Goal: Task Accomplishment & Management: Complete application form

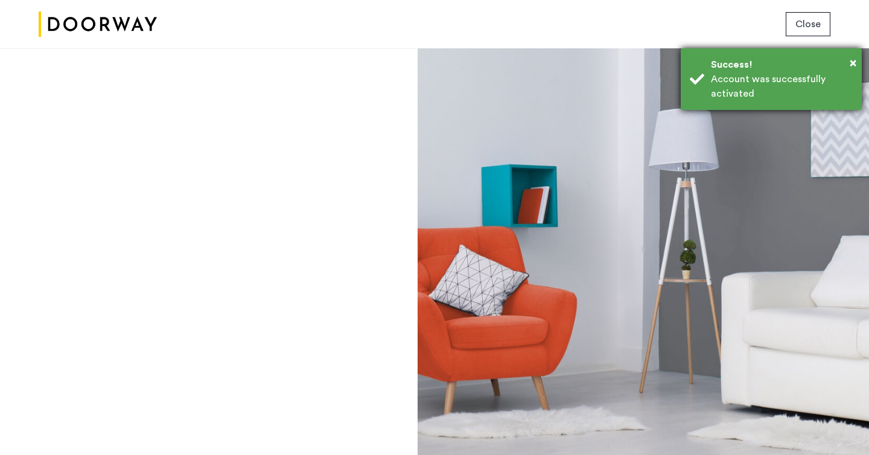
click at [722, 85] on div "Account was successfully activated" at bounding box center [782, 86] width 142 height 29
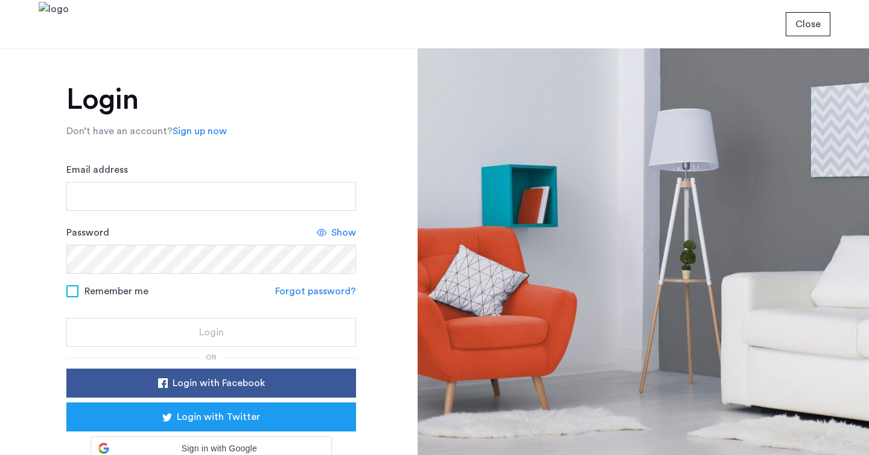
click at [159, 189] on input "Email address" at bounding box center [211, 196] width 290 height 29
type input "**********"
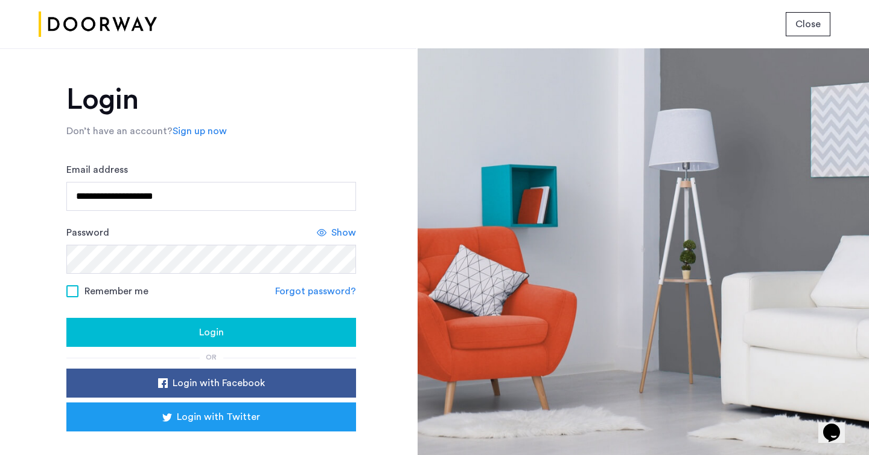
click at [161, 324] on button "Login" at bounding box center [211, 332] width 290 height 29
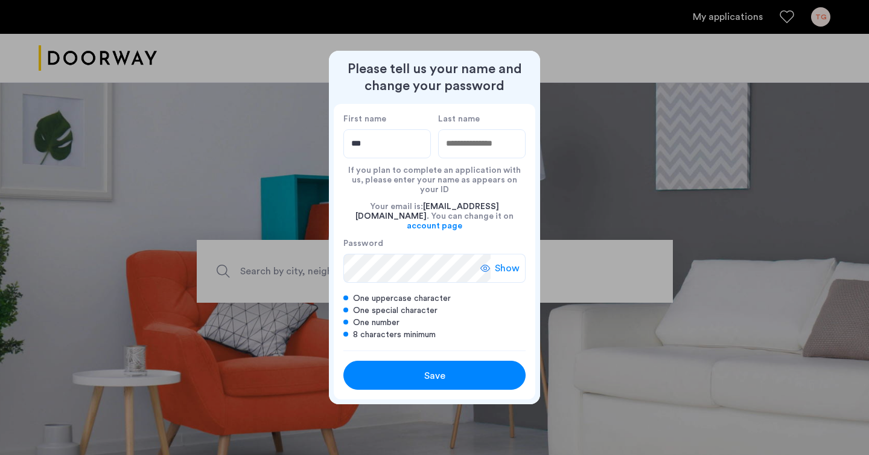
type input "***"
click at [451, 151] on input "Last name" at bounding box center [482, 143] width 88 height 29
type input "******"
click at [485, 254] on div "Show" at bounding box center [503, 268] width 45 height 29
click at [415, 360] on button "Save" at bounding box center [435, 374] width 182 height 29
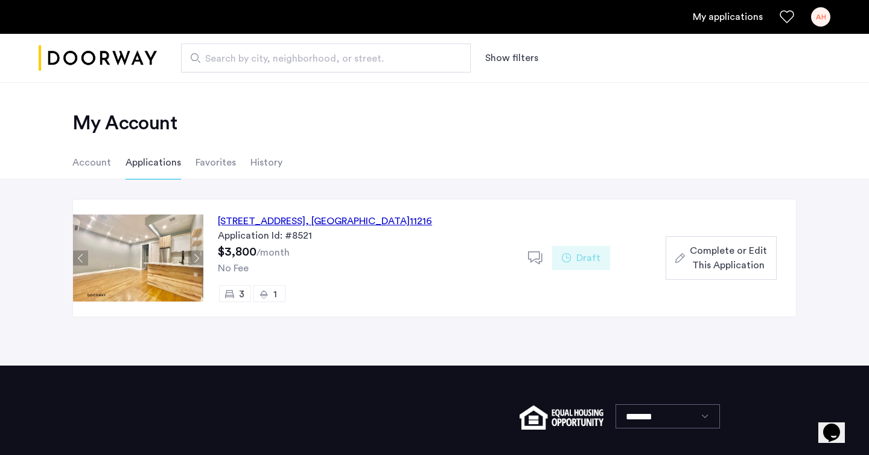
click at [390, 227] on div "692 Saint Marks Avenue, Unit 2F, Brooklyn , NY 11216" at bounding box center [325, 221] width 214 height 14
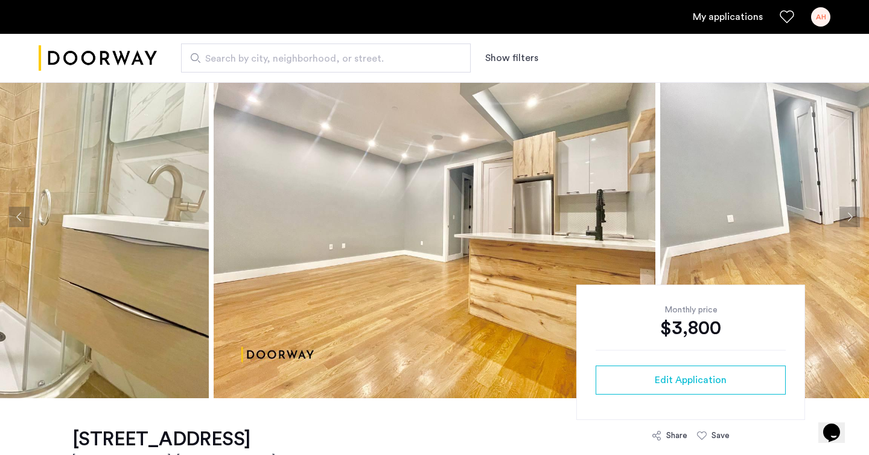
scroll to position [24, 0]
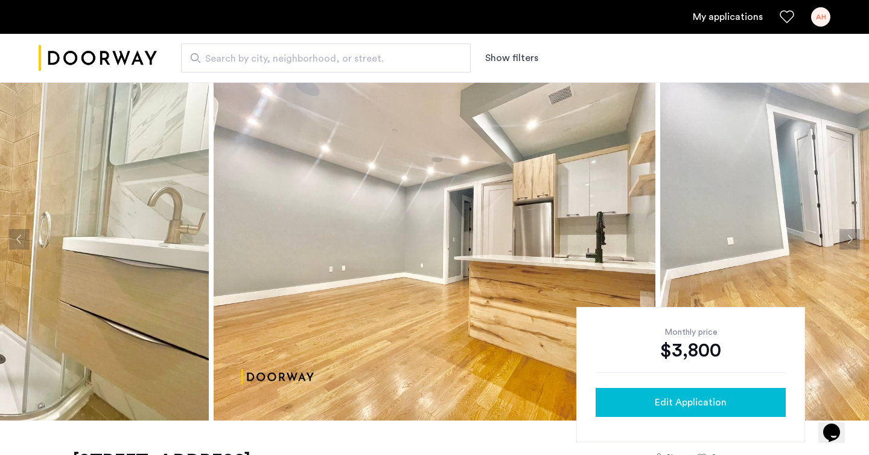
click at [650, 408] on div "Edit Application" at bounding box center [691, 402] width 171 height 14
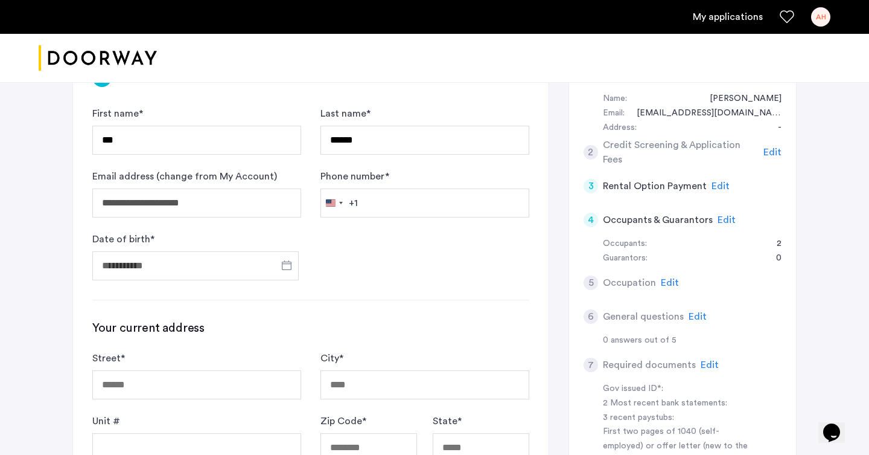
scroll to position [288, 0]
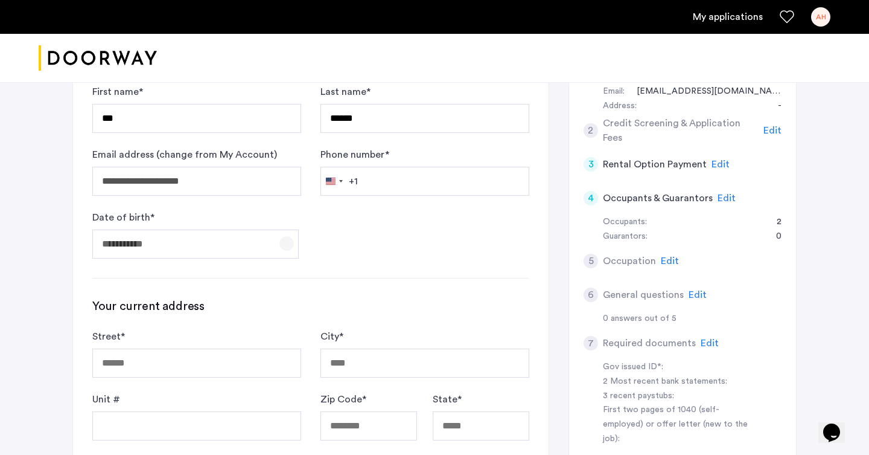
click at [286, 229] on span "Open calendar" at bounding box center [286, 243] width 29 height 29
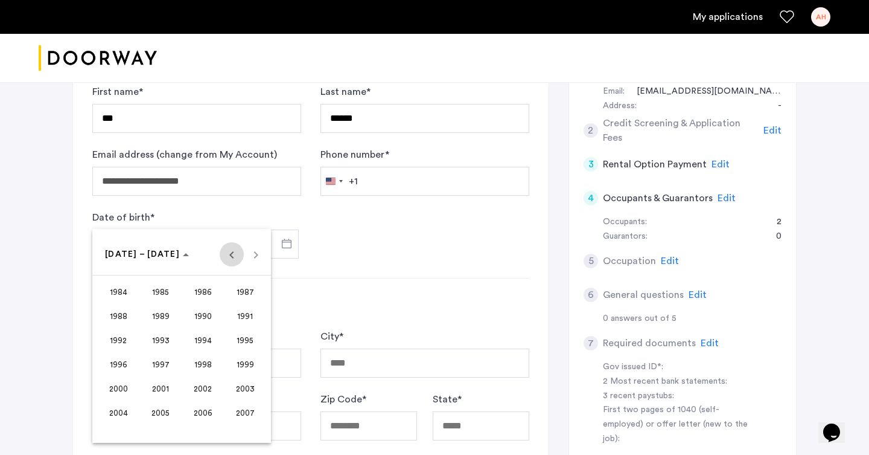
click at [228, 254] on span "Previous 24 years" at bounding box center [232, 254] width 24 height 24
click at [251, 252] on span "Next 24 years" at bounding box center [256, 254] width 24 height 24
click at [251, 252] on div "[DATE] to [DATE] [DATE] – [DATE]" at bounding box center [181, 254] width 173 height 24
click at [175, 387] on span "2001" at bounding box center [161, 388] width 38 height 22
click at [171, 356] on span "OCT" at bounding box center [161, 364] width 38 height 22
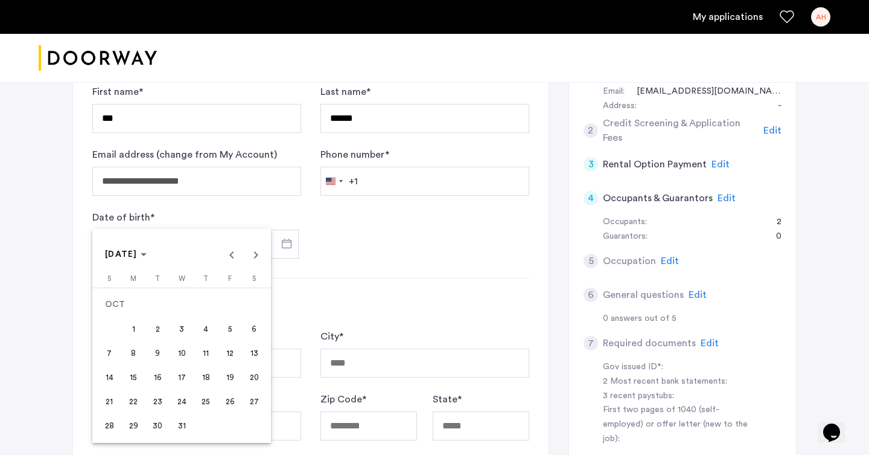
click at [222, 327] on span "5" at bounding box center [230, 329] width 22 height 22
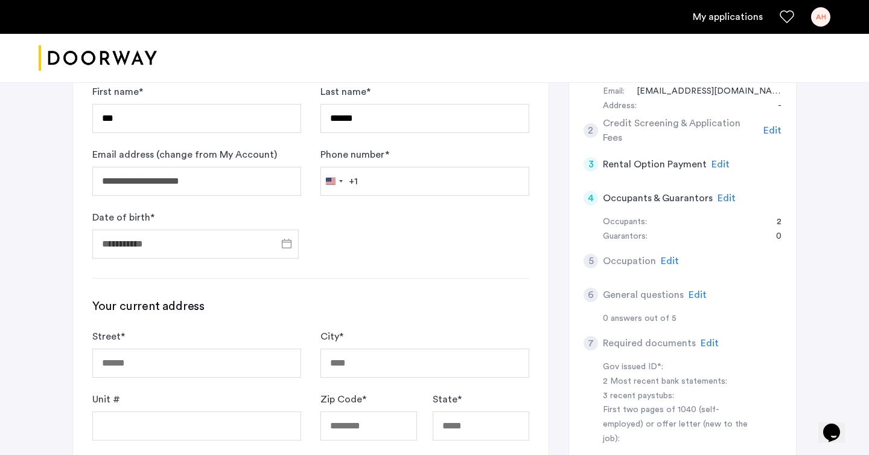
type input "**********"
click at [208, 348] on input "Street *" at bounding box center [196, 362] width 209 height 29
type input "**********"
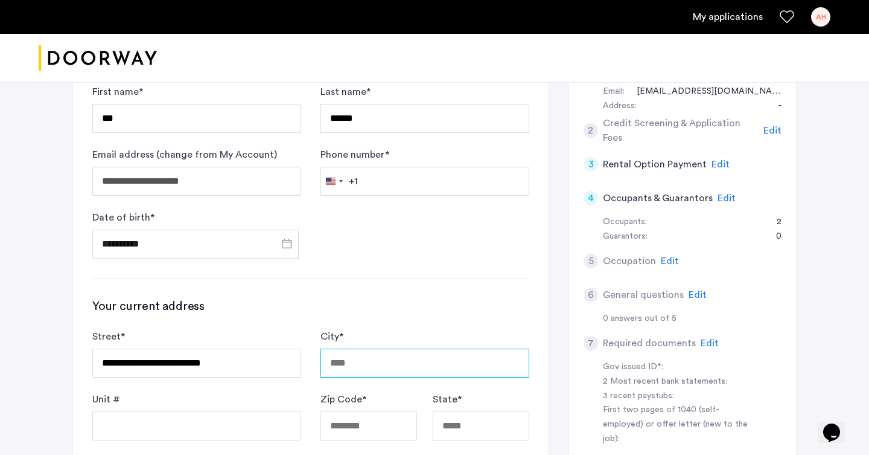
type input "********"
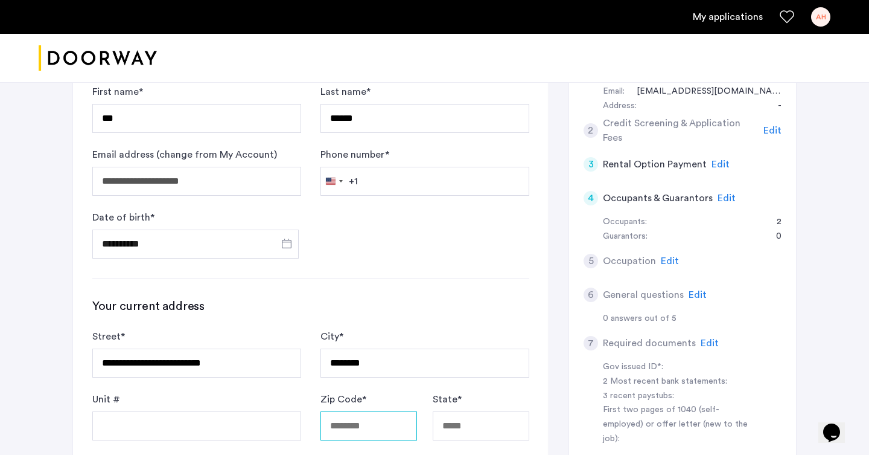
type input "*****"
type input "**"
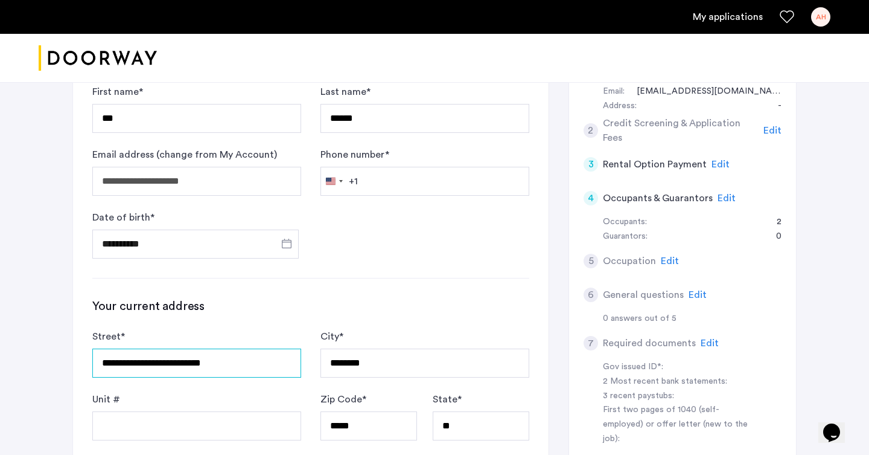
scroll to position [348, 0]
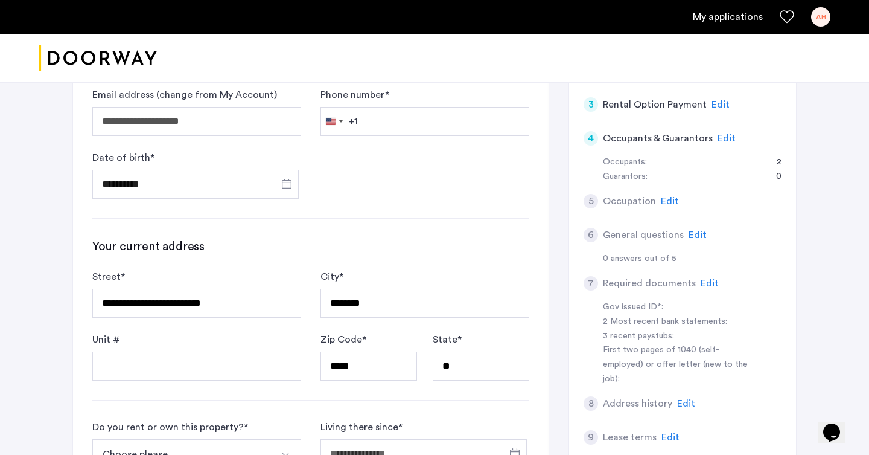
click at [203, 341] on div "**********" at bounding box center [311, 332] width 476 height 731
click at [203, 351] on input "Unit #" at bounding box center [196, 365] width 209 height 29
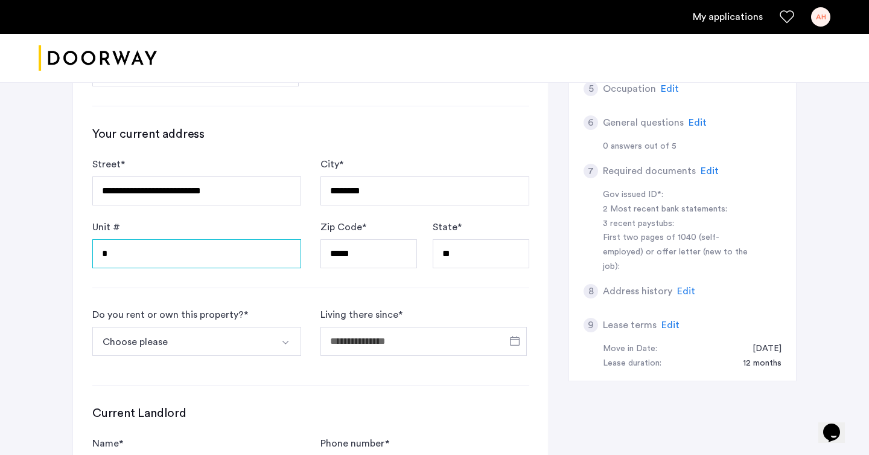
scroll to position [465, 0]
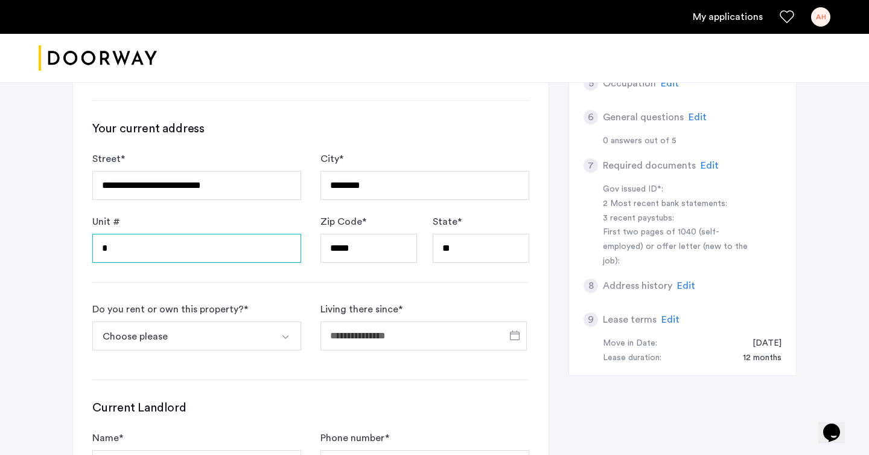
type input "*"
click at [185, 321] on button "Choose please" at bounding box center [182, 335] width 181 height 29
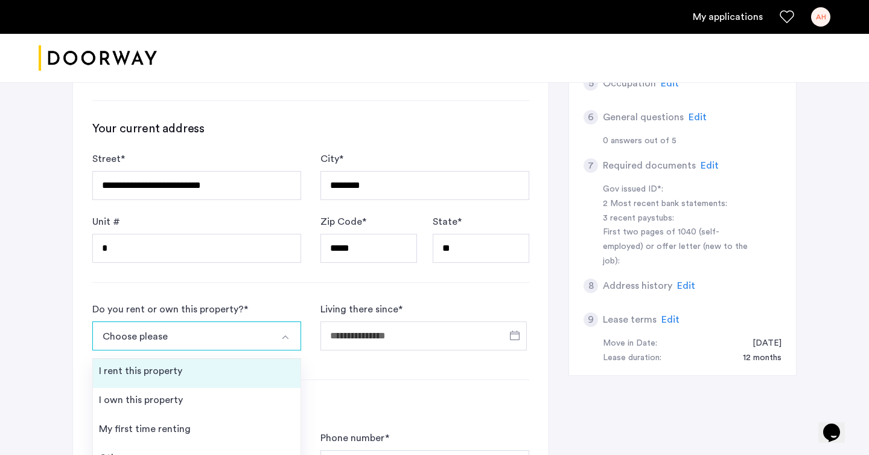
click at [181, 359] on li "I rent this property" at bounding box center [197, 373] width 208 height 29
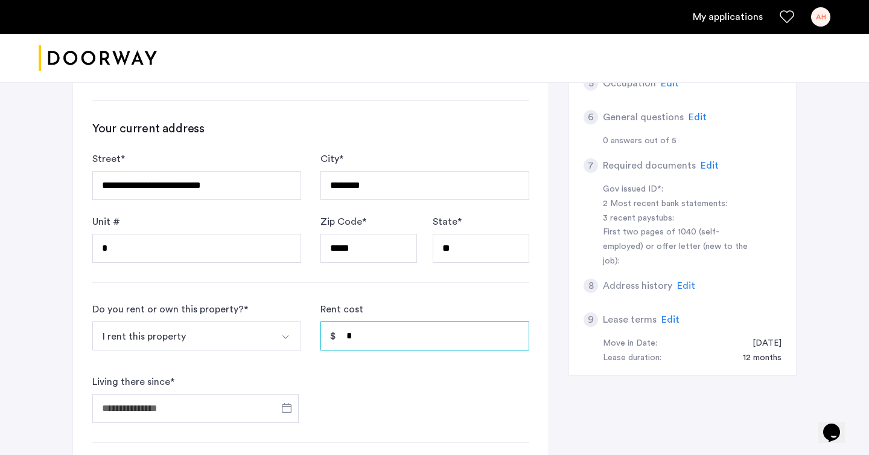
click at [362, 321] on input "*" at bounding box center [425, 335] width 209 height 29
type input "******"
click at [347, 321] on input "******" at bounding box center [425, 335] width 209 height 29
drag, startPoint x: 378, startPoint y: 293, endPoint x: 322, endPoint y: 293, distance: 56.1
click at [322, 321] on input "******" at bounding box center [425, 335] width 209 height 29
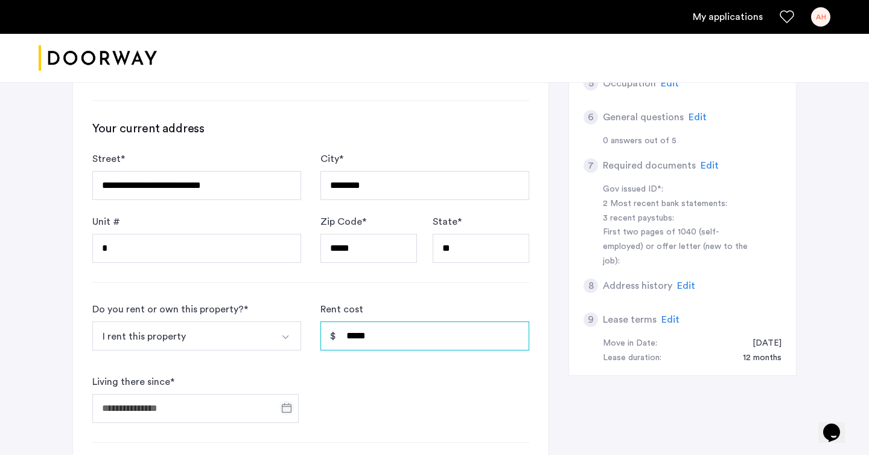
type input "*****"
click at [291, 393] on span "Open calendar" at bounding box center [286, 407] width 29 height 29
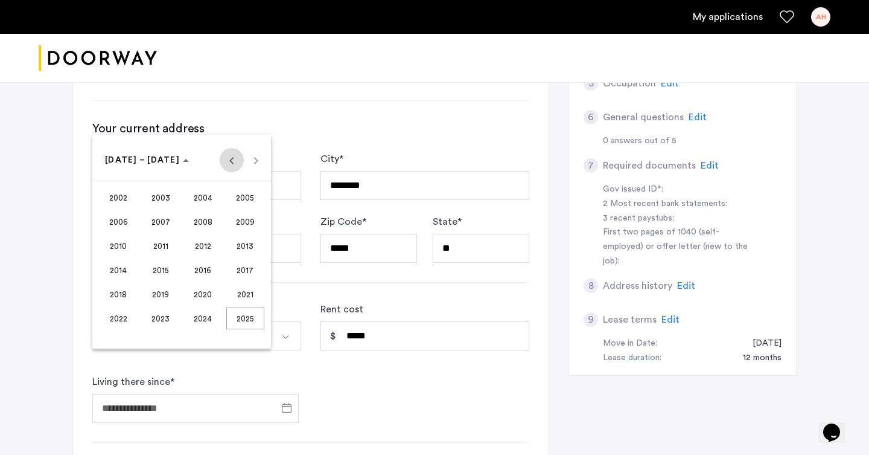
click at [229, 163] on span "Previous 24 years" at bounding box center [232, 160] width 24 height 24
click at [255, 167] on span "Next 24 years" at bounding box center [256, 160] width 24 height 24
click at [213, 317] on span "2024" at bounding box center [203, 318] width 38 height 22
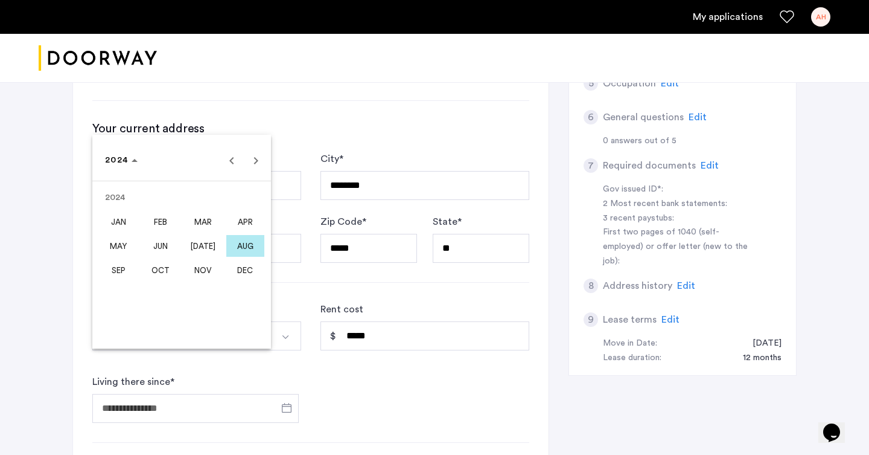
click at [170, 270] on span "OCT" at bounding box center [161, 270] width 38 height 22
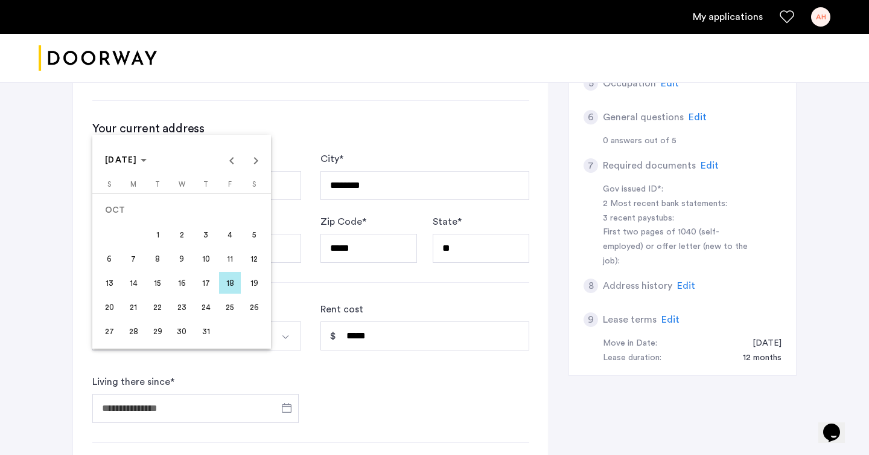
click at [161, 284] on span "15" at bounding box center [158, 283] width 22 height 22
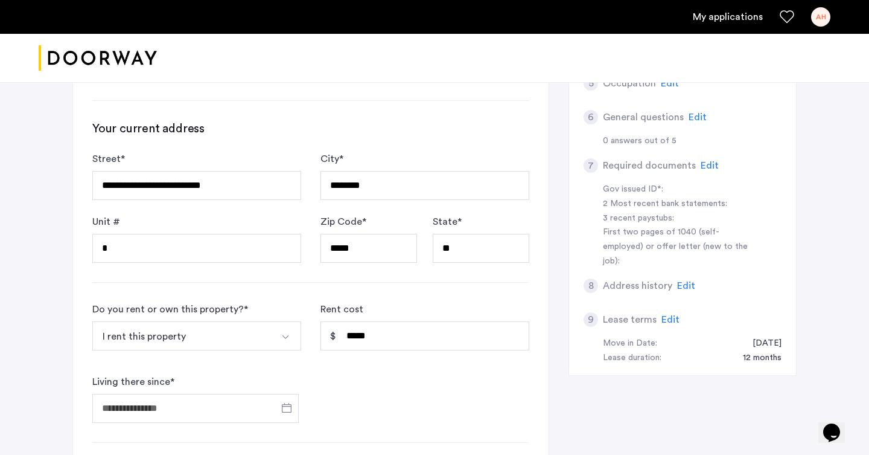
type input "**********"
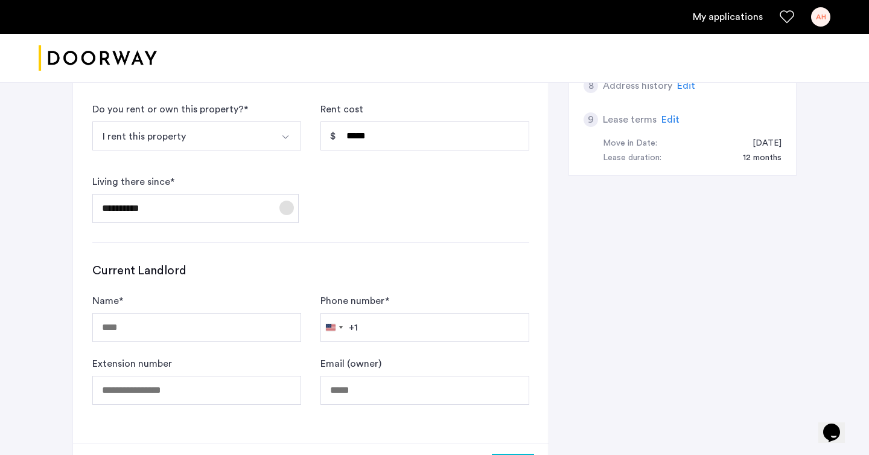
scroll to position [666, 0]
click at [208, 312] on input "Name *" at bounding box center [196, 326] width 209 height 29
type input "**********"
click at [376, 312] on input "Phone number *" at bounding box center [425, 326] width 209 height 29
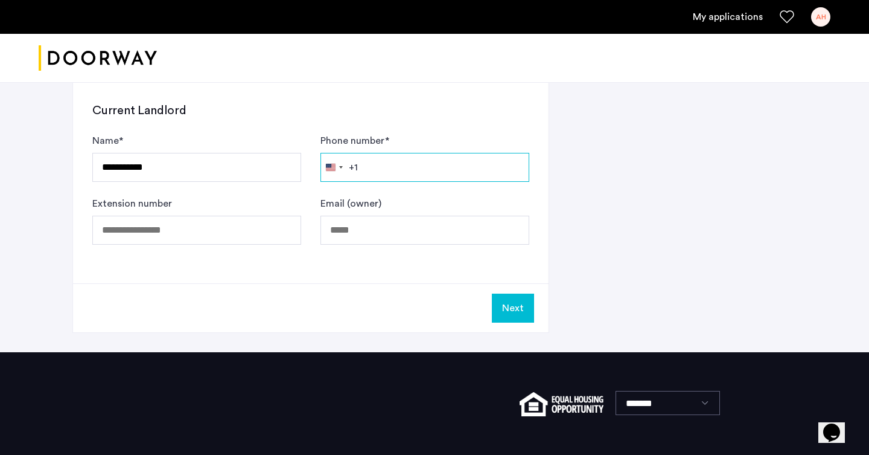
scroll to position [824, 0]
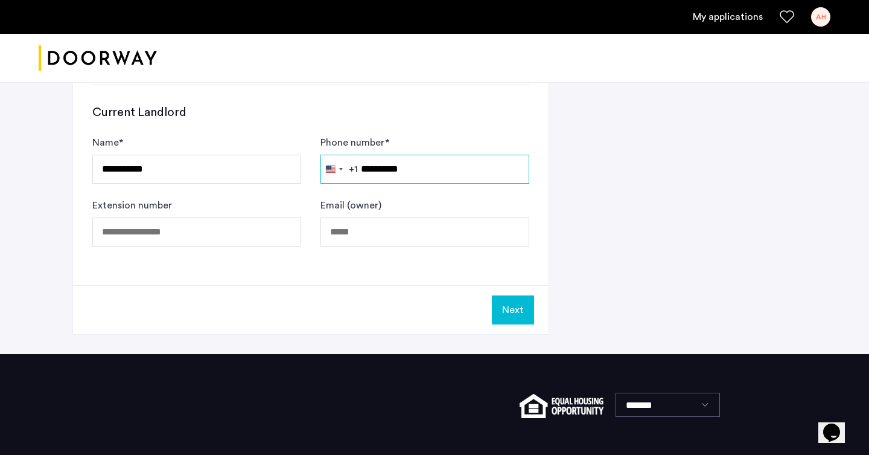
type input "**********"
click at [362, 217] on input "Email (owner)" at bounding box center [425, 231] width 209 height 29
paste input "**********"
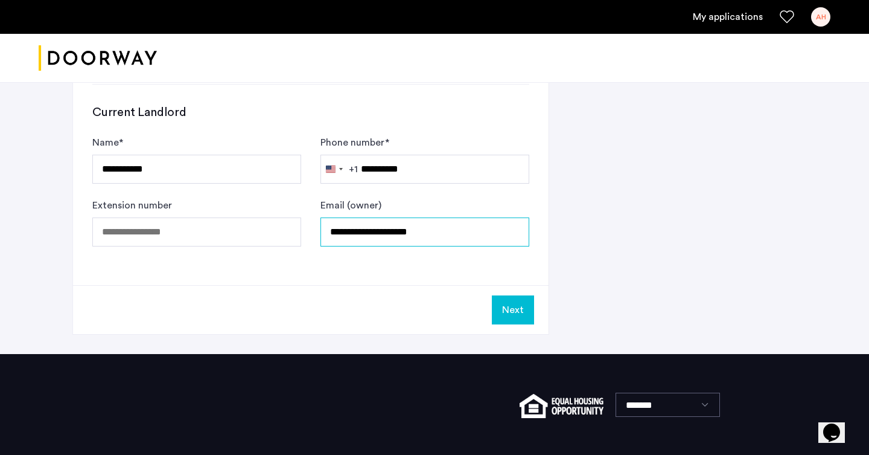
type input "**********"
click at [497, 295] on button "Next" at bounding box center [513, 309] width 42 height 29
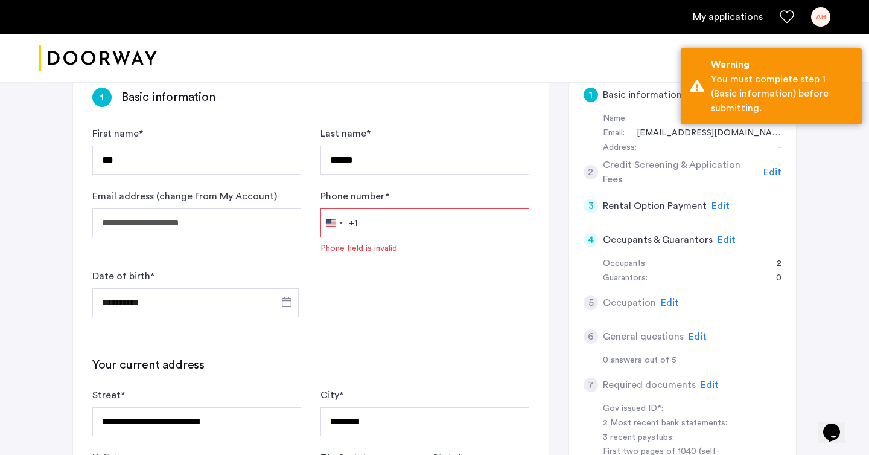
scroll to position [239, 0]
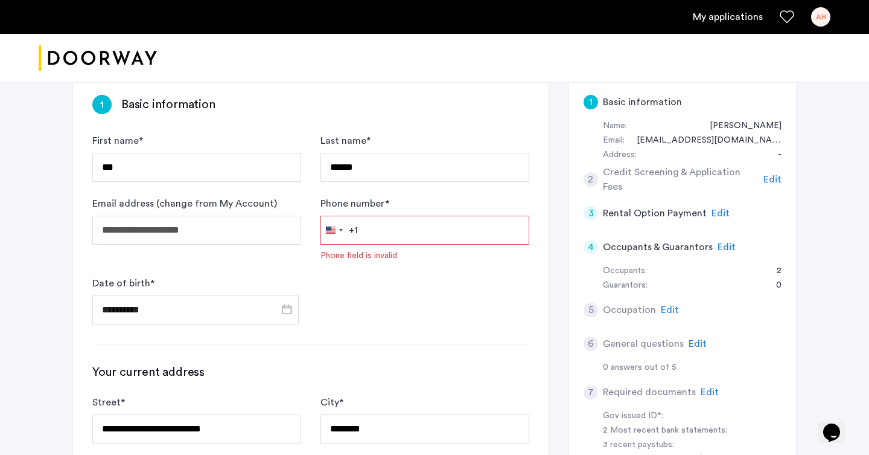
click at [406, 216] on input "Phone number *" at bounding box center [425, 230] width 209 height 29
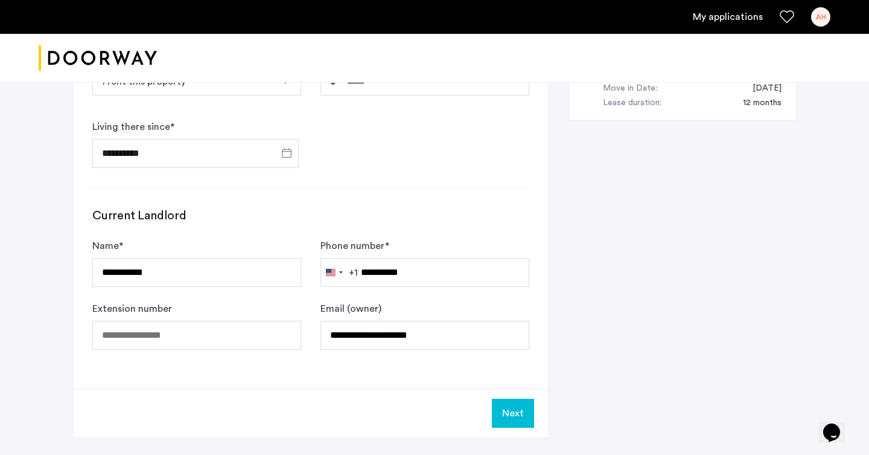
scroll to position [800, 0]
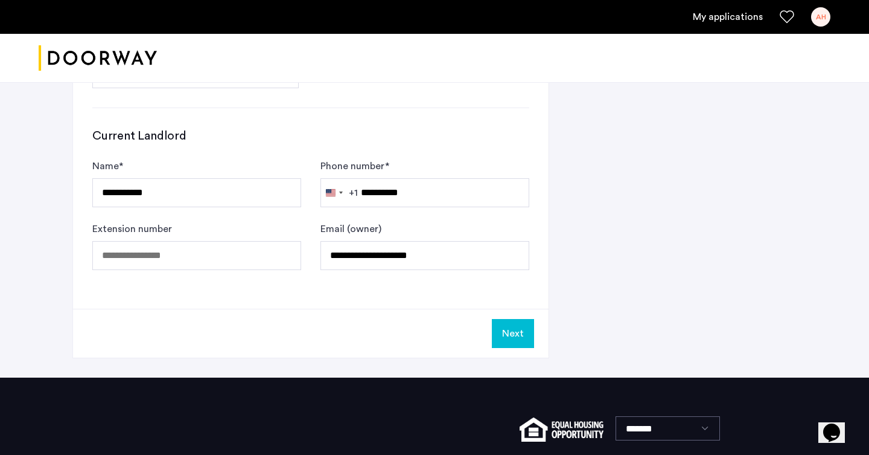
type input "**********"
click at [498, 319] on button "Next" at bounding box center [513, 333] width 42 height 29
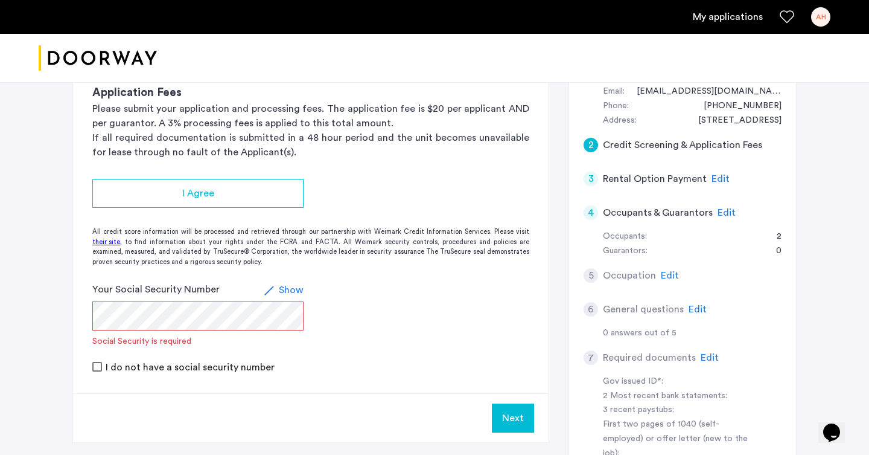
scroll to position [287, 0]
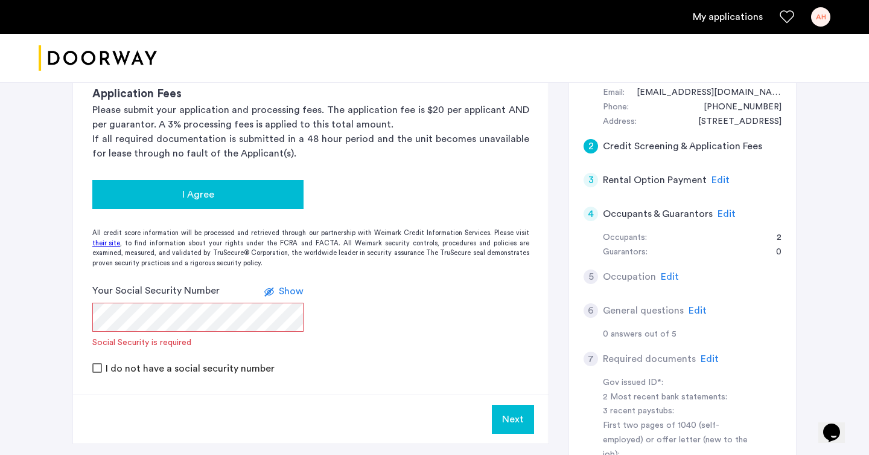
click at [243, 187] on div "I Agree" at bounding box center [198, 194] width 192 height 14
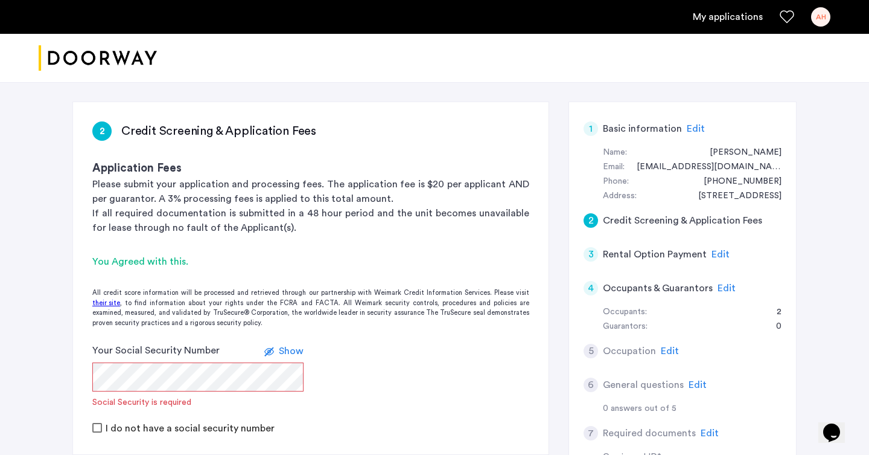
scroll to position [337, 0]
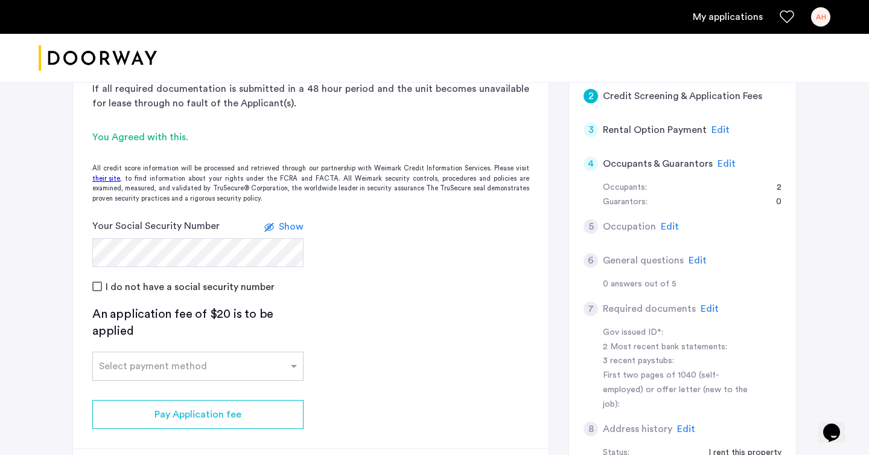
click at [427, 264] on app-credit-screening "2 Credit Screening & Application Fees Application Fees Please submit your appli…" at bounding box center [311, 237] width 476 height 519
click at [116, 351] on div "Select payment method" at bounding box center [197, 365] width 211 height 29
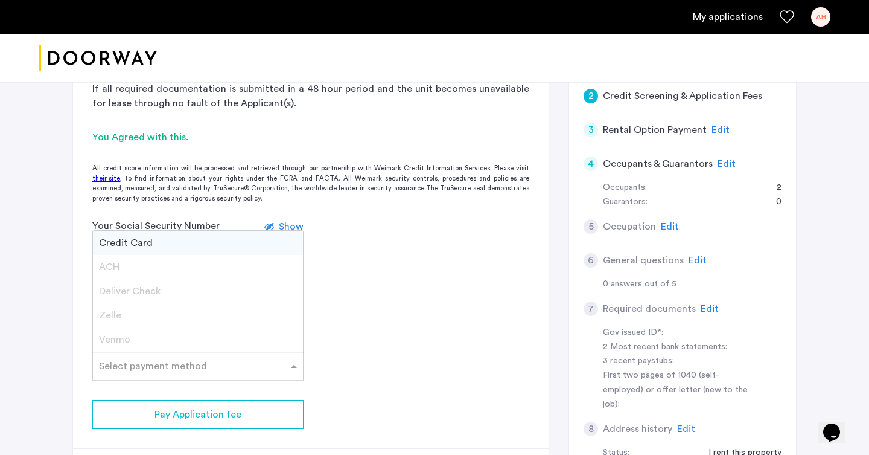
click at [135, 286] on span "Deliver Check" at bounding box center [130, 291] width 62 height 10
click at [133, 231] on div "Credit Card" at bounding box center [198, 243] width 210 height 24
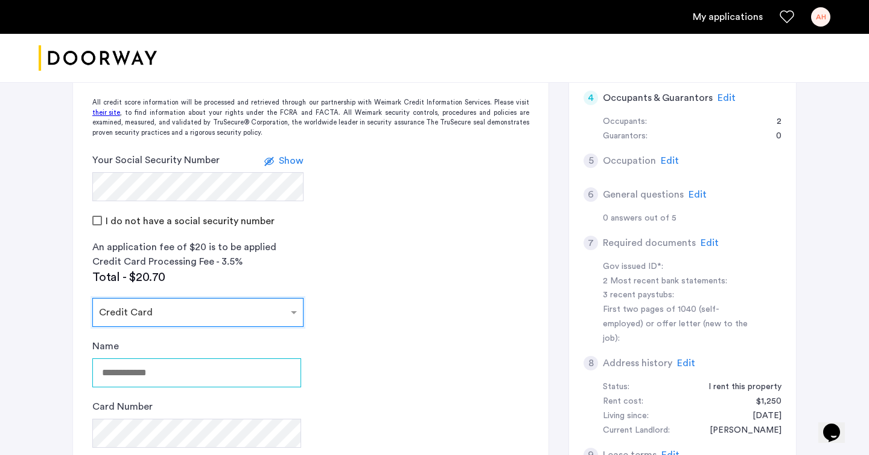
click at [161, 358] on input "Name" at bounding box center [196, 372] width 209 height 29
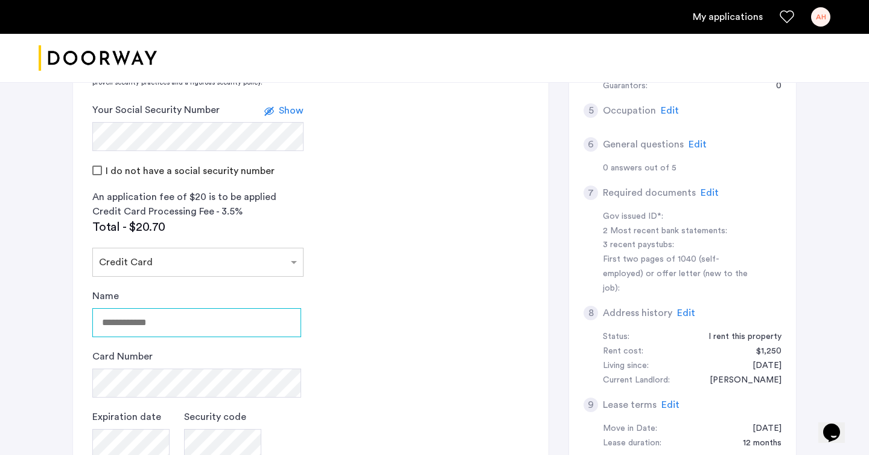
scroll to position [454, 0]
type input "**********"
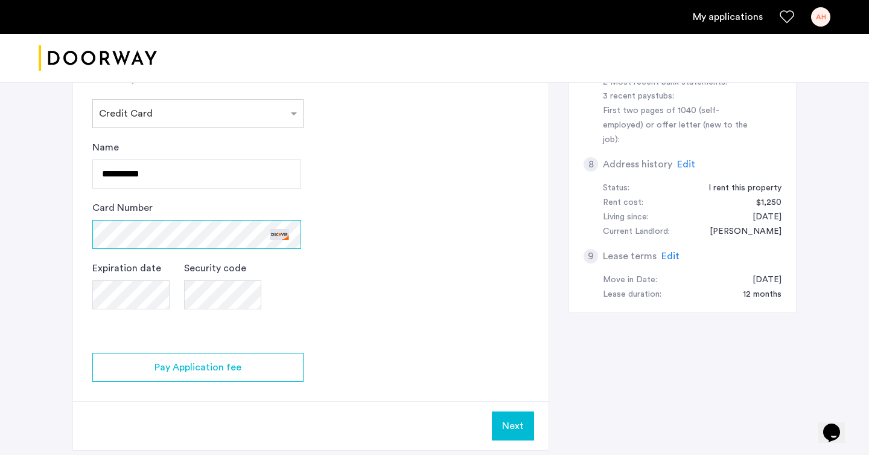
scroll to position [603, 0]
click at [502, 410] on button "Next" at bounding box center [513, 424] width 42 height 29
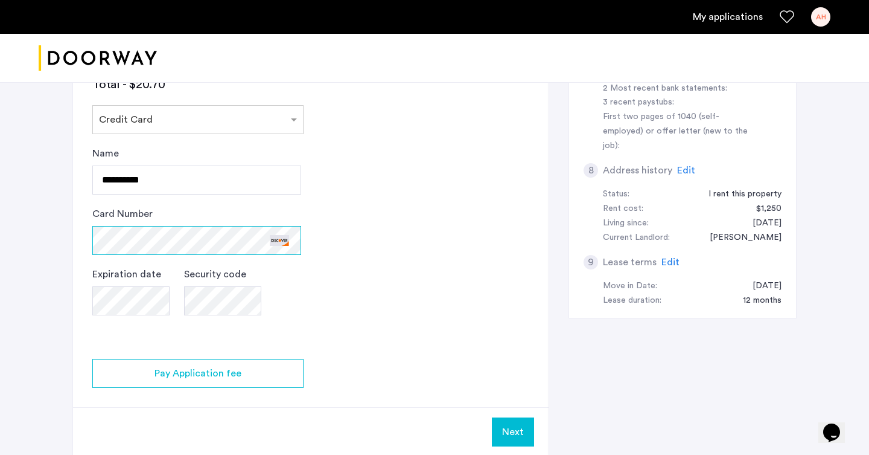
scroll to position [597, 0]
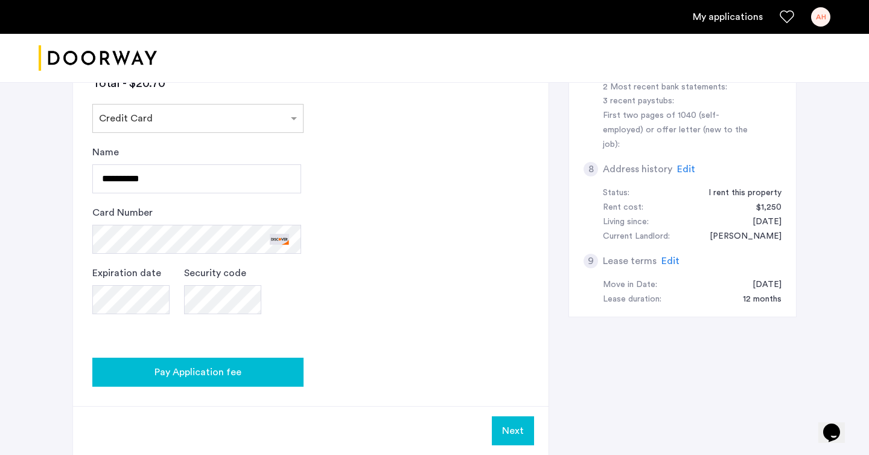
click at [260, 365] on div "Pay Application fee" at bounding box center [198, 372] width 192 height 14
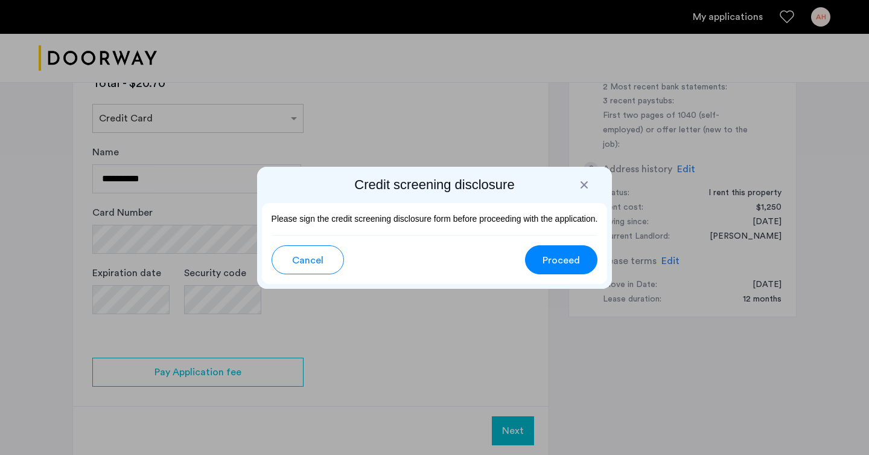
click at [558, 258] on span "Proceed" at bounding box center [561, 260] width 37 height 14
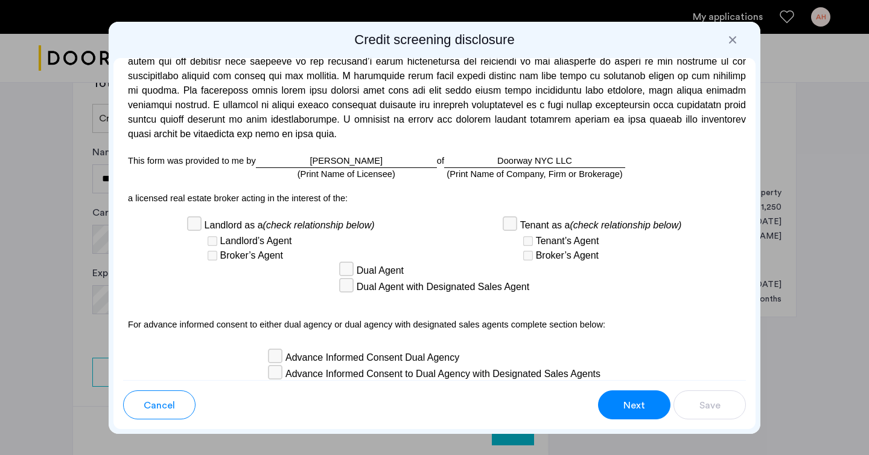
scroll to position [3549, 0]
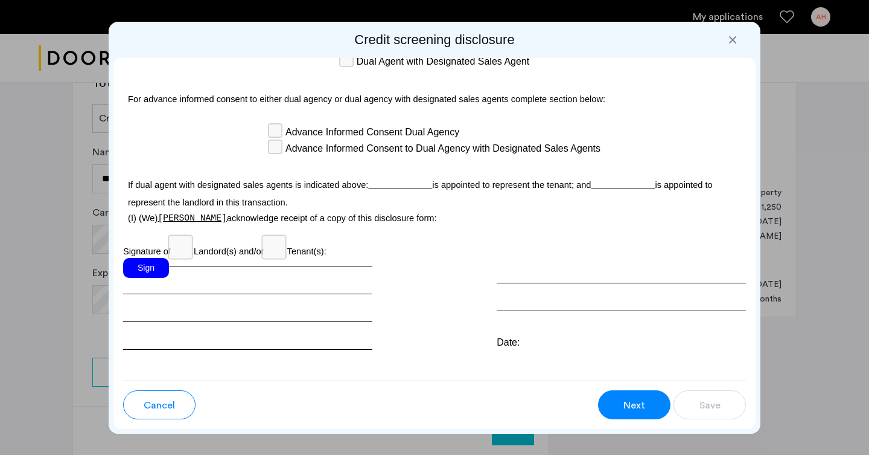
click at [157, 258] on div "Sign" at bounding box center [146, 268] width 46 height 20
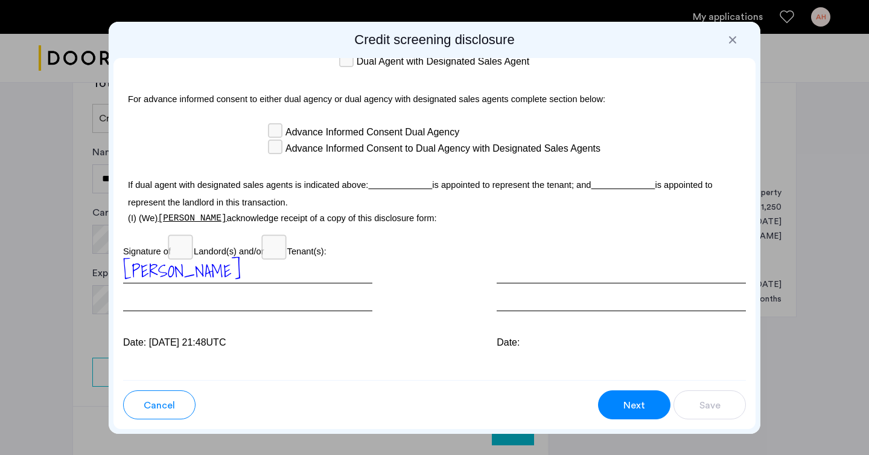
click at [625, 405] on span "Next" at bounding box center [635, 405] width 22 height 14
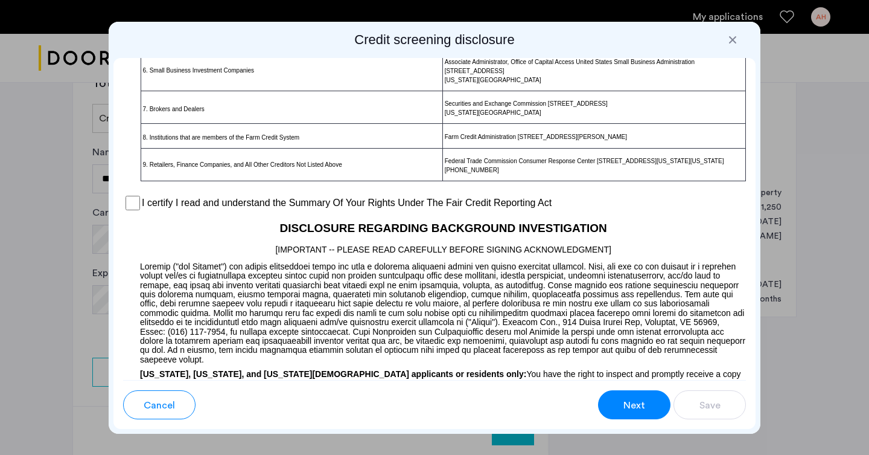
scroll to position [927, 0]
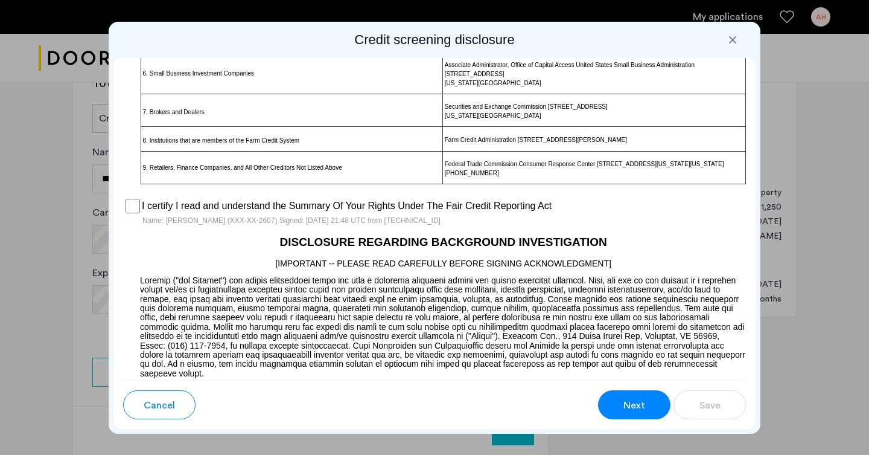
click at [613, 398] on button "Next" at bounding box center [634, 404] width 72 height 29
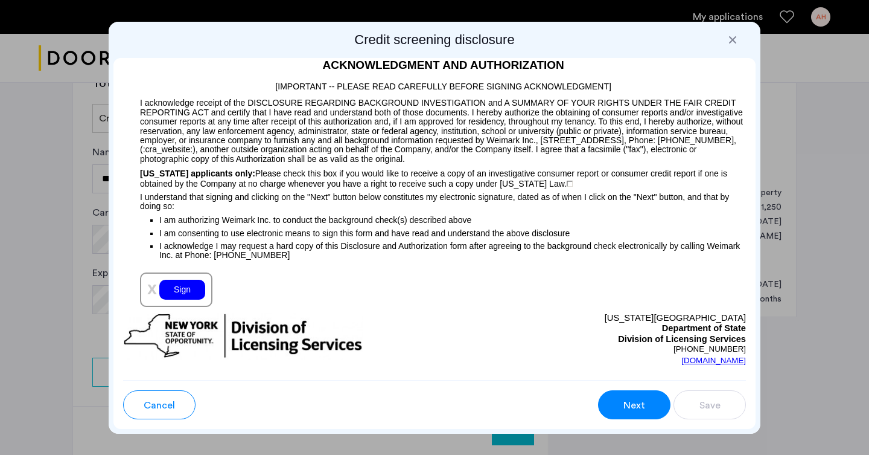
scroll to position [1360, 0]
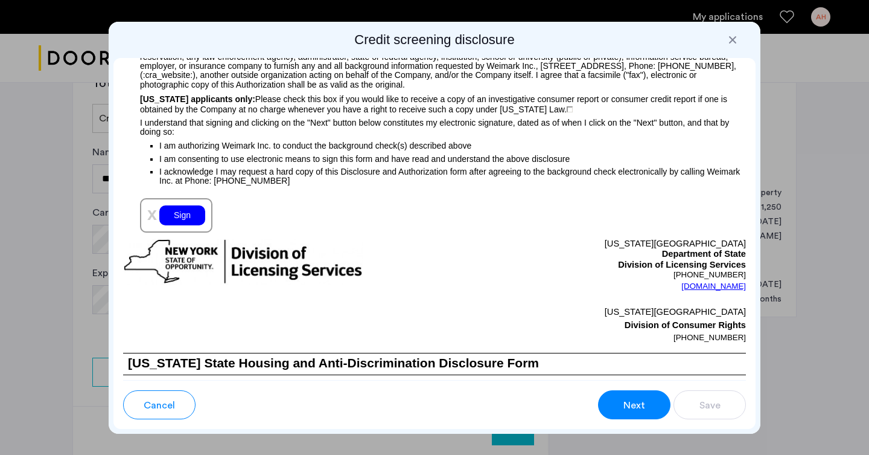
click at [173, 217] on div "Sign" at bounding box center [182, 215] width 46 height 20
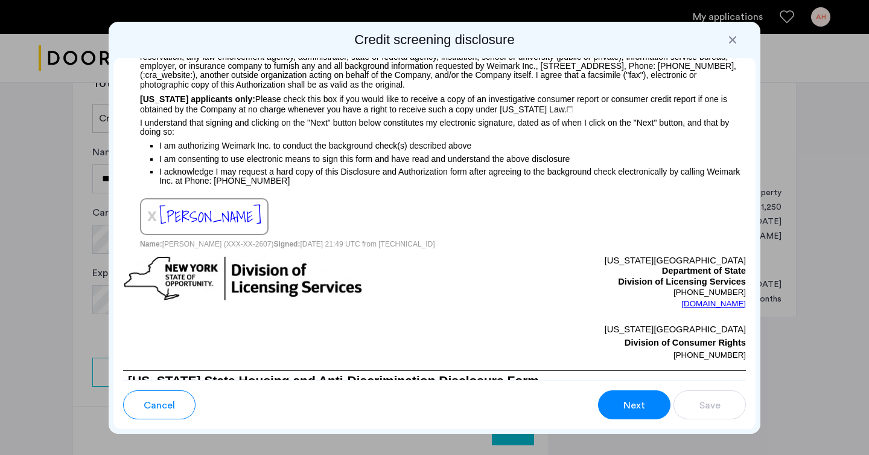
click at [627, 405] on span "Next" at bounding box center [635, 405] width 22 height 14
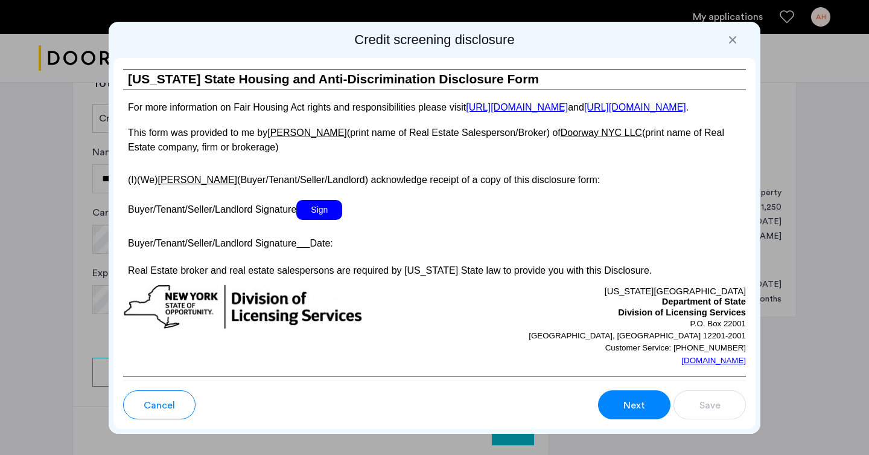
scroll to position [2246, 0]
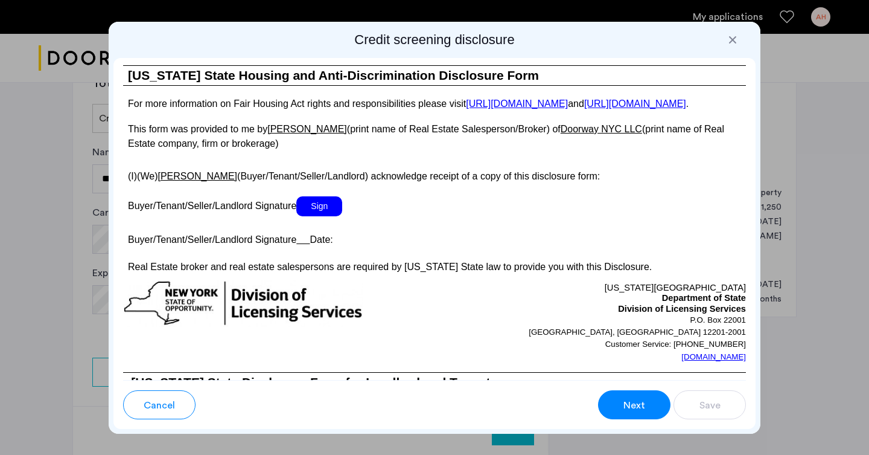
click at [330, 216] on span "Sign" at bounding box center [319, 206] width 46 height 20
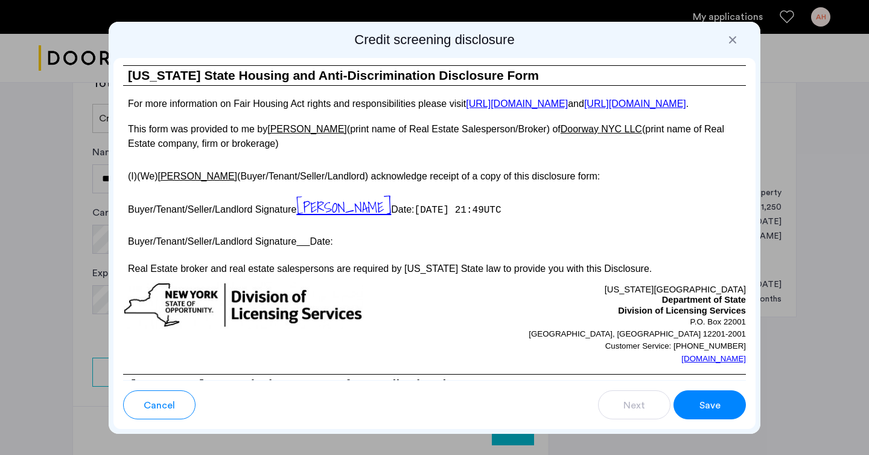
click at [693, 400] on button "Save" at bounding box center [710, 404] width 72 height 29
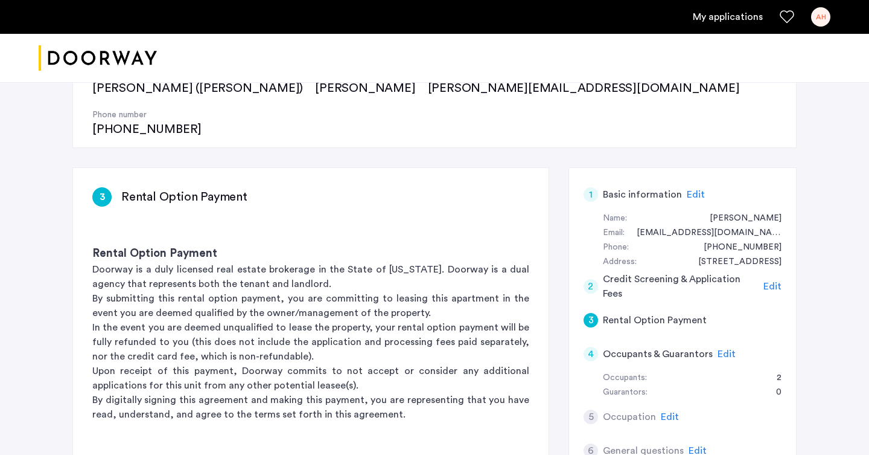
scroll to position [176, 0]
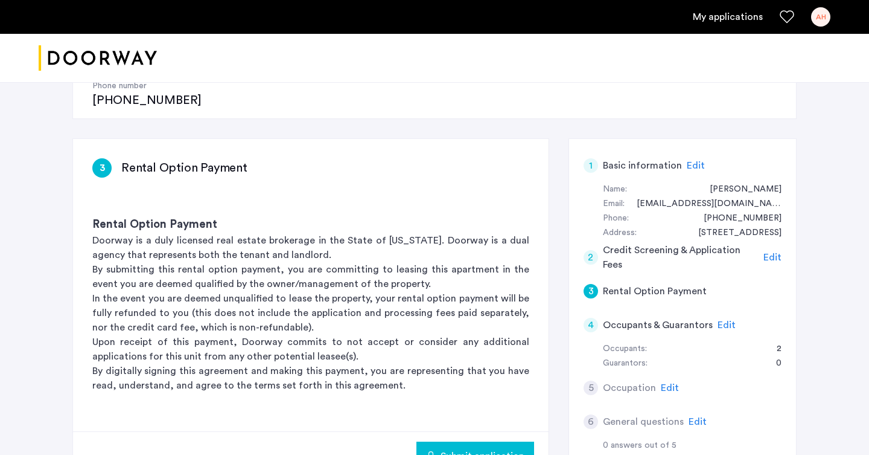
click at [723, 320] on span "Edit" at bounding box center [727, 325] width 18 height 10
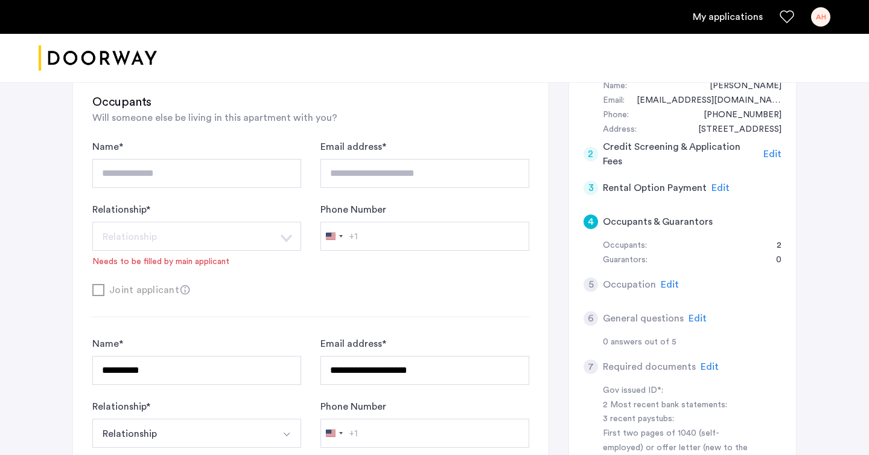
scroll to position [374, 0]
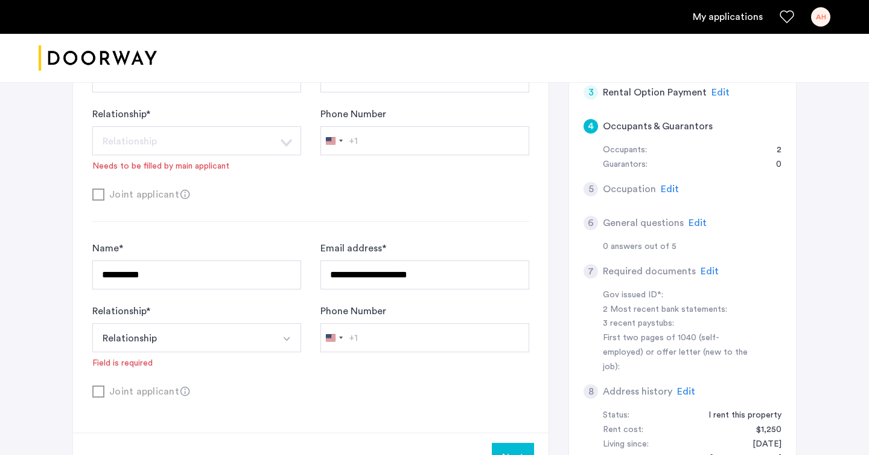
click at [208, 323] on button "Relationship" at bounding box center [182, 337] width 181 height 29
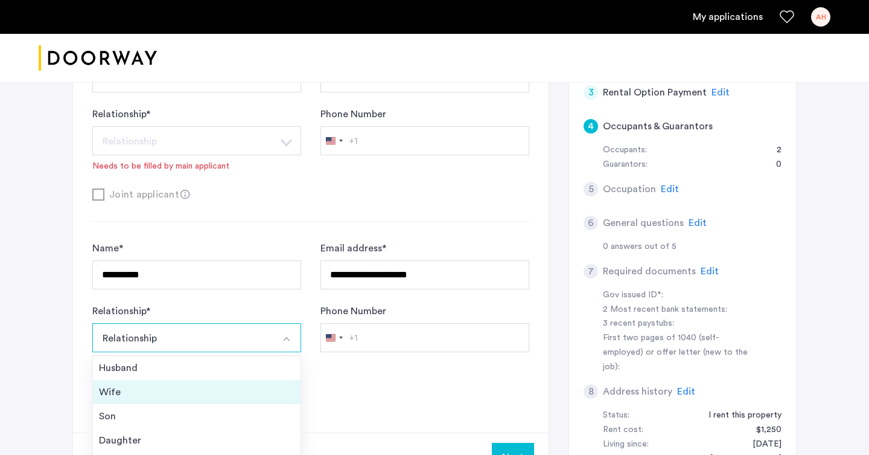
scroll to position [43, 0]
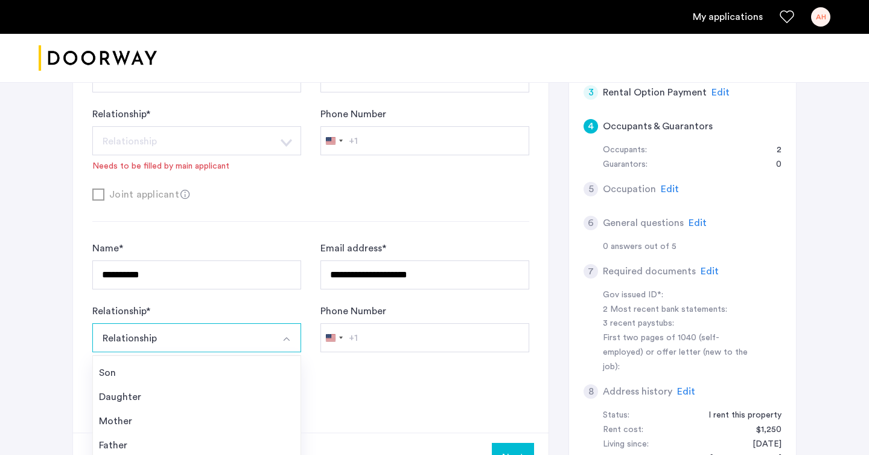
click at [351, 366] on div "**********" at bounding box center [311, 186] width 476 height 492
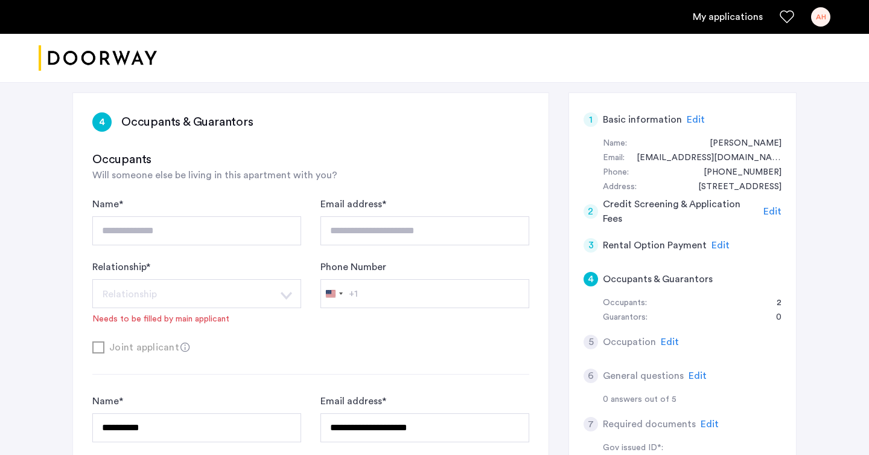
scroll to position [218, 0]
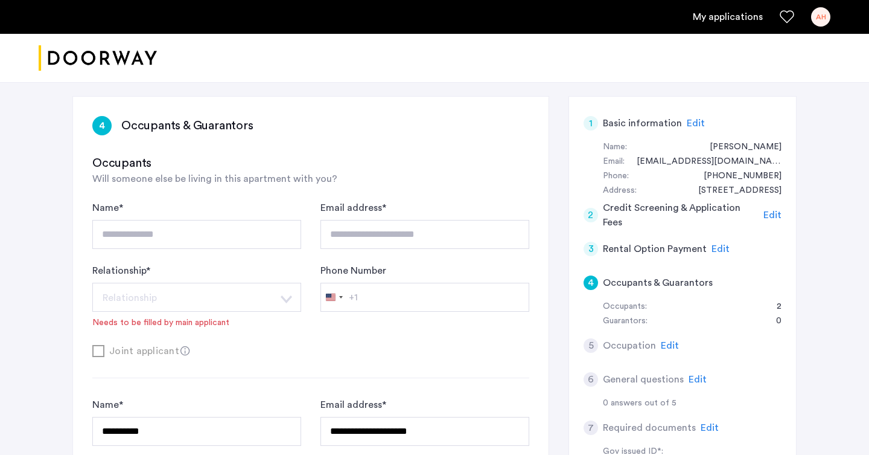
click at [670, 341] on span "Edit" at bounding box center [670, 346] width 18 height 10
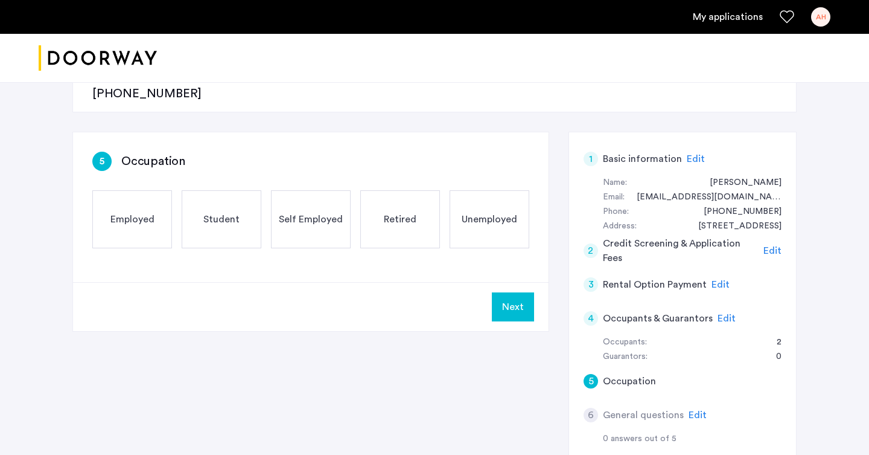
scroll to position [193, 0]
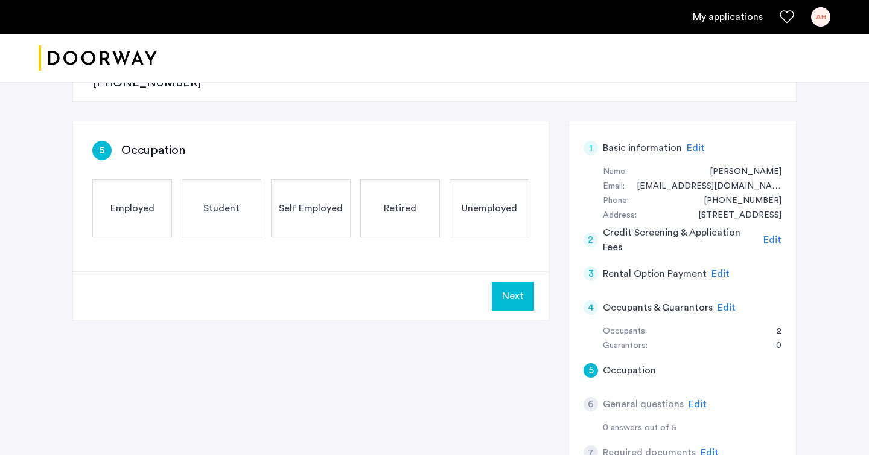
click at [508, 185] on div "Unemployed" at bounding box center [490, 208] width 80 height 58
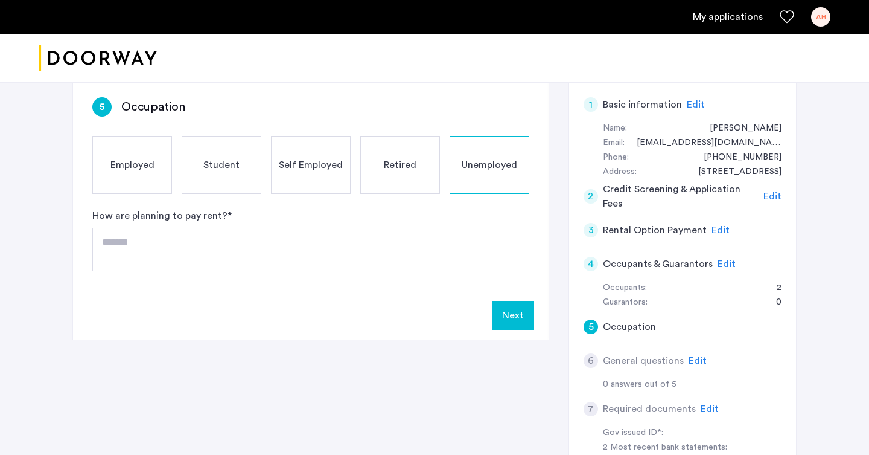
scroll to position [236, 0]
click at [430, 291] on div "Next" at bounding box center [311, 315] width 476 height 49
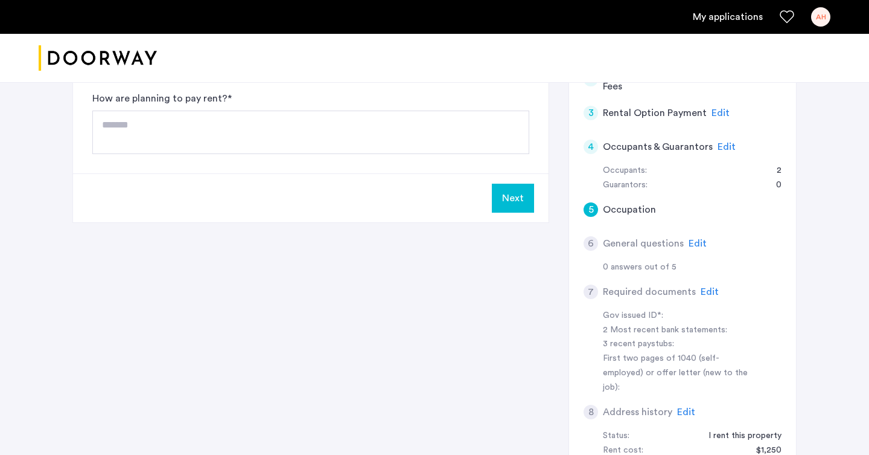
scroll to position [231, 0]
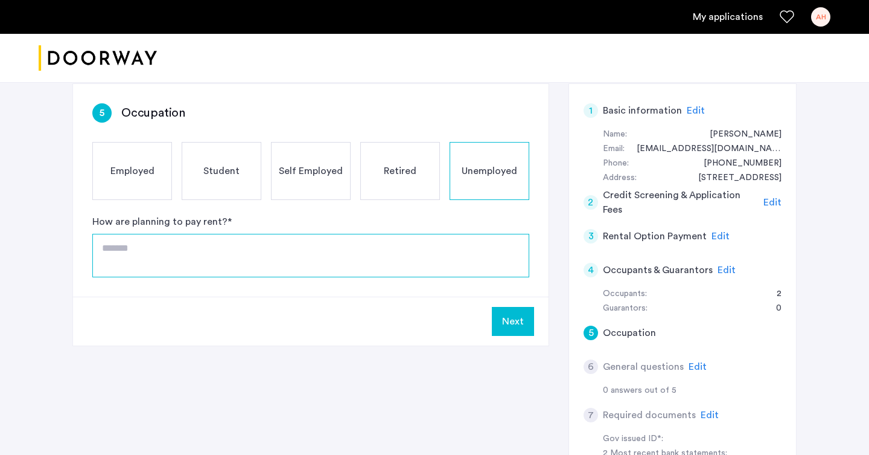
click at [458, 234] on textarea at bounding box center [310, 255] width 437 height 43
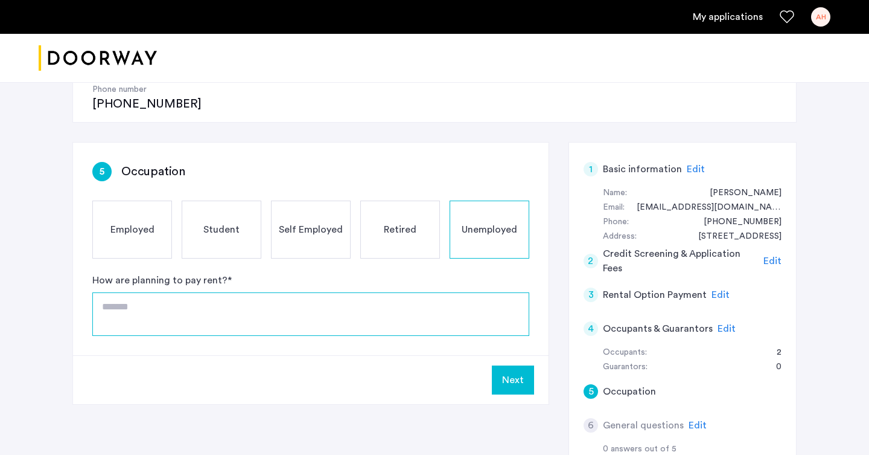
scroll to position [171, 0]
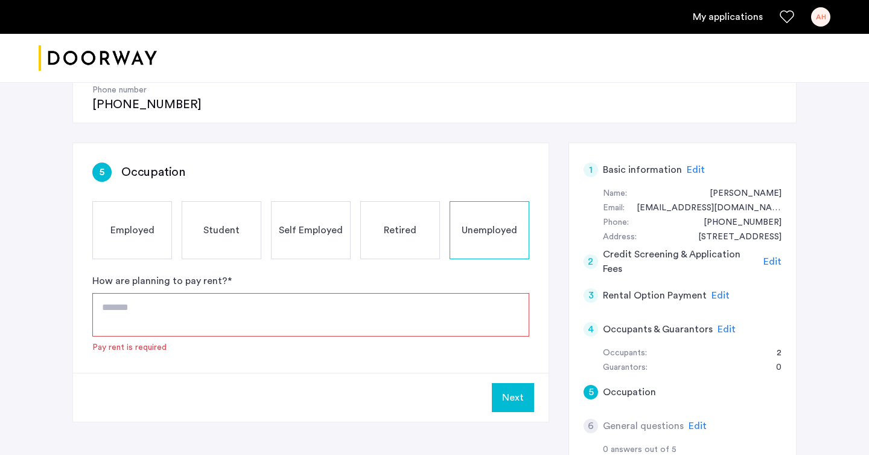
click at [149, 203] on div "Employed" at bounding box center [132, 230] width 80 height 58
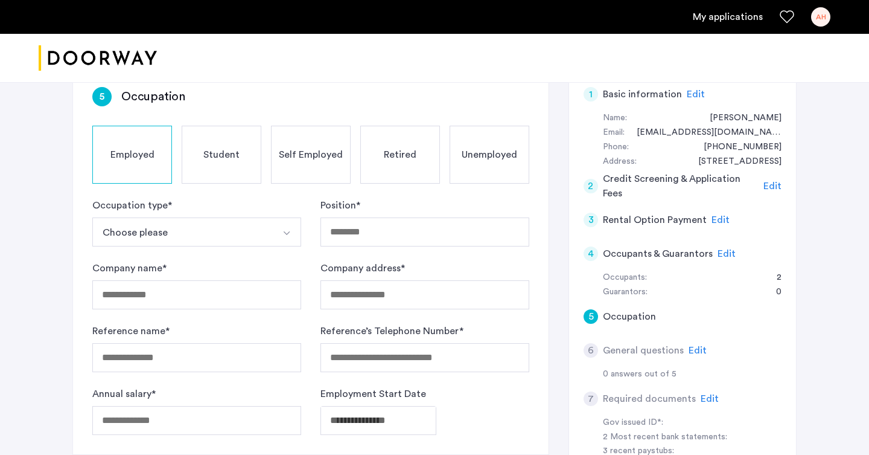
scroll to position [249, 0]
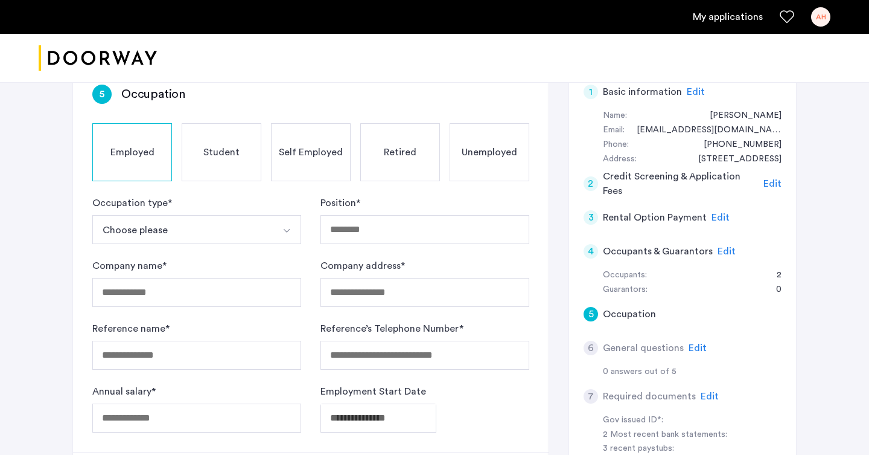
click at [156, 215] on button "Choose please" at bounding box center [182, 229] width 181 height 29
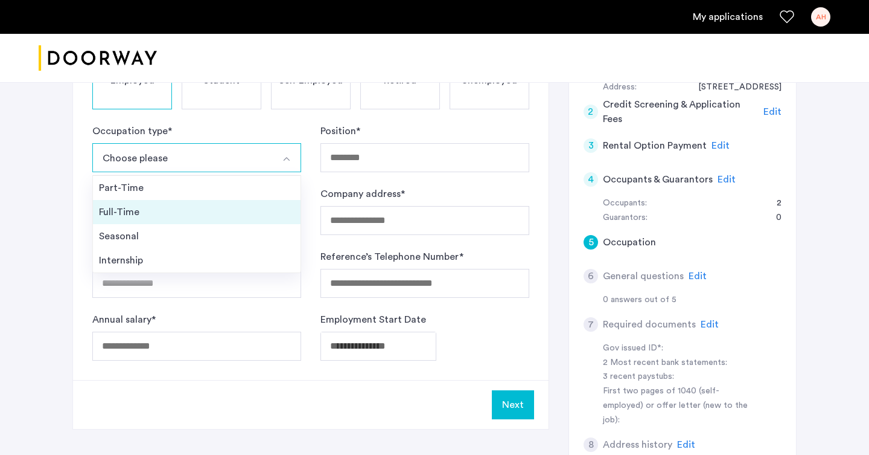
scroll to position [312, 0]
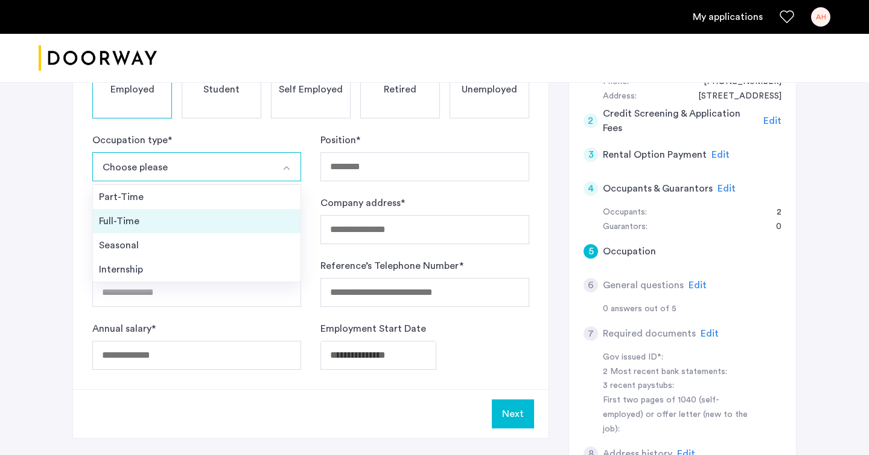
click at [138, 214] on div "Full-Time" at bounding box center [197, 221] width 196 height 14
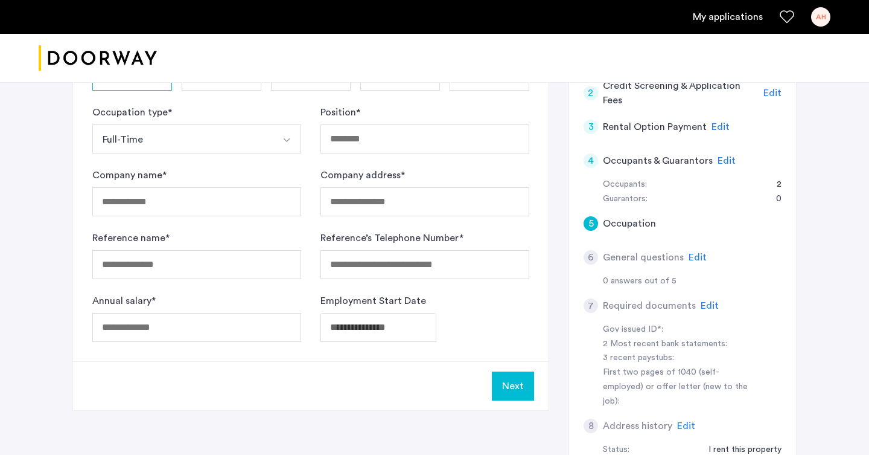
scroll to position [354, 0]
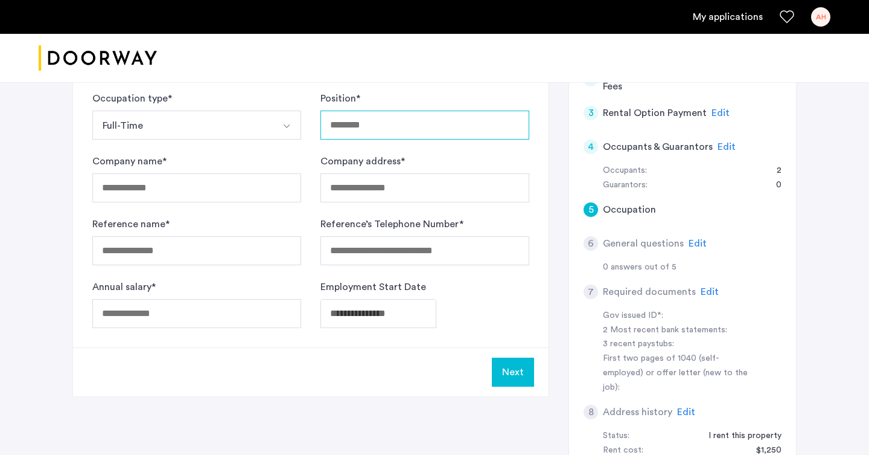
click at [380, 110] on input "Position *" at bounding box center [425, 124] width 209 height 29
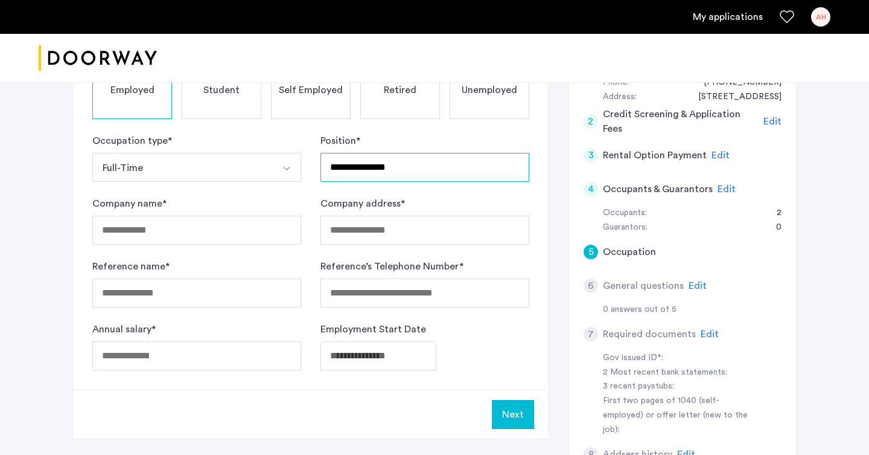
click at [386, 153] on input "**********" at bounding box center [425, 167] width 209 height 29
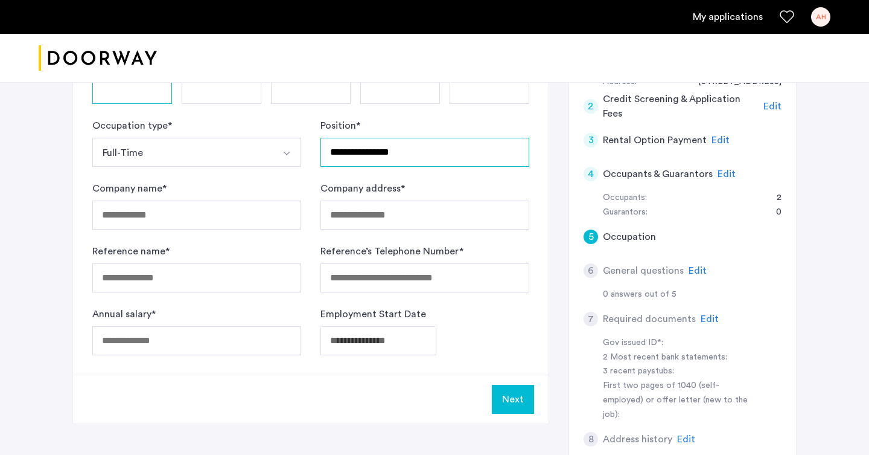
scroll to position [341, 0]
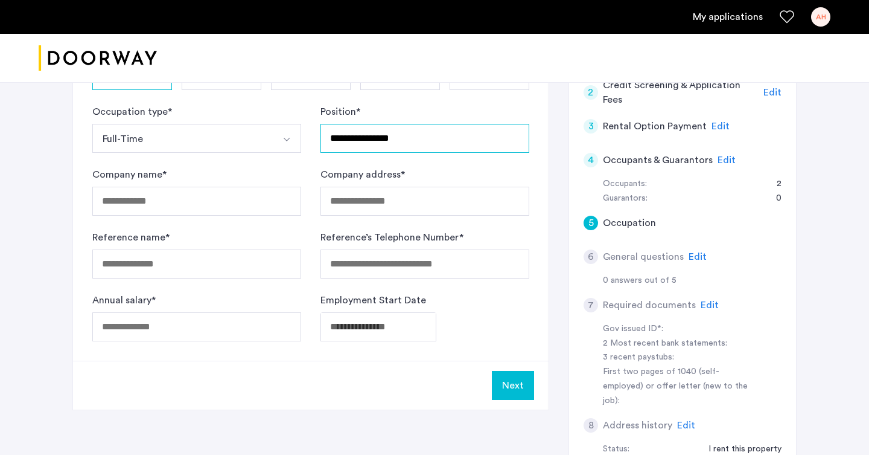
type input "**********"
click at [771, 191] on div "0" at bounding box center [773, 198] width 18 height 14
click at [778, 191] on div "0" at bounding box center [773, 198] width 18 height 14
click at [726, 155] on span "Edit" at bounding box center [727, 160] width 18 height 10
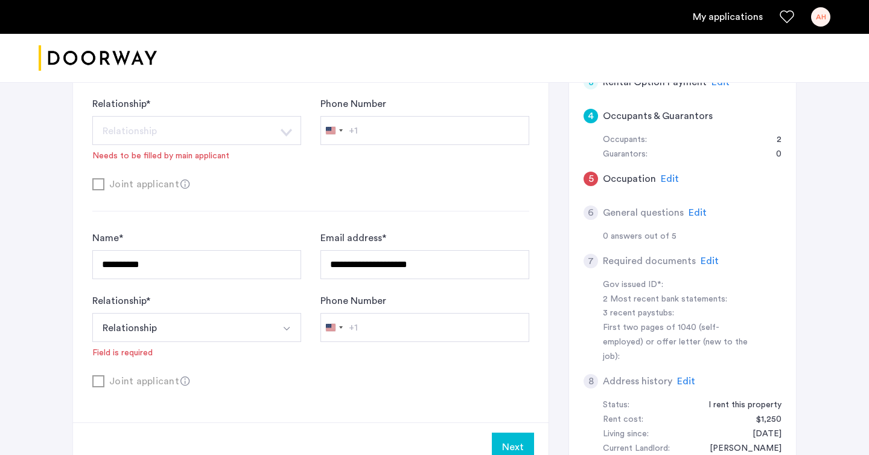
scroll to position [385, 0]
click at [181, 376] on use at bounding box center [185, 380] width 9 height 9
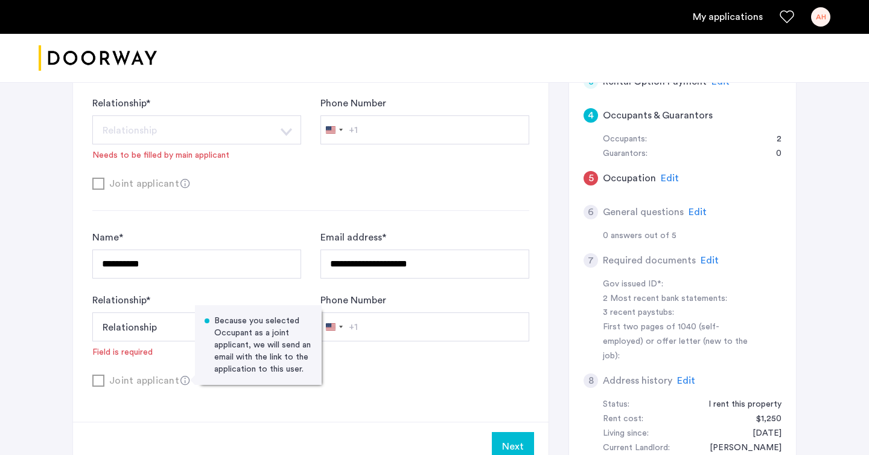
click at [216, 366] on div "**********" at bounding box center [311, 175] width 476 height 492
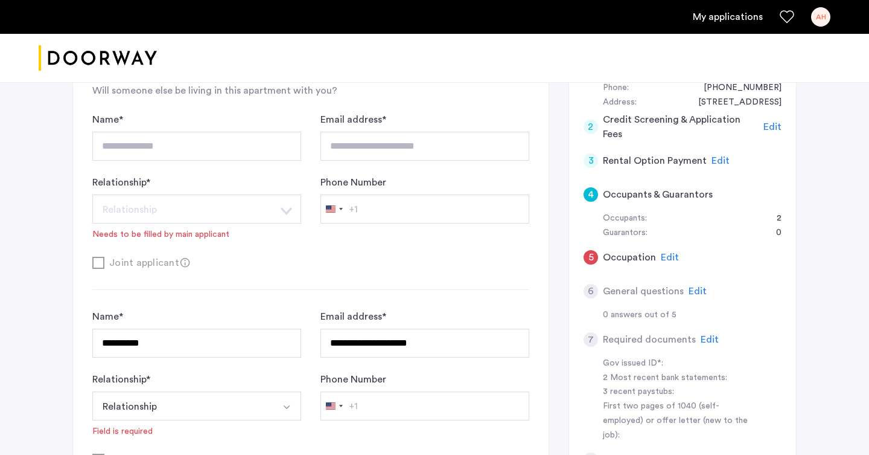
scroll to position [308, 0]
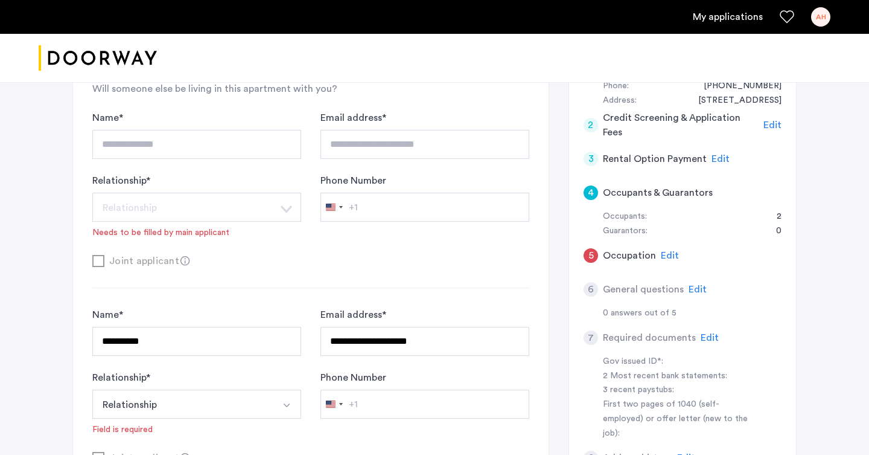
click at [695, 284] on span "Edit" at bounding box center [698, 289] width 18 height 10
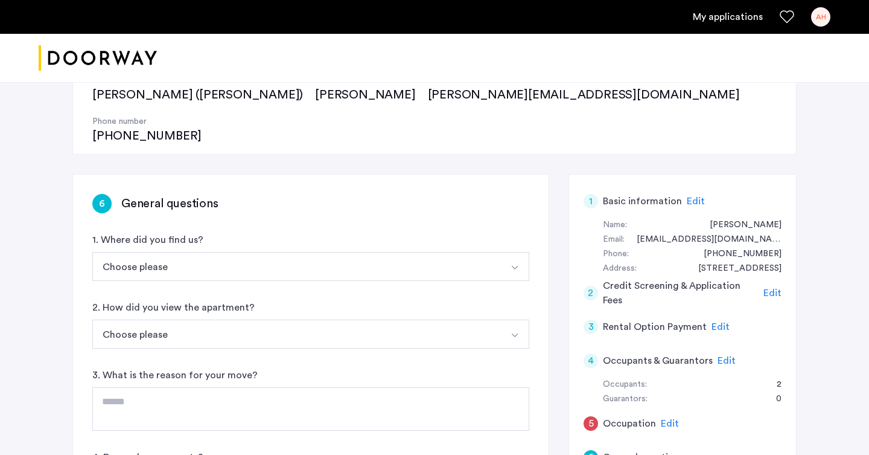
scroll to position [112, 0]
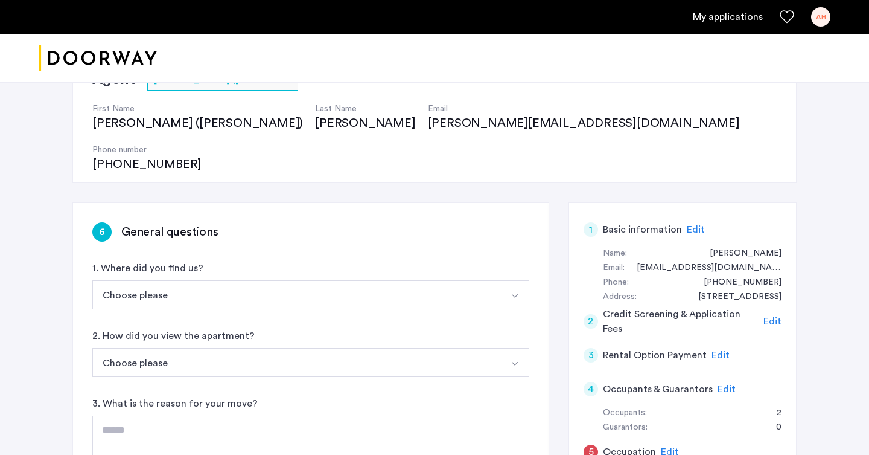
click at [245, 280] on button "Choose please" at bounding box center [296, 294] width 409 height 29
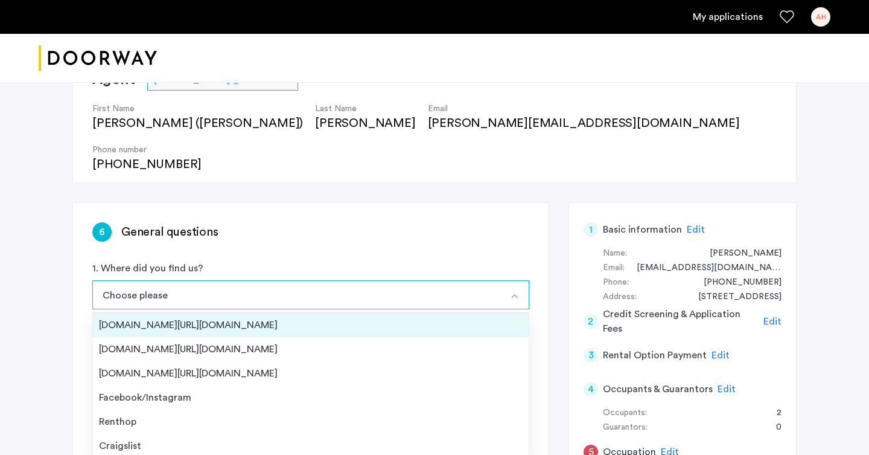
click at [222, 318] on div "[DOMAIN_NAME][URL][DOMAIN_NAME]" at bounding box center [311, 325] width 424 height 14
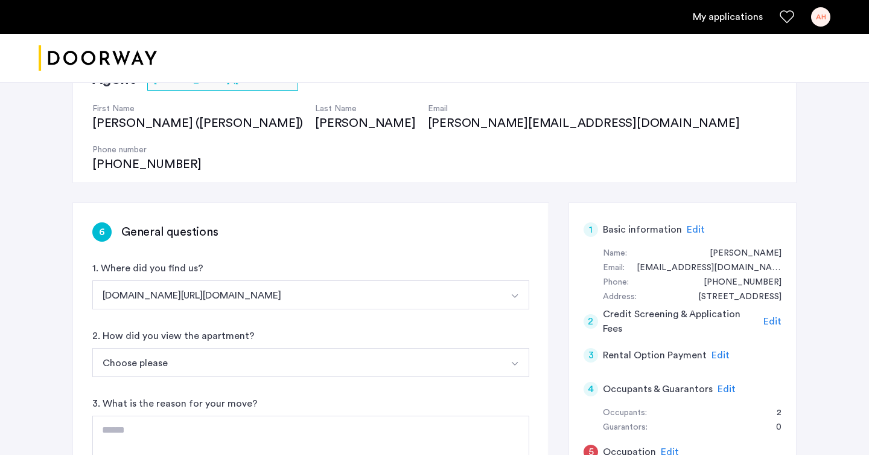
click at [210, 348] on button "Choose please" at bounding box center [296, 362] width 409 height 29
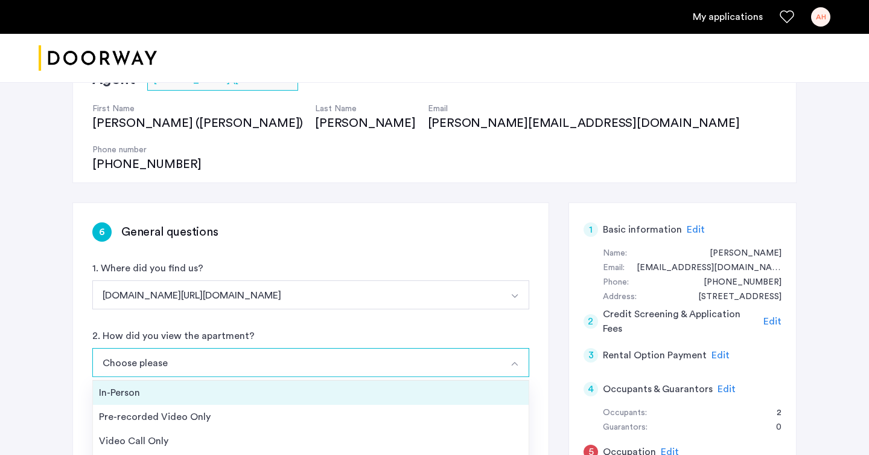
click at [200, 385] on div "In-Person" at bounding box center [311, 392] width 424 height 14
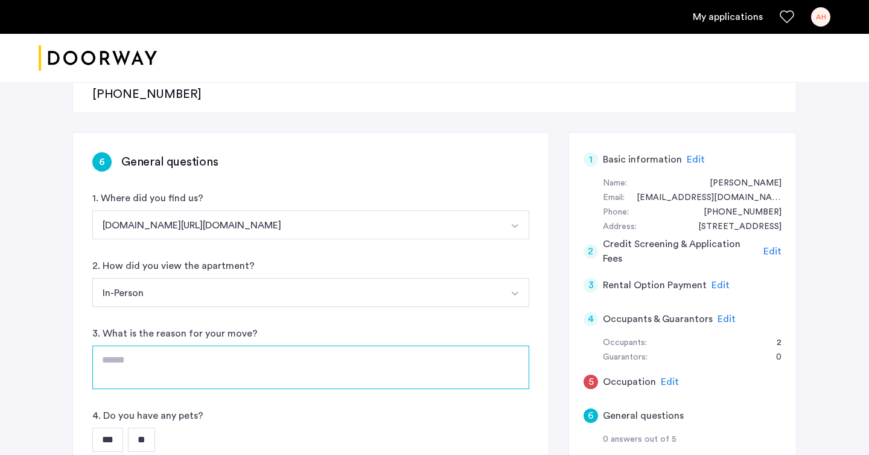
click at [198, 345] on textarea at bounding box center [310, 366] width 437 height 43
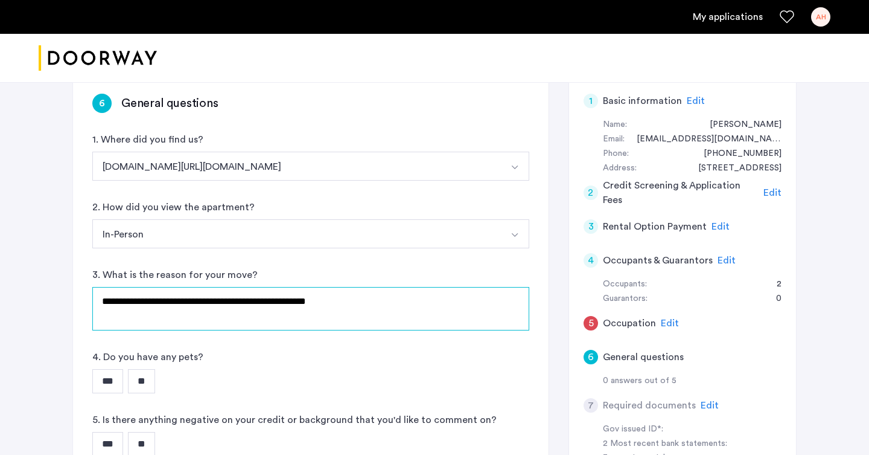
scroll to position [251, 0]
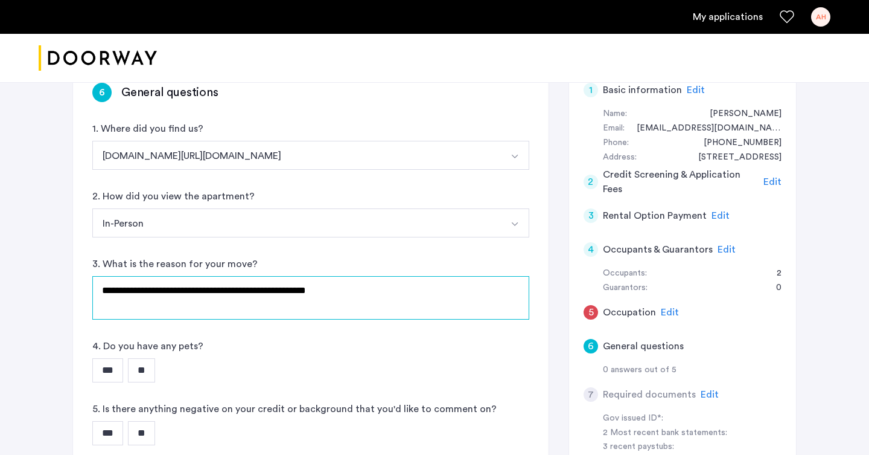
type textarea "**********"
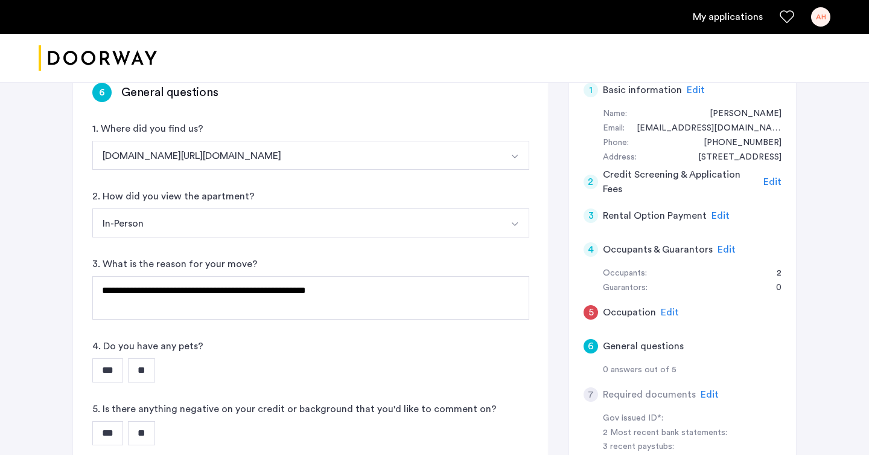
click at [142, 358] on input "**" at bounding box center [141, 370] width 27 height 24
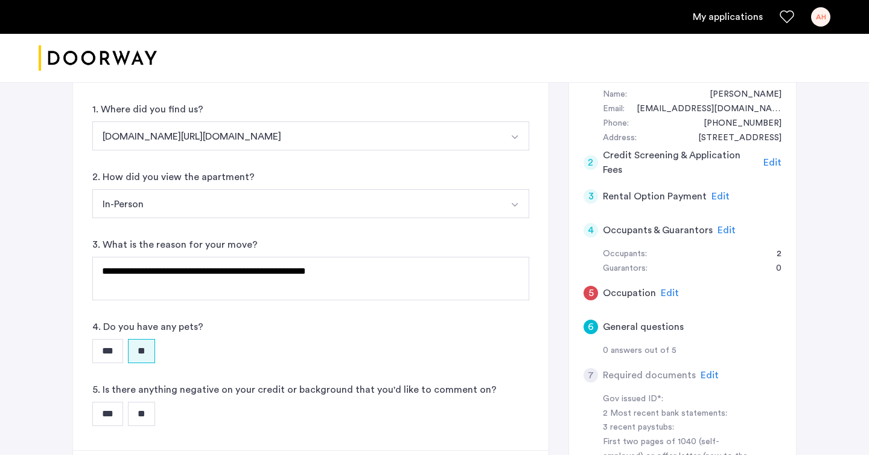
scroll to position [272, 0]
click at [141, 400] on input "**" at bounding box center [141, 412] width 27 height 24
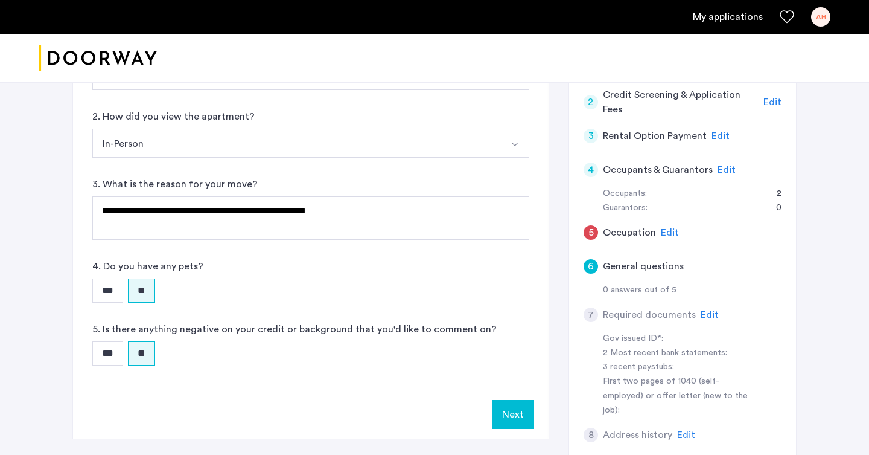
scroll to position [354, 0]
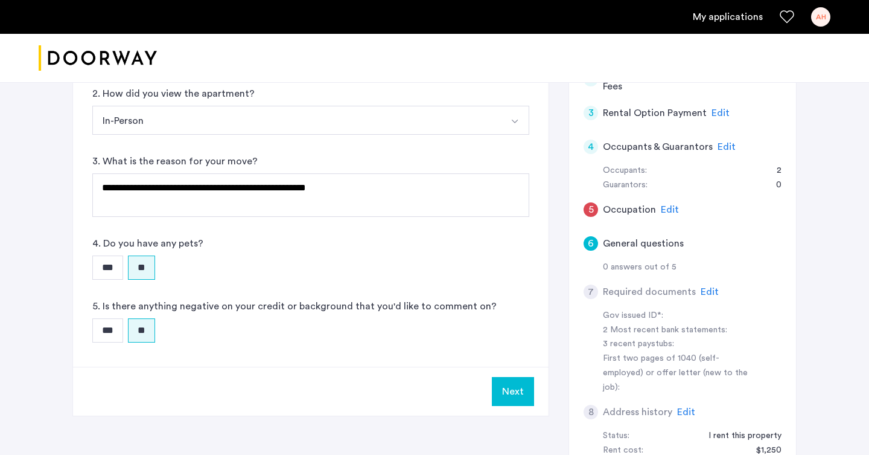
click at [521, 377] on button "Next" at bounding box center [513, 391] width 42 height 29
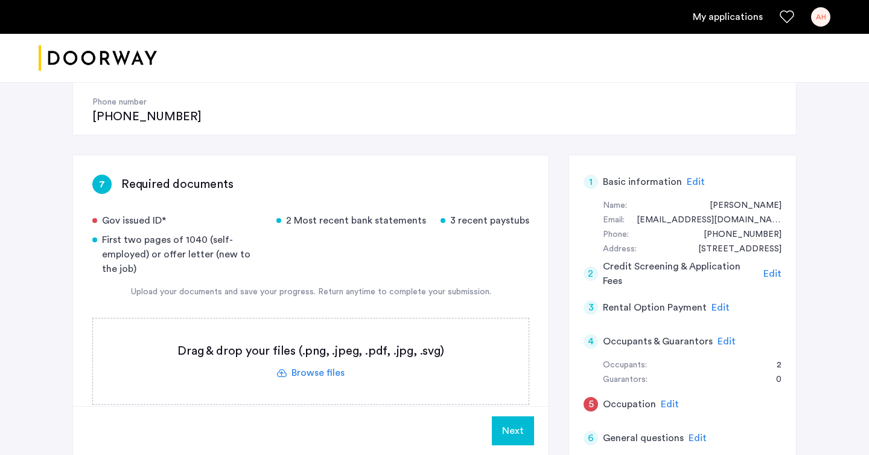
scroll to position [148, 0]
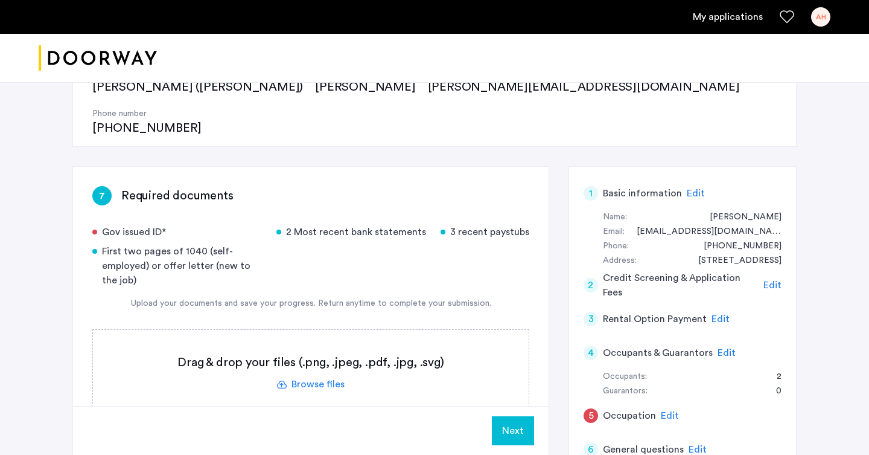
click at [326, 336] on label at bounding box center [311, 373] width 436 height 86
click at [0, 0] on input "file" at bounding box center [0, 0] width 0 height 0
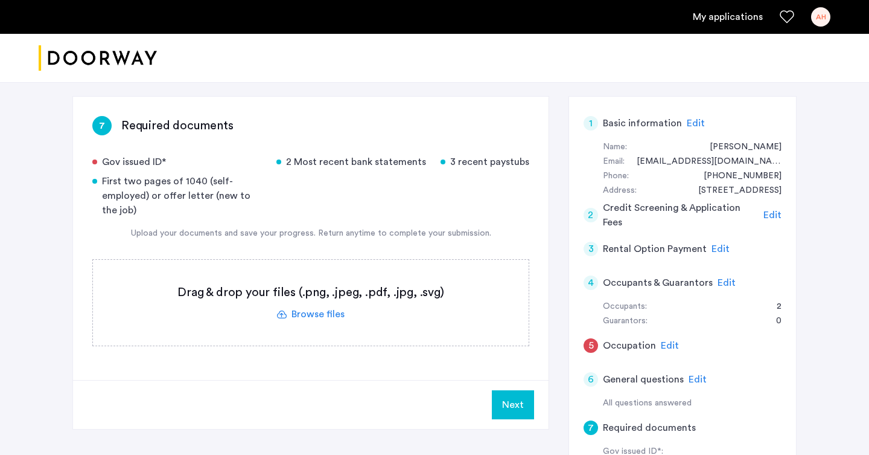
scroll to position [202, 0]
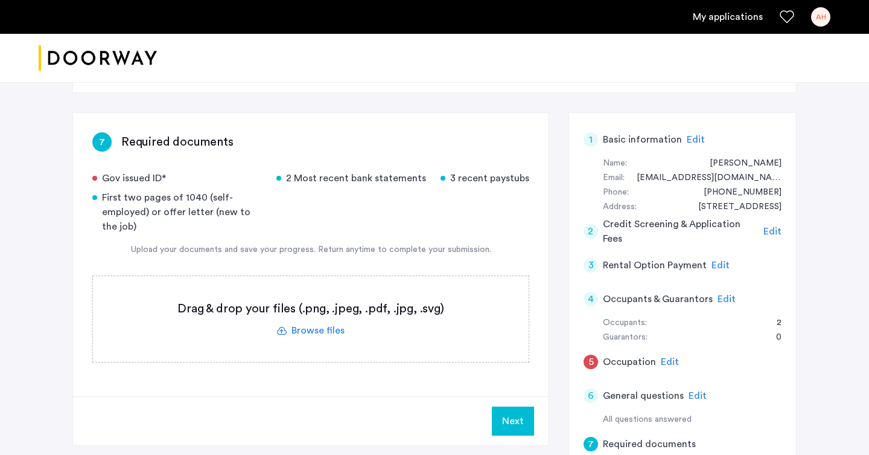
click at [297, 284] on label at bounding box center [311, 319] width 436 height 86
click at [0, 0] on input "file" at bounding box center [0, 0] width 0 height 0
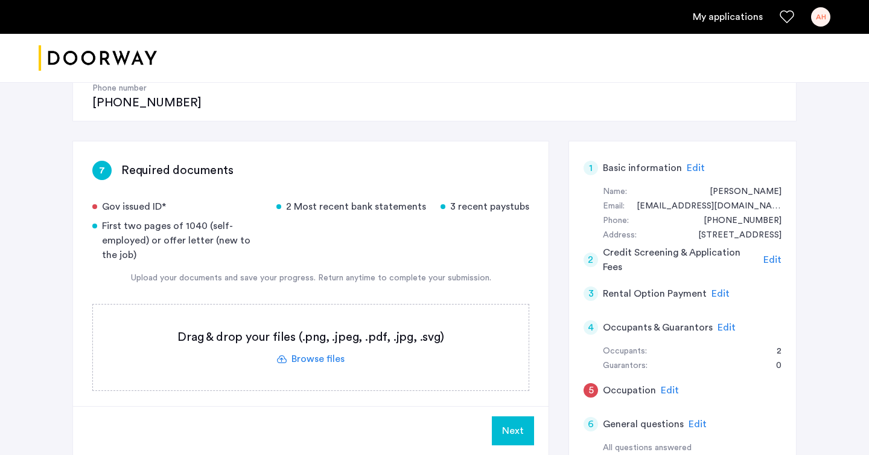
click at [312, 322] on label at bounding box center [311, 347] width 436 height 86
click at [0, 0] on input "file" at bounding box center [0, 0] width 0 height 0
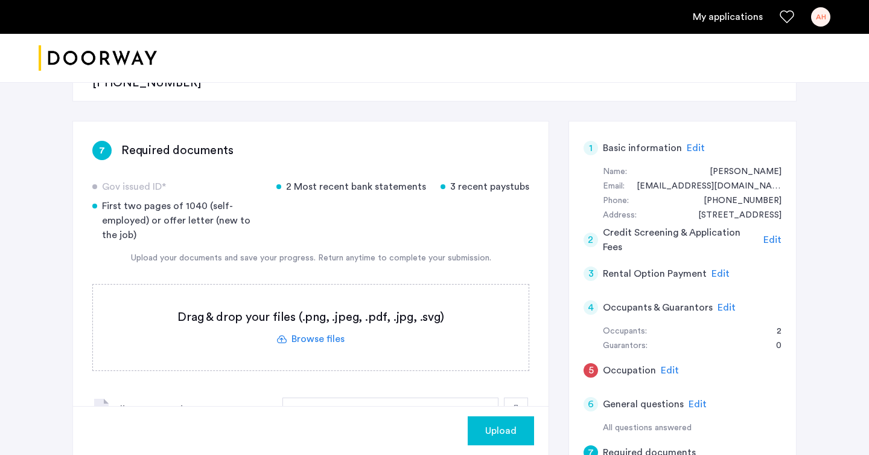
scroll to position [187, 0]
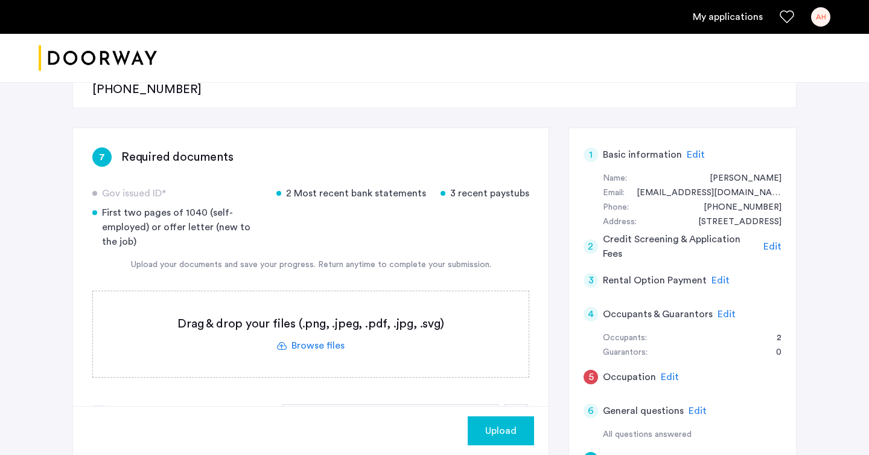
click at [312, 304] on label at bounding box center [311, 334] width 436 height 86
click at [0, 0] on input "file" at bounding box center [0, 0] width 0 height 0
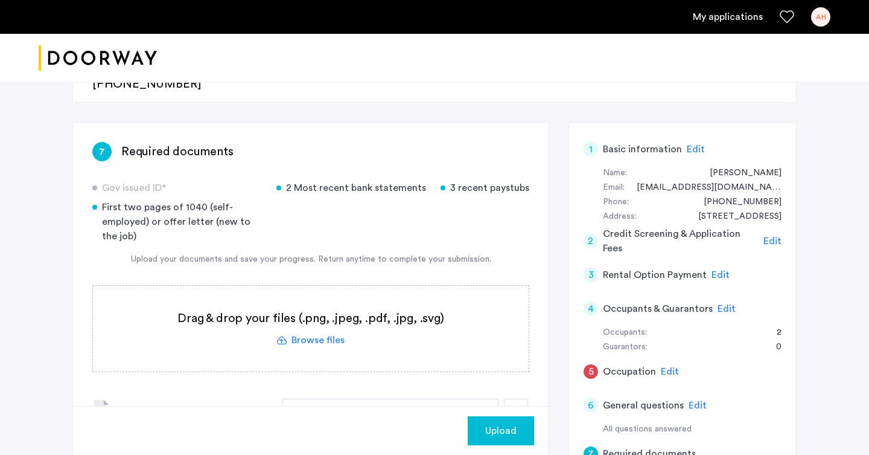
scroll to position [210, 0]
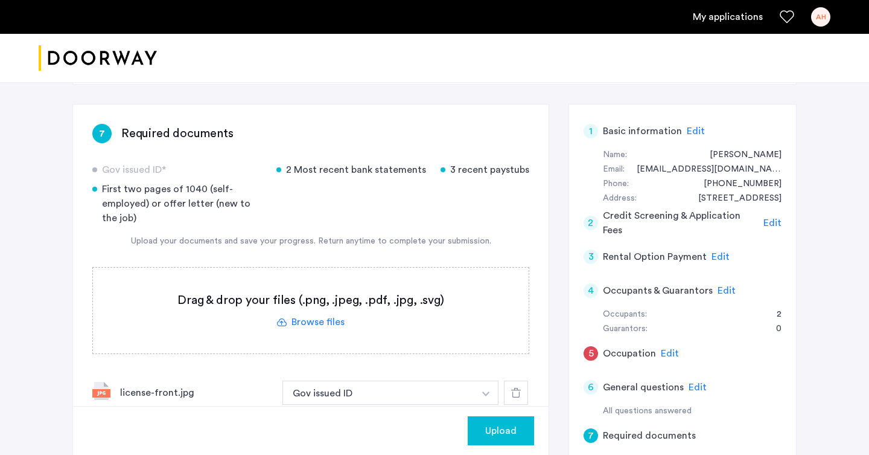
click at [338, 279] on label at bounding box center [311, 310] width 436 height 86
click at [0, 0] on input "file" at bounding box center [0, 0] width 0 height 0
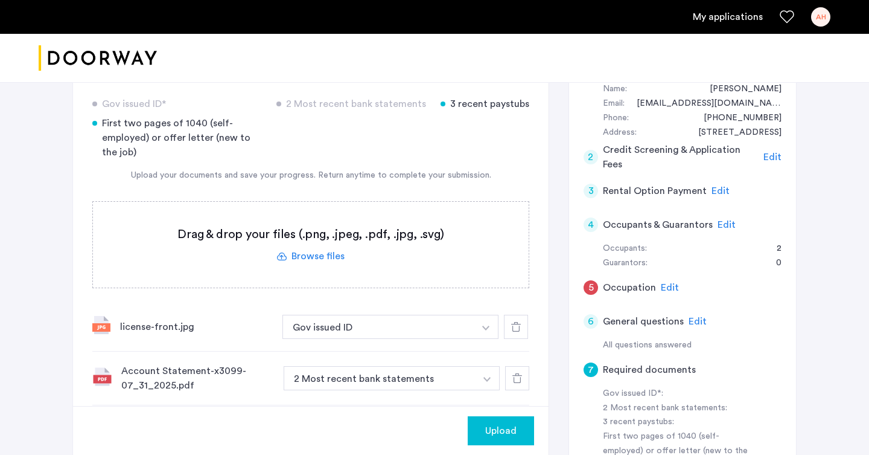
scroll to position [199, 0]
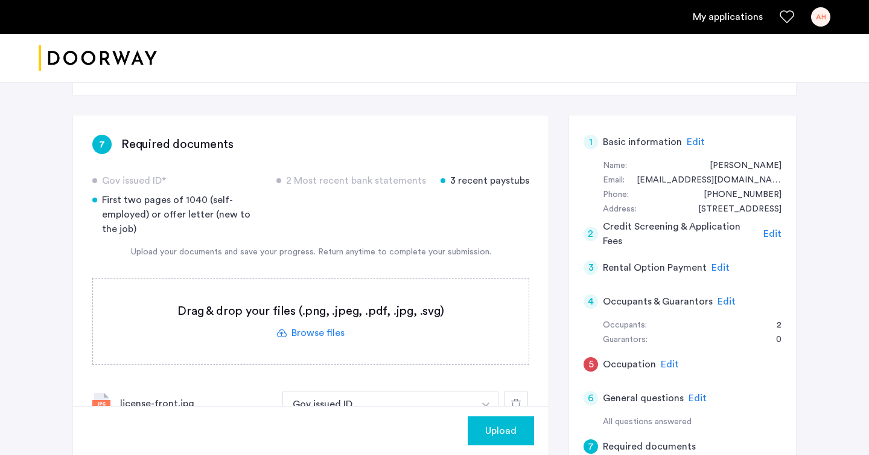
click at [308, 293] on label at bounding box center [311, 321] width 436 height 86
click at [0, 0] on input "file" at bounding box center [0, 0] width 0 height 0
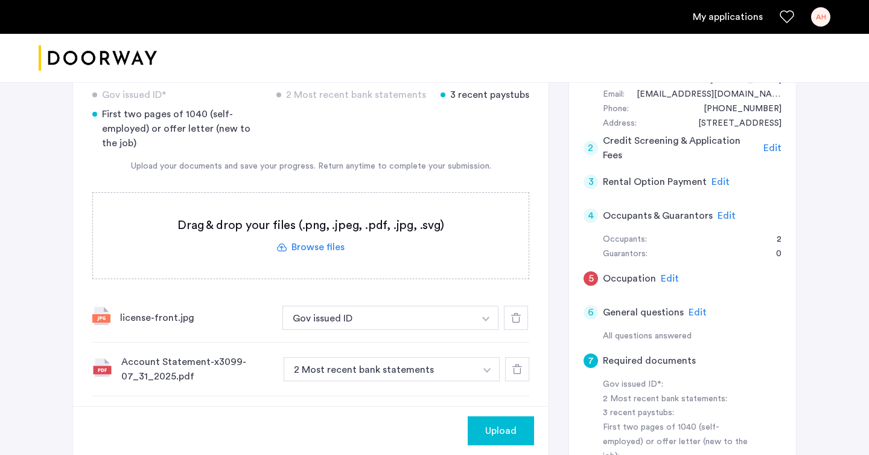
scroll to position [281, 0]
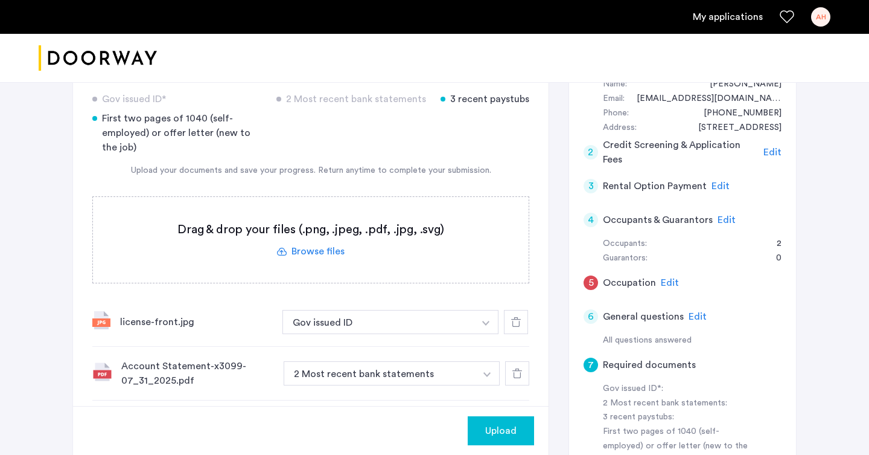
click at [307, 214] on label at bounding box center [311, 240] width 436 height 86
click at [0, 0] on input "file" at bounding box center [0, 0] width 0 height 0
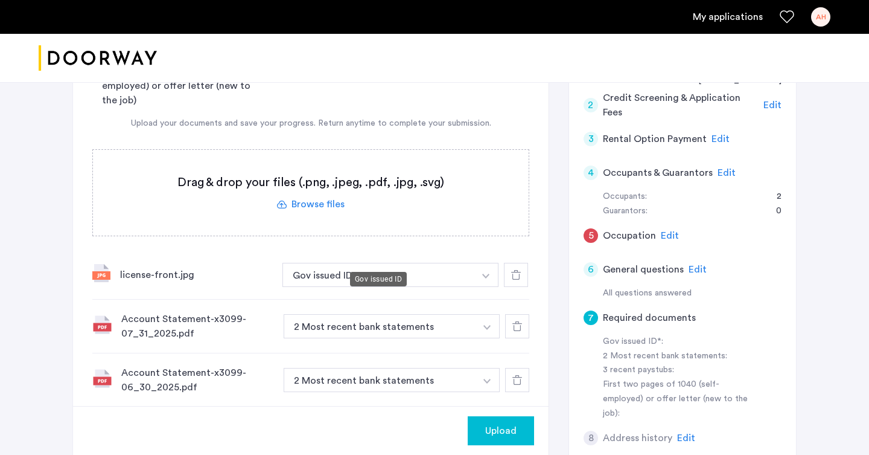
scroll to position [307, 0]
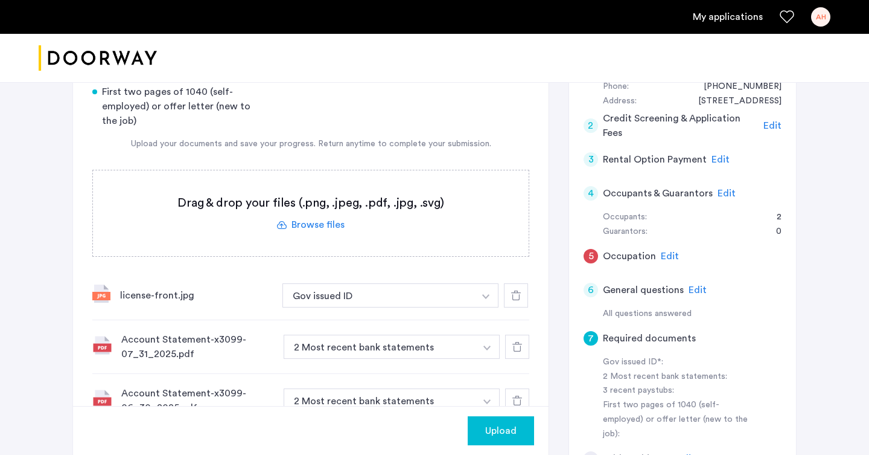
click at [317, 185] on label at bounding box center [311, 213] width 436 height 86
click at [0, 0] on input "file" at bounding box center [0, 0] width 0 height 0
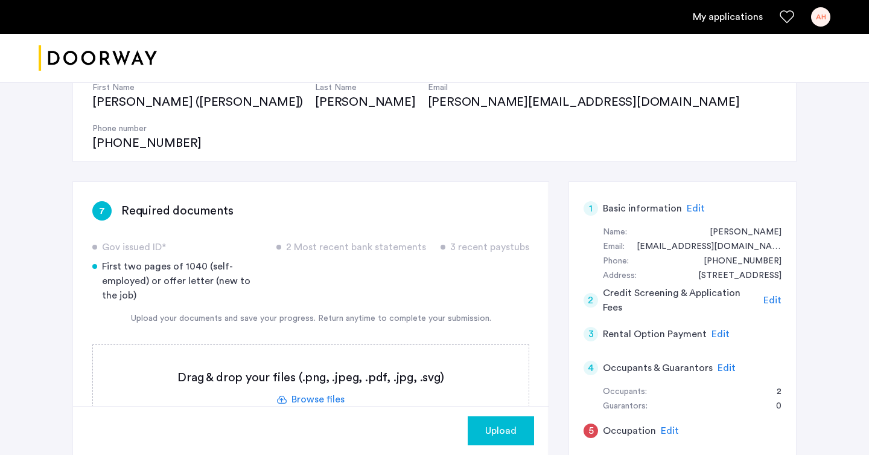
scroll to position [130, 0]
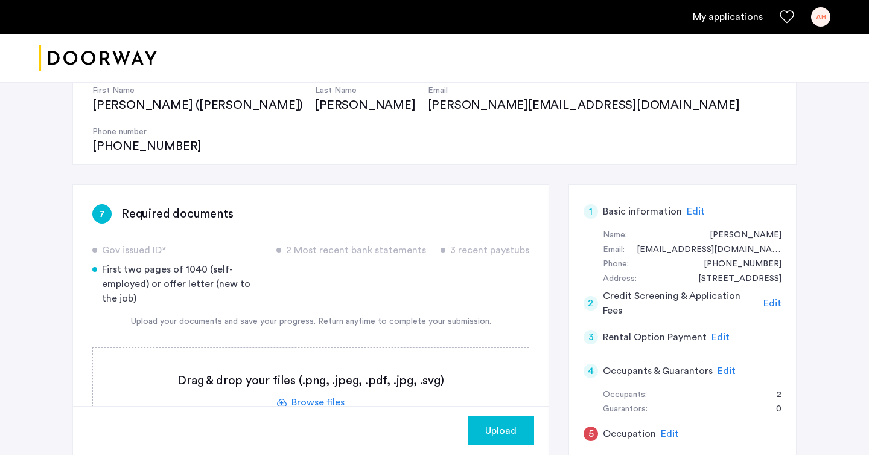
click at [485, 423] on span "Upload" at bounding box center [500, 430] width 31 height 14
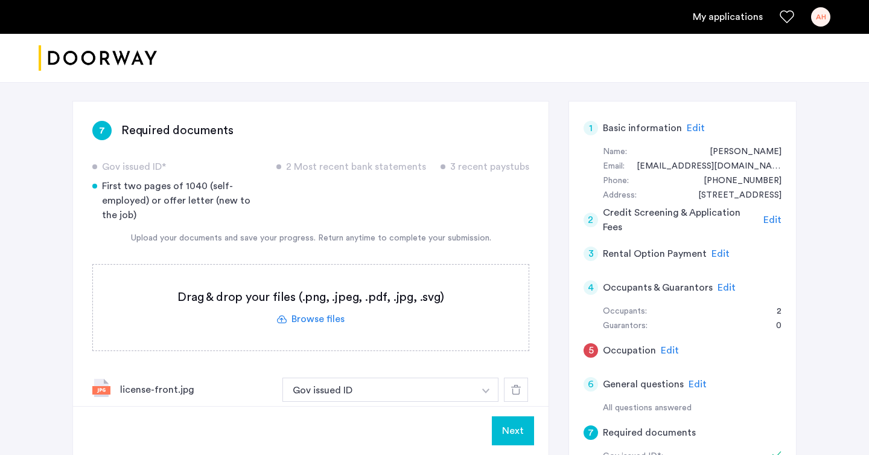
scroll to position [238, 0]
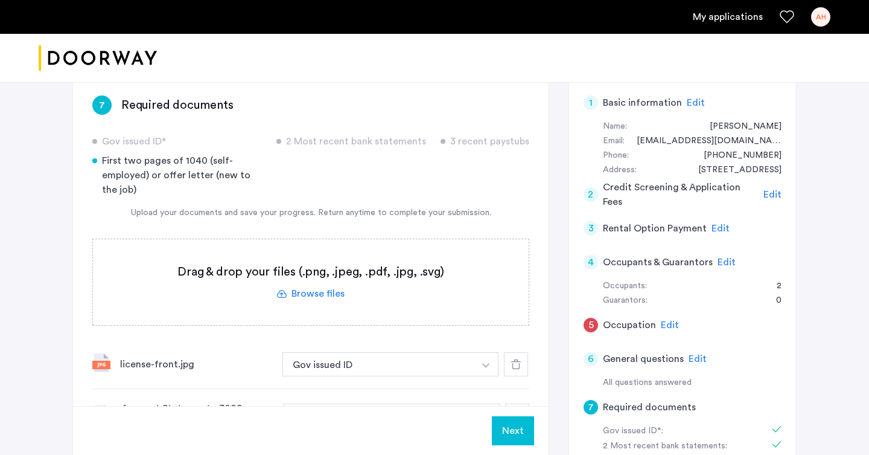
click at [668, 320] on span "Edit" at bounding box center [670, 325] width 18 height 10
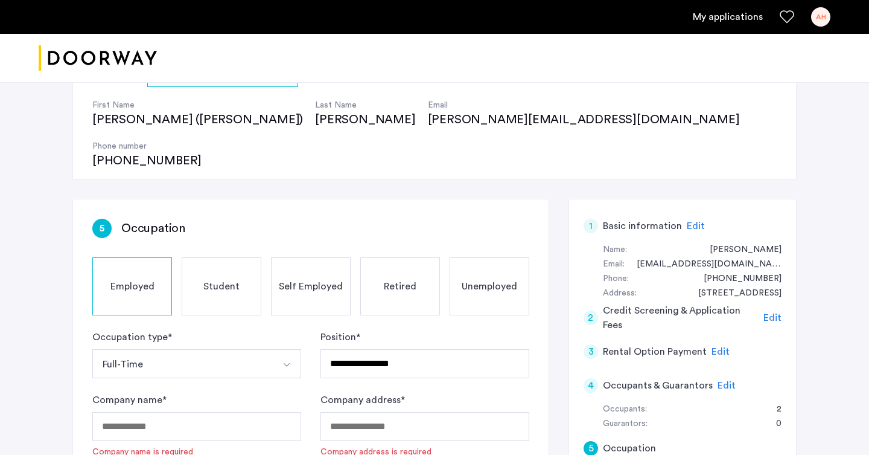
scroll to position [117, 0]
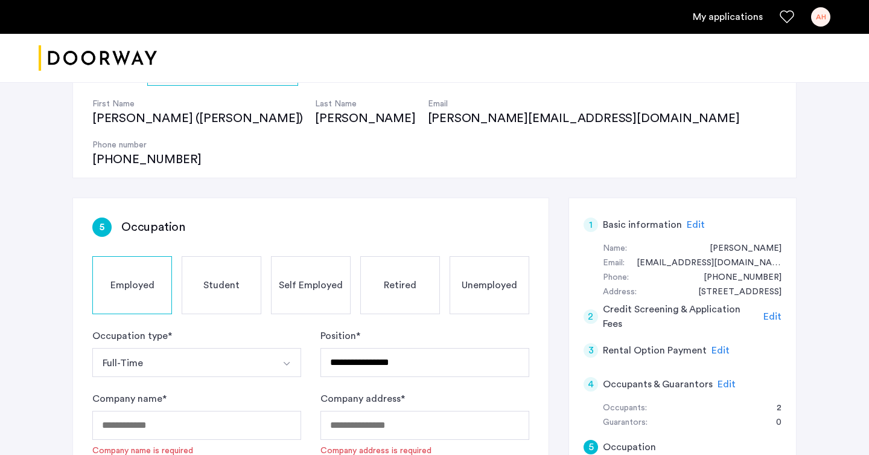
click at [299, 256] on div "Self Employed" at bounding box center [311, 285] width 80 height 58
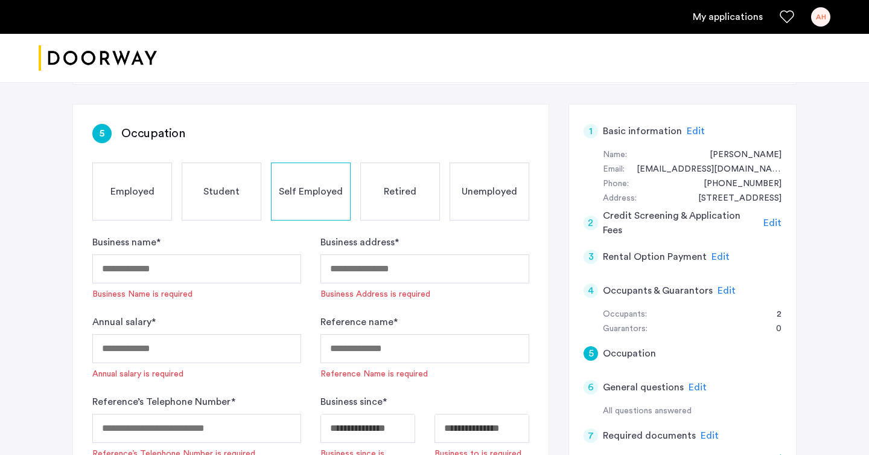
scroll to position [202, 0]
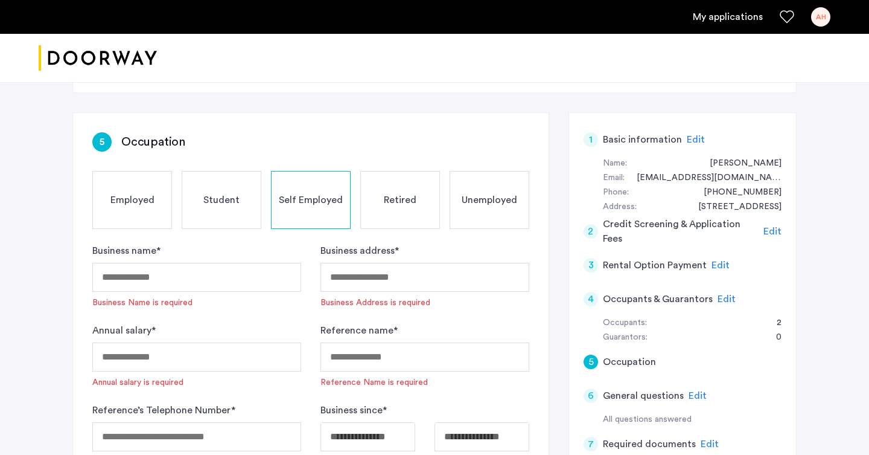
click at [233, 193] on span "Student" at bounding box center [221, 200] width 36 height 14
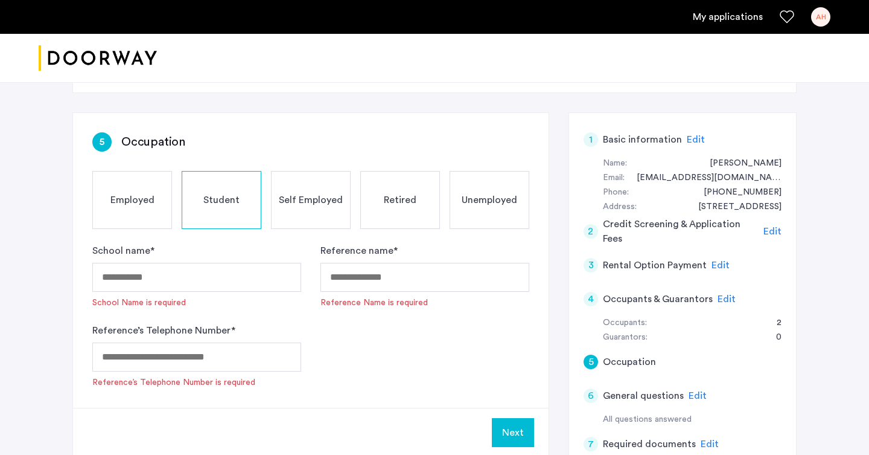
click at [116, 171] on div "Employed" at bounding box center [132, 200] width 80 height 58
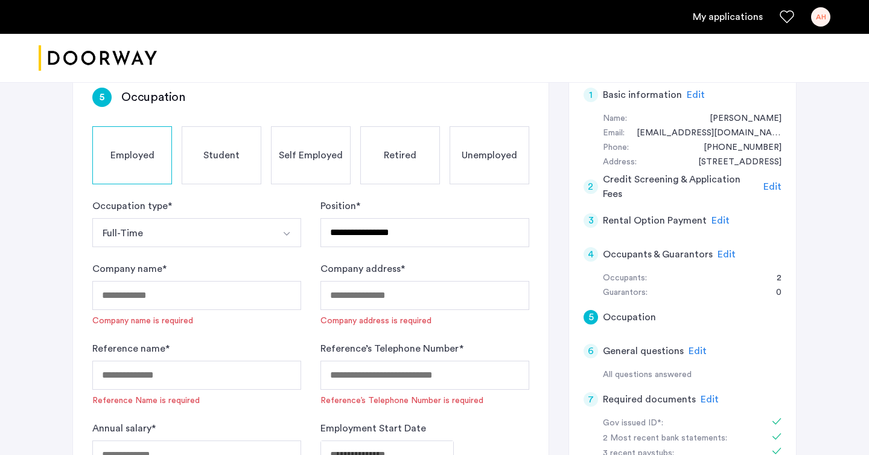
scroll to position [245, 0]
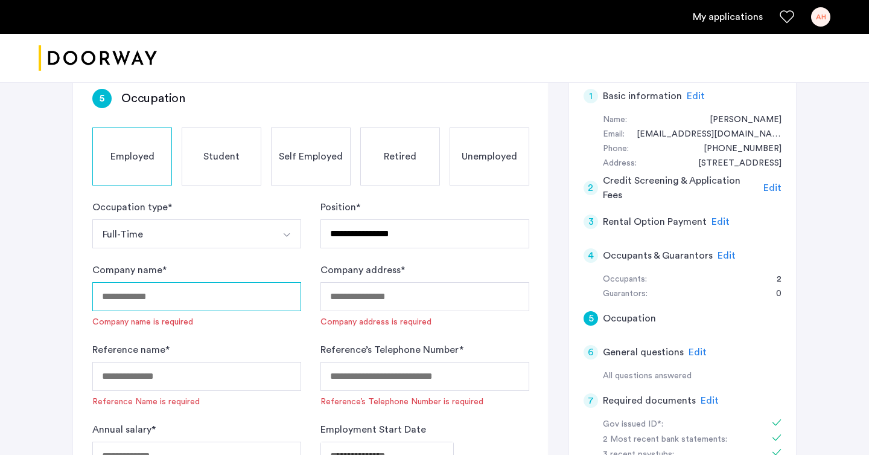
click at [214, 282] on input "Company name *" at bounding box center [196, 296] width 209 height 29
type input "**********"
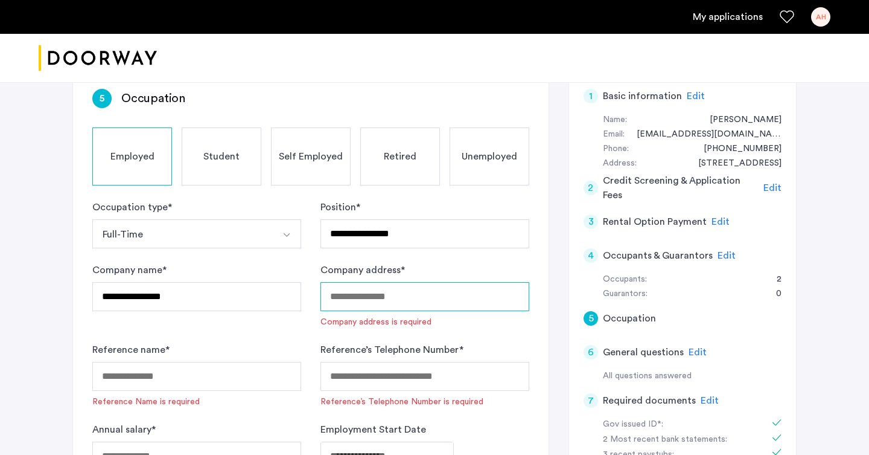
click at [362, 282] on input "Company address *" at bounding box center [425, 296] width 209 height 29
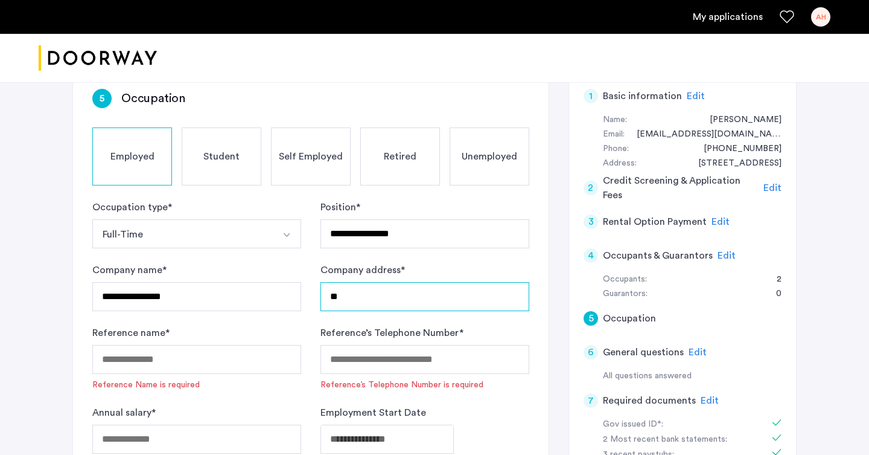
type input "*"
type input "**********"
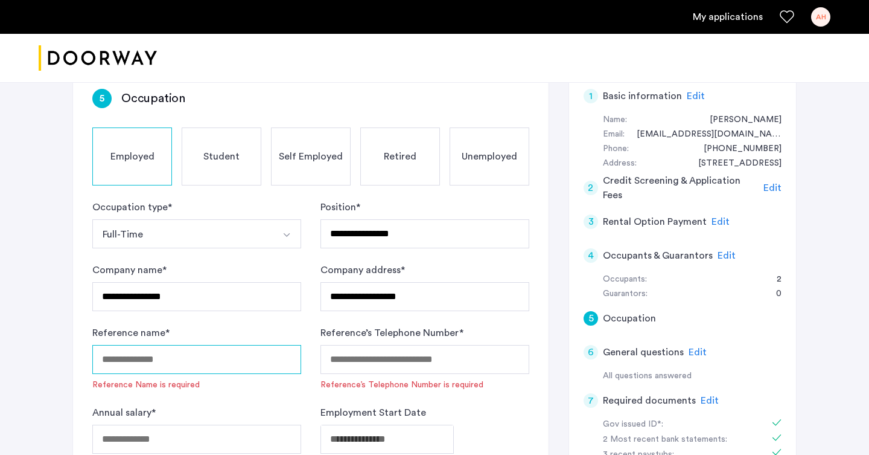
click at [226, 345] on input "Reference name *" at bounding box center [196, 359] width 209 height 29
type input "********"
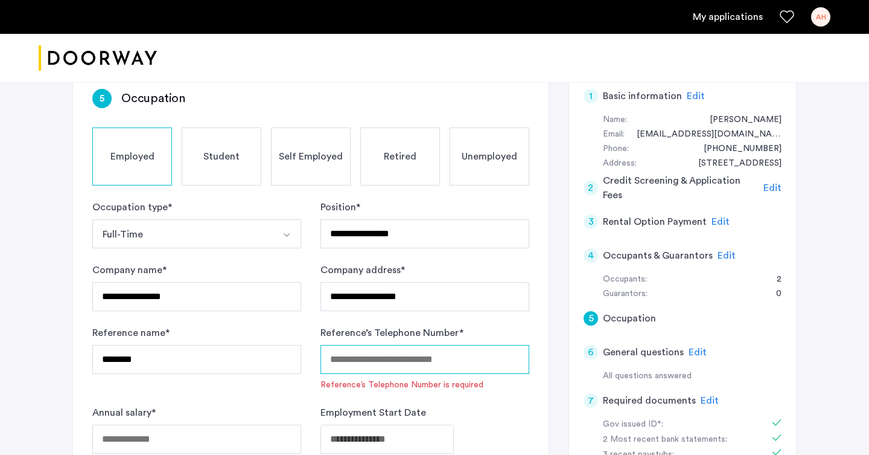
click at [387, 345] on input "Reference’s Telephone Number *" at bounding box center [425, 359] width 209 height 29
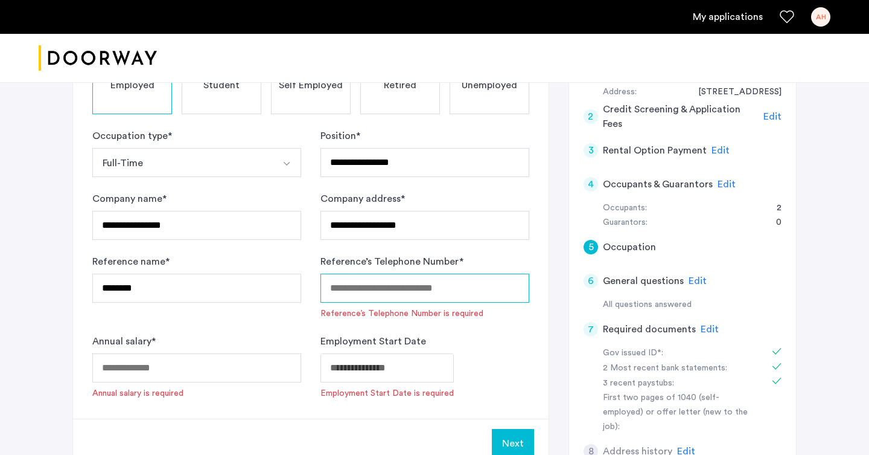
scroll to position [328, 0]
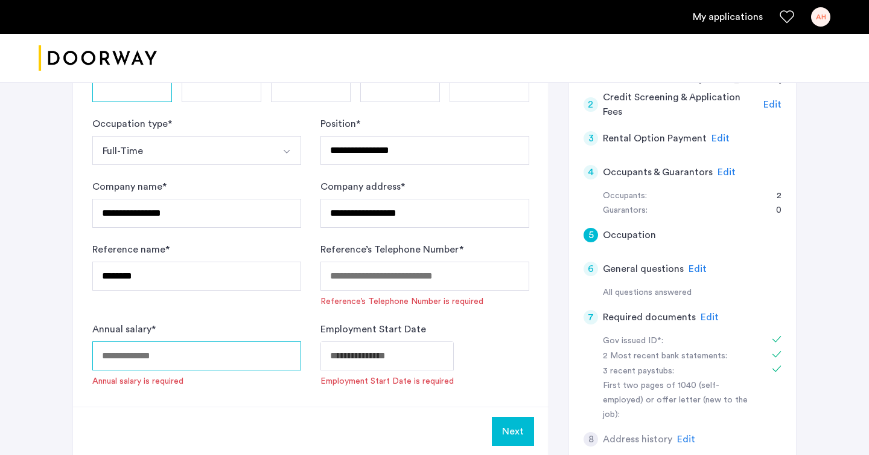
click at [202, 341] on input "Annual salary *" at bounding box center [196, 355] width 209 height 29
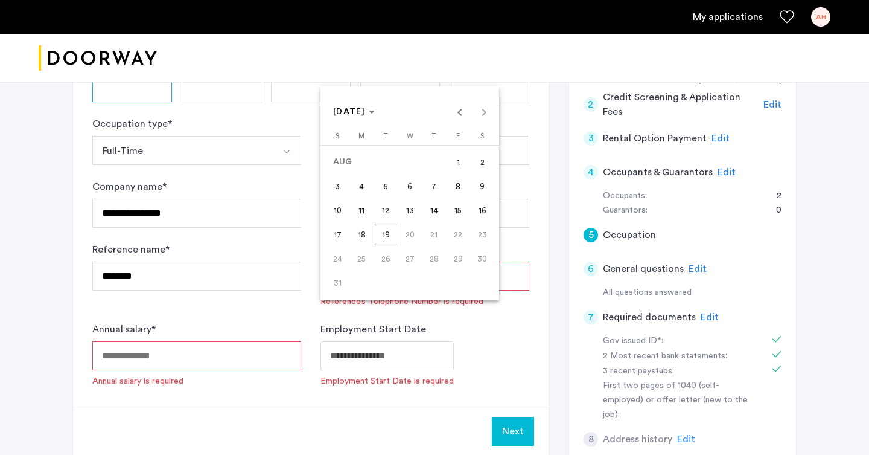
click at [454, 108] on span "Previous month" at bounding box center [460, 112] width 24 height 24
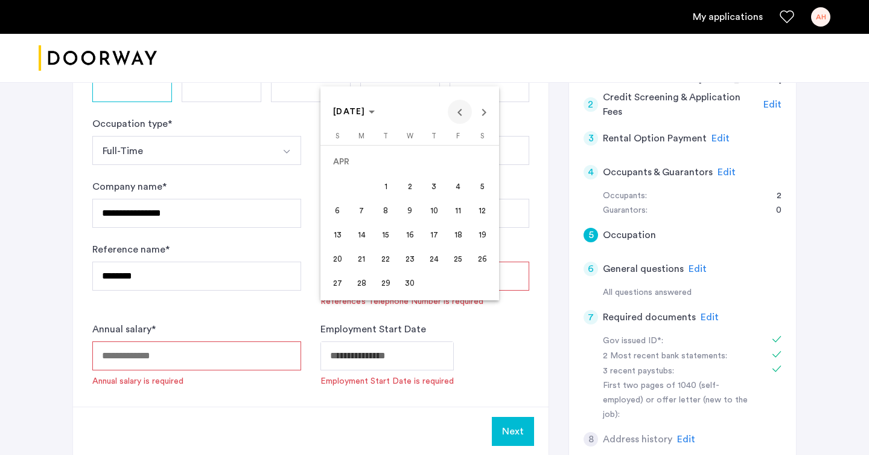
click at [454, 108] on span "Previous month" at bounding box center [460, 112] width 24 height 24
click at [410, 161] on span "1" at bounding box center [410, 162] width 22 height 22
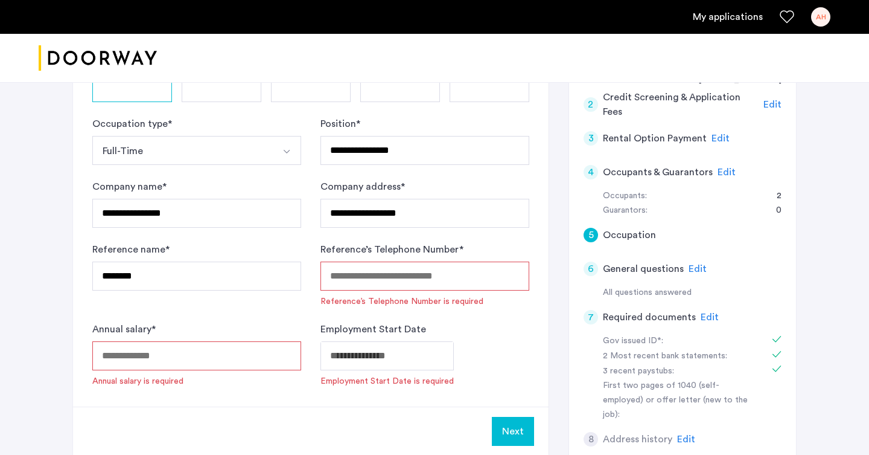
type input "**********"
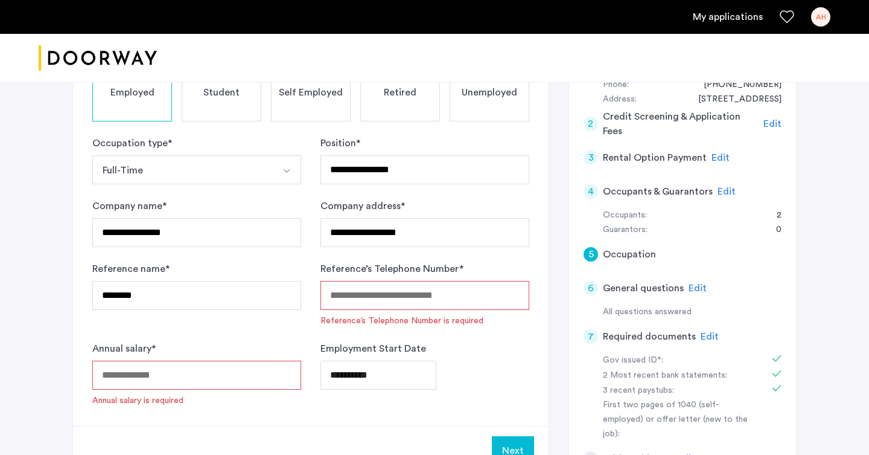
scroll to position [308, 0]
click at [214, 362] on input "Annual salary *" at bounding box center [196, 376] width 209 height 29
click at [337, 282] on input "Reference’s Telephone Number *" at bounding box center [425, 296] width 209 height 29
paste input "**********"
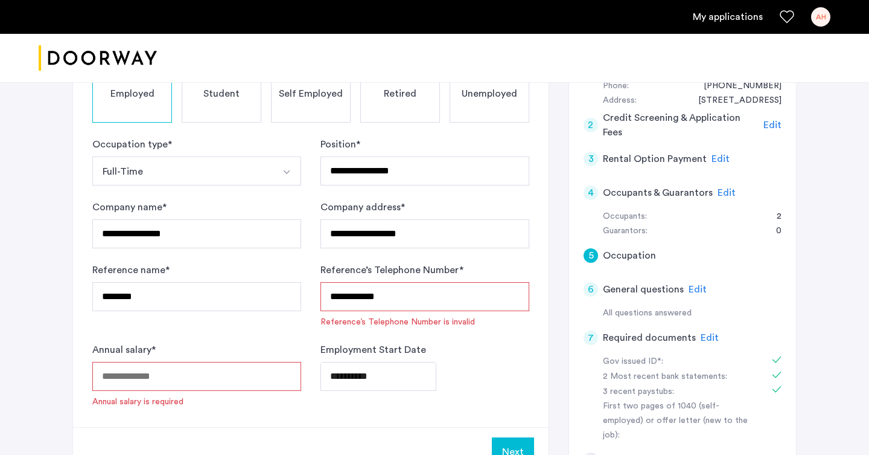
type input "**********"
click at [257, 362] on input "Annual salary *" at bounding box center [196, 376] width 209 height 29
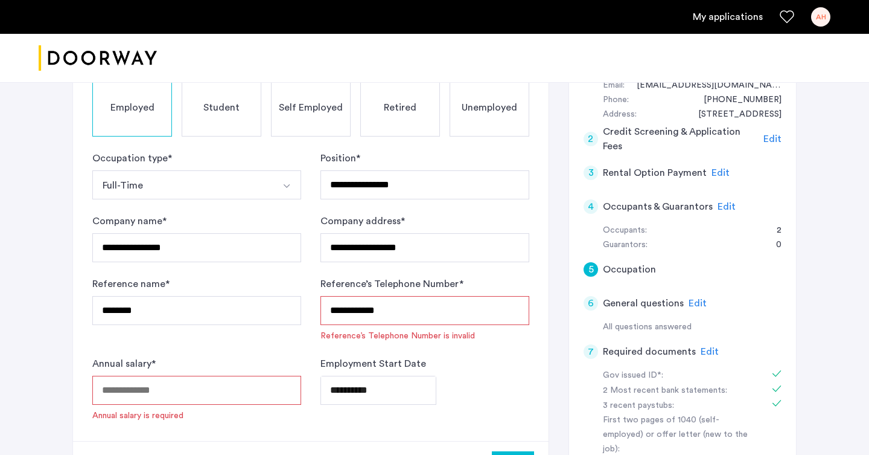
scroll to position [293, 0]
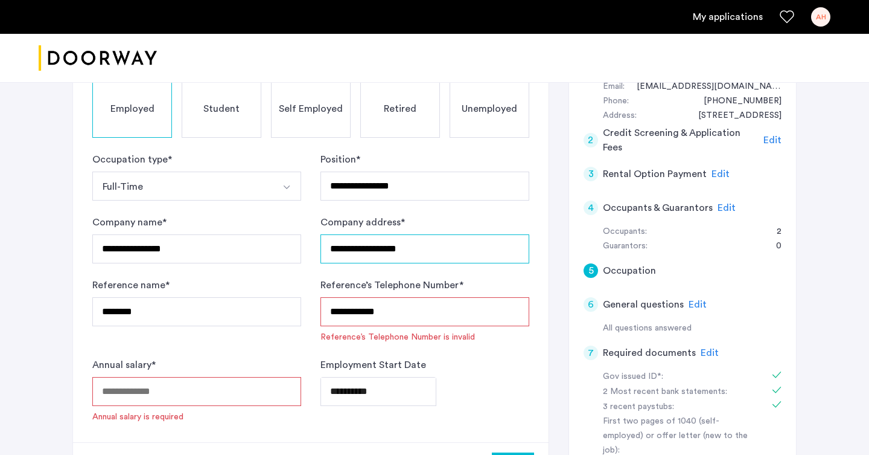
click at [423, 234] on input "**********" at bounding box center [425, 248] width 209 height 29
drag, startPoint x: 423, startPoint y: 205, endPoint x: 347, endPoint y: 205, distance: 75.5
click at [348, 234] on input "**********" at bounding box center [425, 248] width 209 height 29
type input "*"
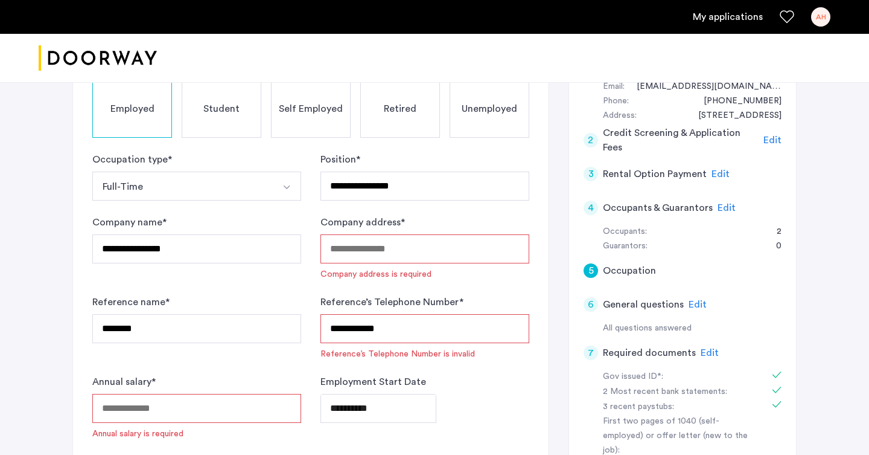
paste input "**********"
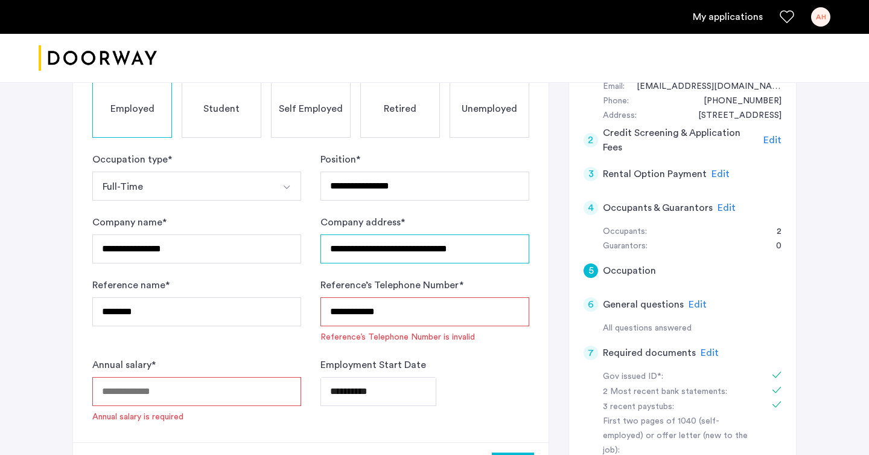
scroll to position [331, 0]
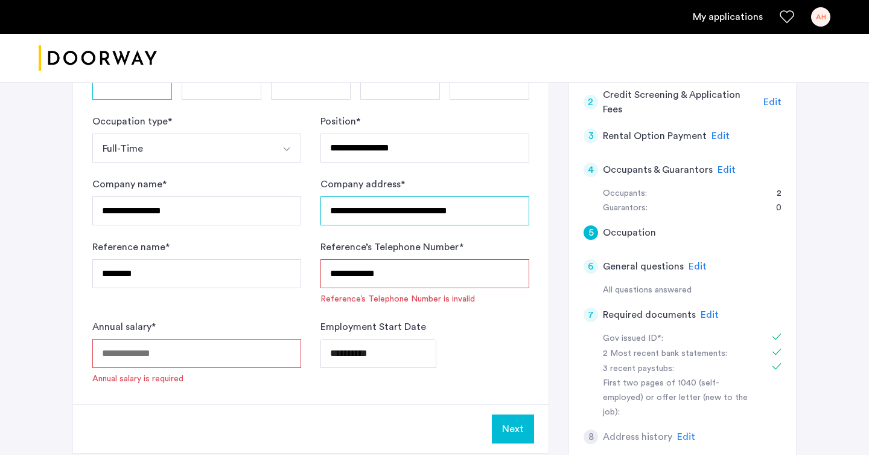
type input "**********"
click at [203, 339] on input "Annual salary *" at bounding box center [196, 353] width 209 height 29
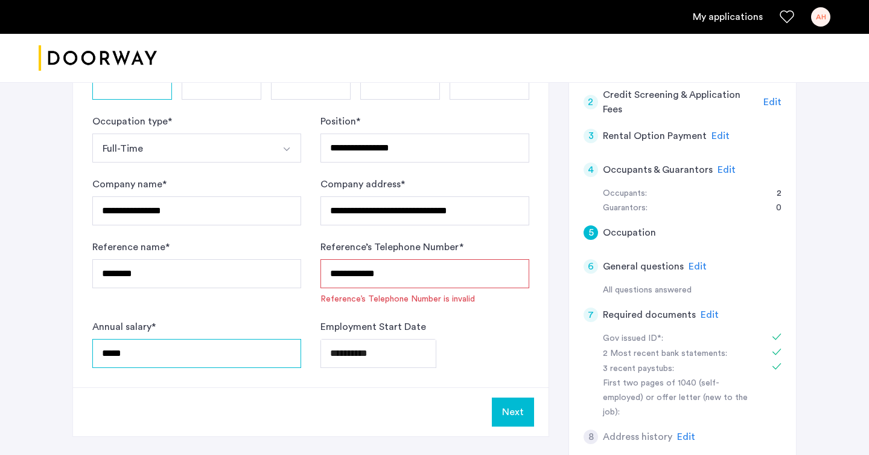
type input "*****"
click at [503, 397] on button "Next" at bounding box center [513, 411] width 42 height 29
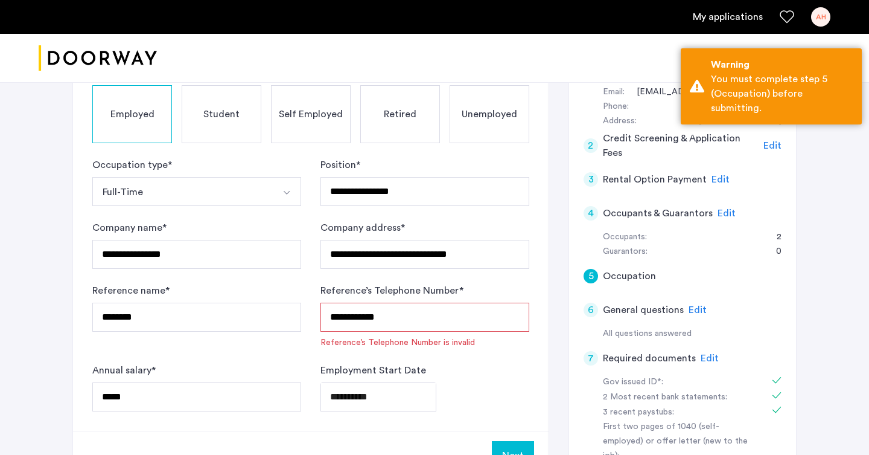
scroll to position [284, 0]
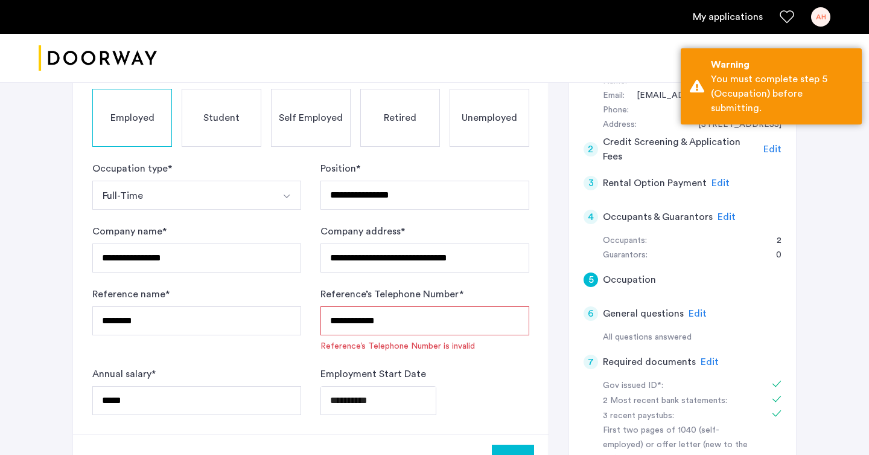
click at [622, 272] on h5 "Occupation" at bounding box center [629, 279] width 53 height 14
click at [624, 272] on h5 "Occupation" at bounding box center [629, 279] width 53 height 14
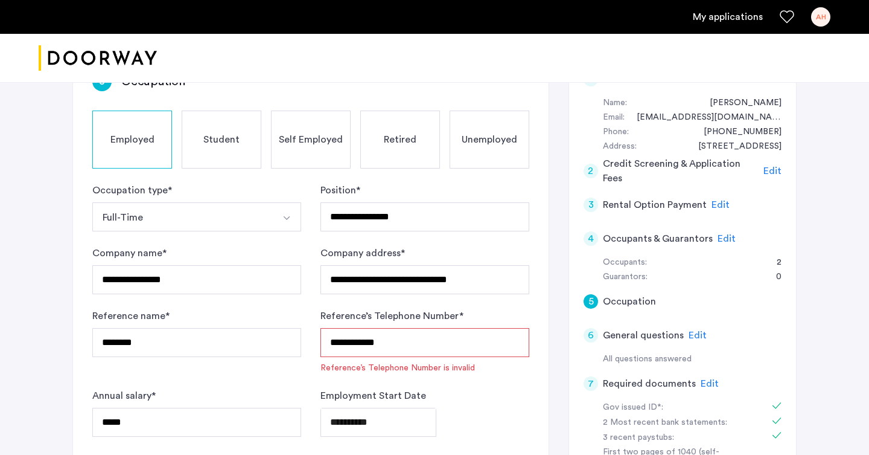
scroll to position [259, 0]
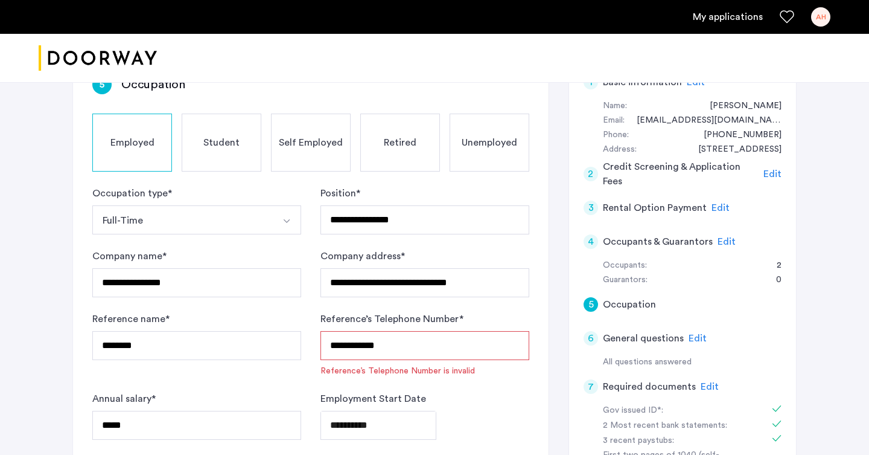
click at [418, 331] on input "**********" at bounding box center [425, 345] width 209 height 29
click at [330, 331] on input "**********" at bounding box center [425, 345] width 209 height 29
click at [348, 331] on input "**********" at bounding box center [425, 345] width 209 height 29
click at [362, 331] on input "**********" at bounding box center [425, 345] width 209 height 29
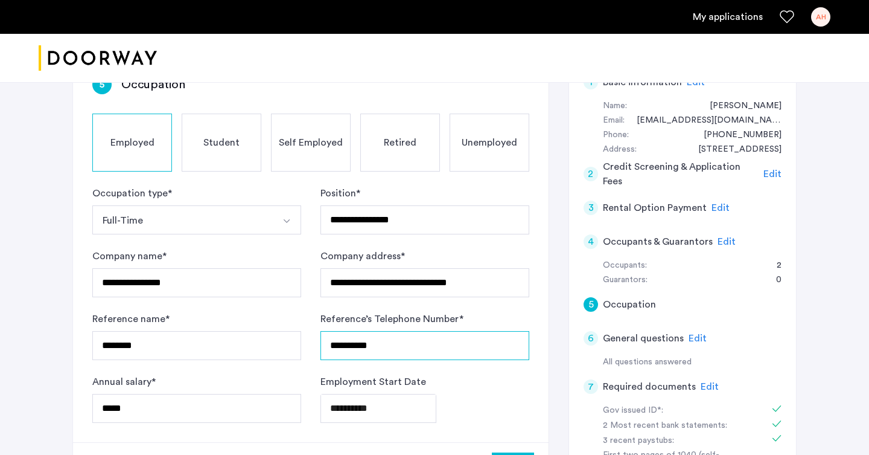
type input "**********"
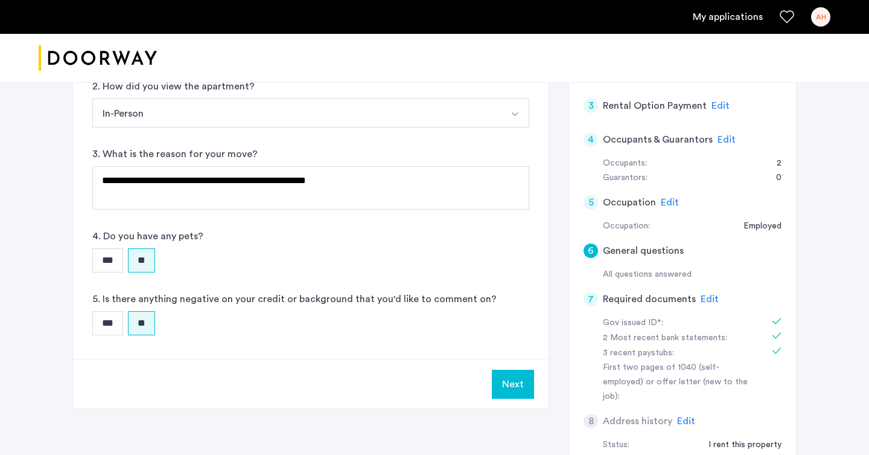
scroll to position [330, 0]
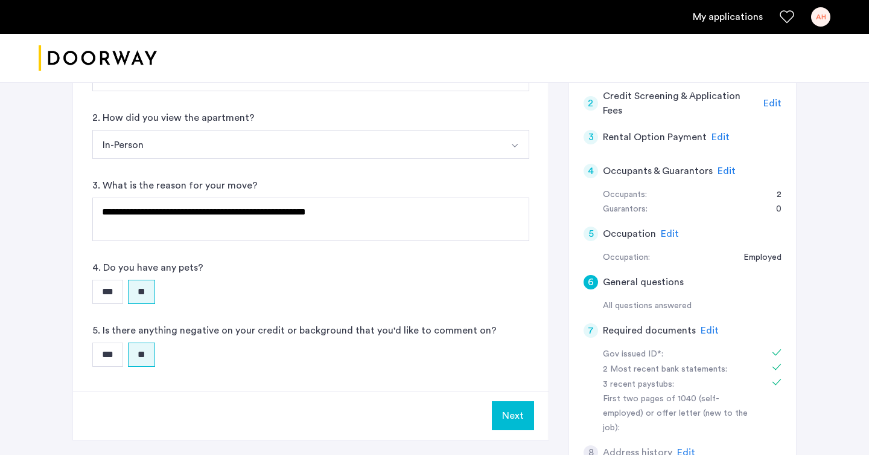
click at [525, 401] on button "Next" at bounding box center [513, 415] width 42 height 29
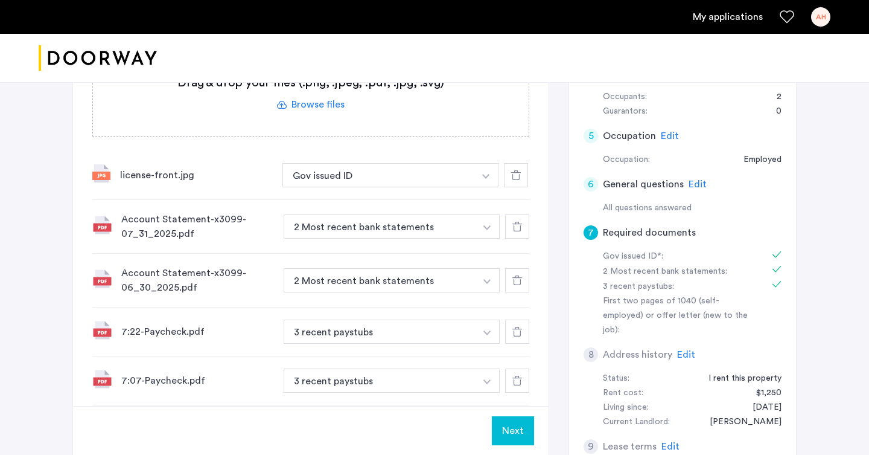
scroll to position [611, 0]
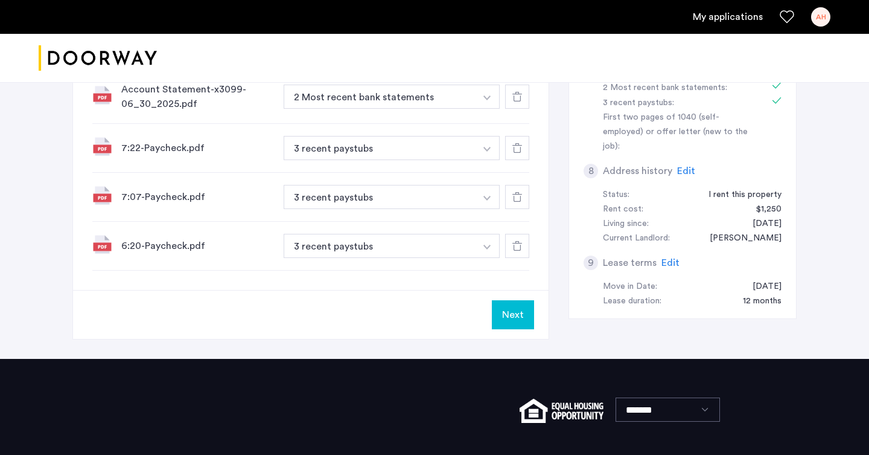
click at [508, 300] on button "Next" at bounding box center [513, 314] width 42 height 29
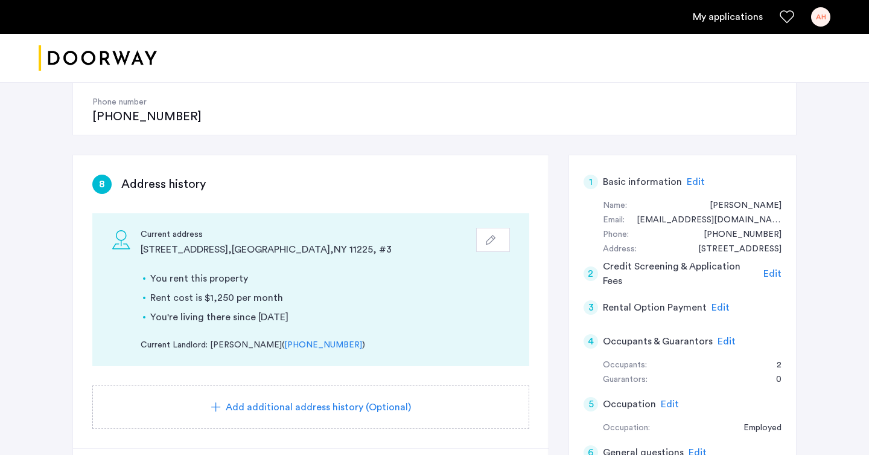
scroll to position [190, 0]
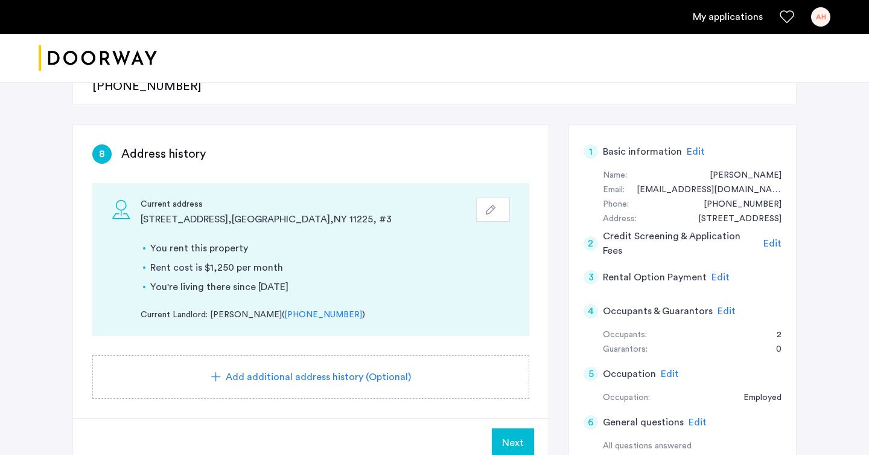
click at [508, 435] on span "Next" at bounding box center [513, 442] width 22 height 14
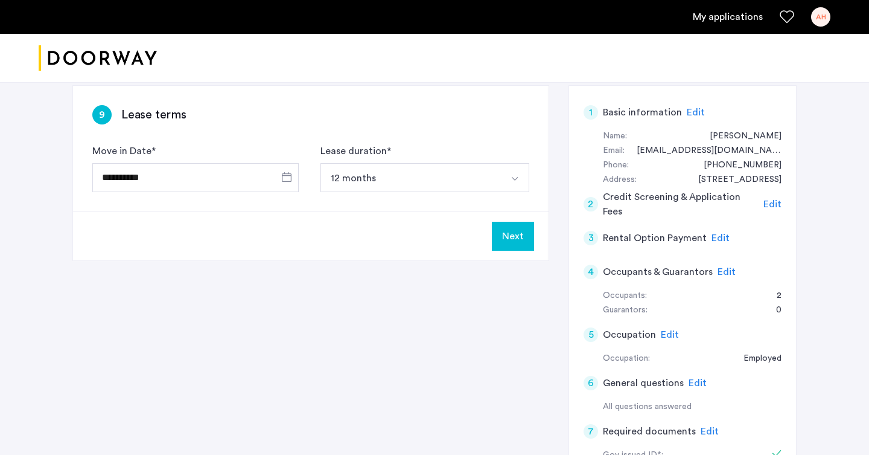
scroll to position [77, 0]
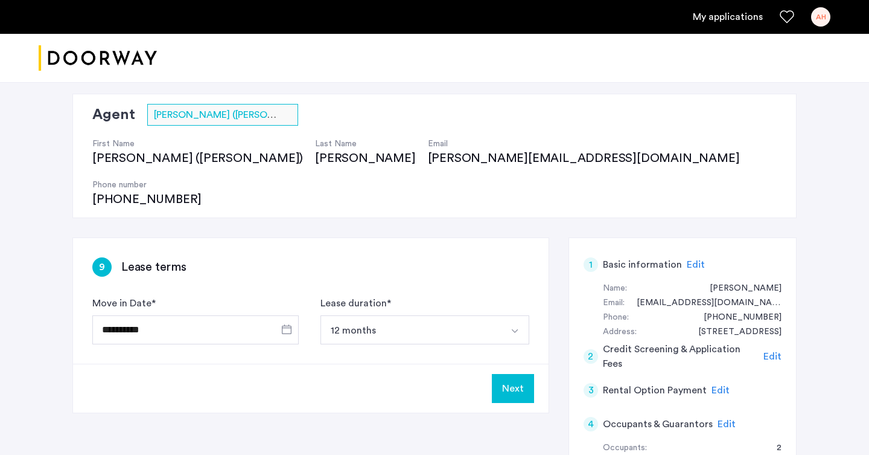
click at [511, 374] on button "Next" at bounding box center [513, 388] width 42 height 29
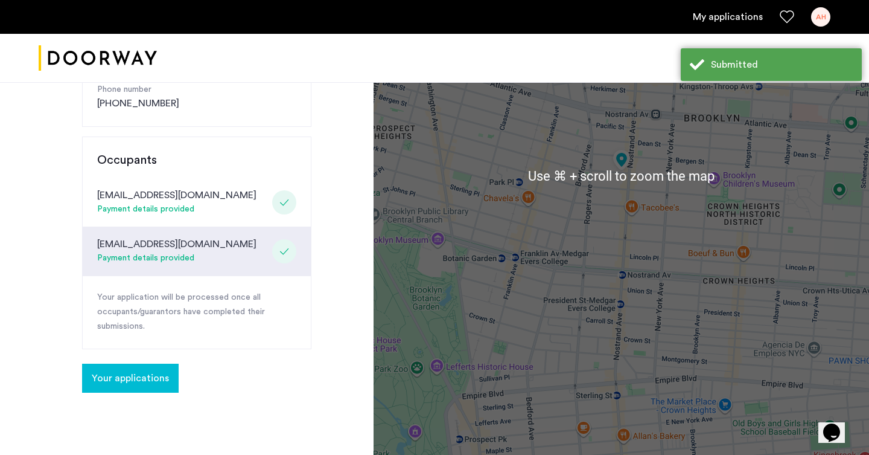
scroll to position [180, 0]
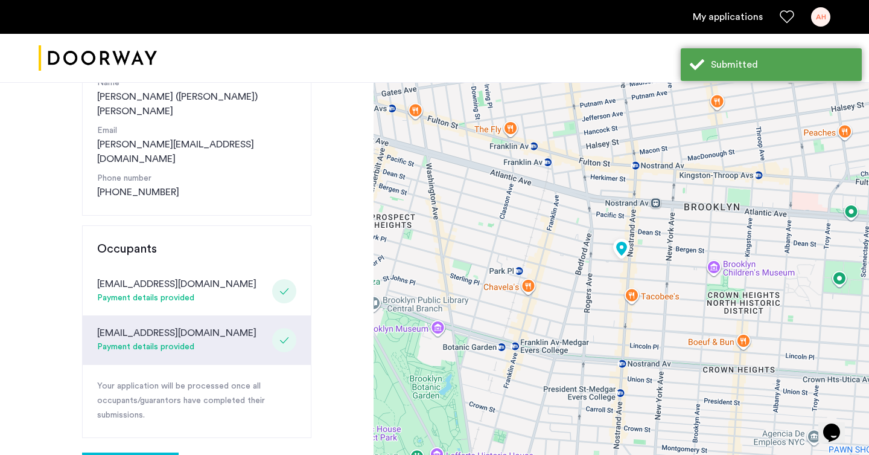
click at [285, 335] on icon at bounding box center [285, 340] width 10 height 10
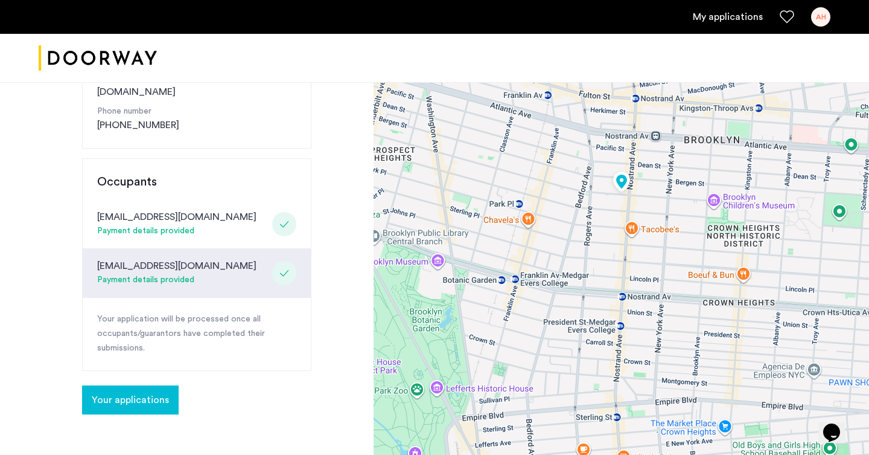
scroll to position [280, 0]
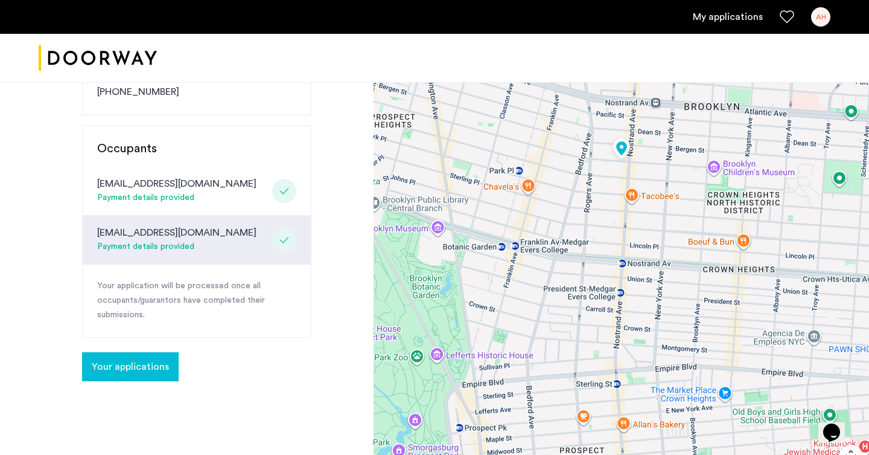
click at [135, 359] on span "Your applications" at bounding box center [130, 366] width 77 height 14
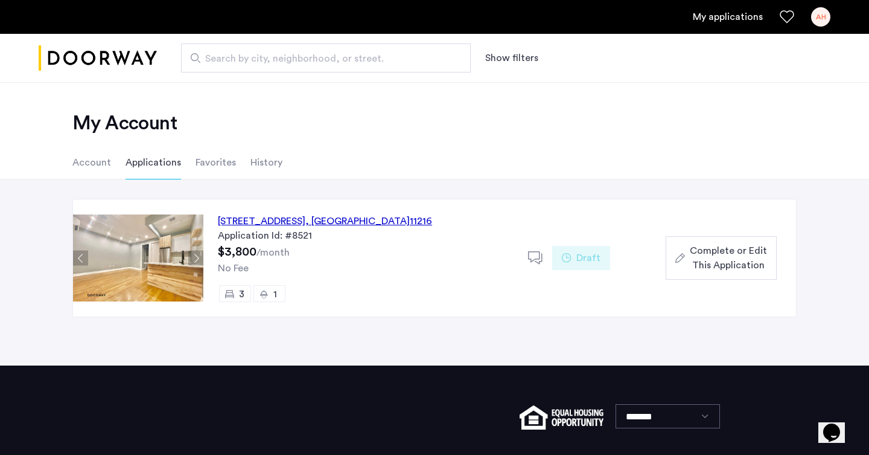
click at [694, 262] on span "Complete or Edit This Application" at bounding box center [728, 257] width 77 height 29
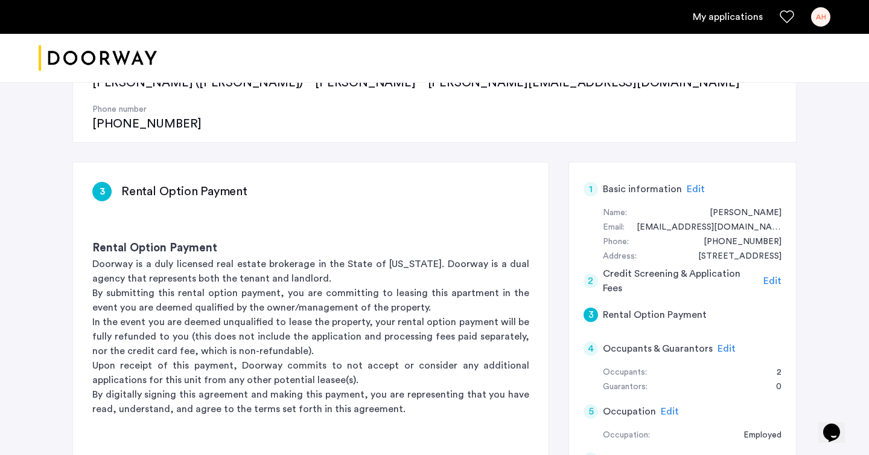
scroll to position [154, 0]
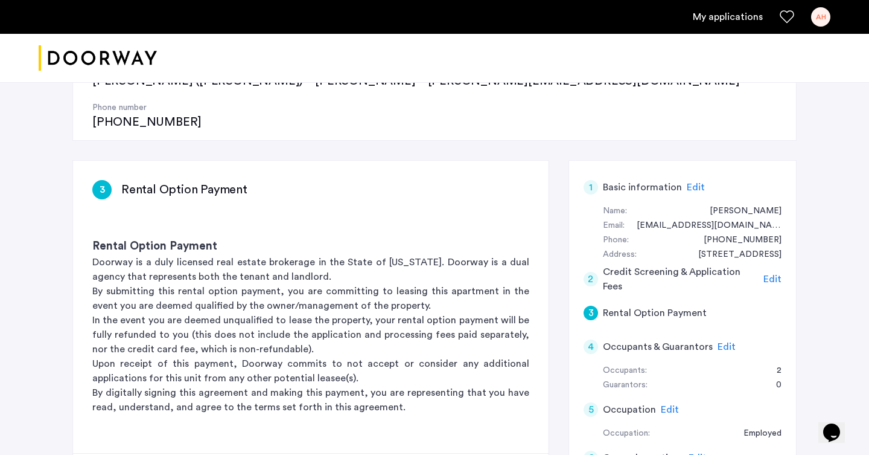
click at [720, 342] on span "Edit" at bounding box center [727, 347] width 18 height 10
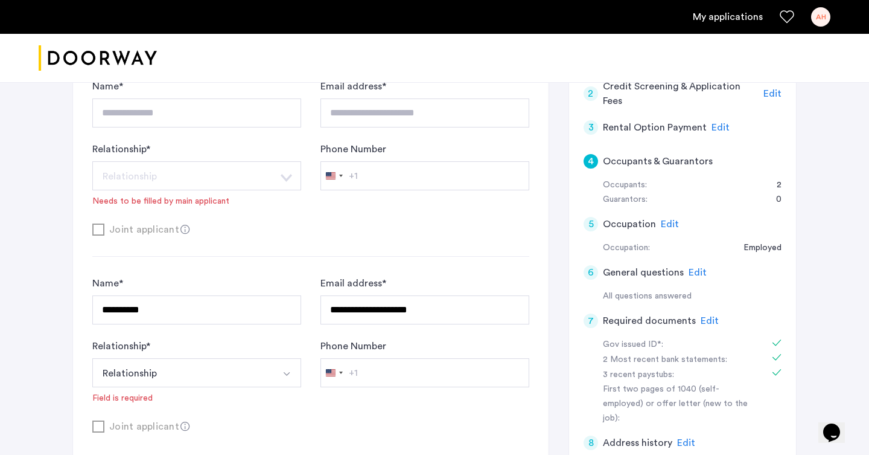
scroll to position [305, 0]
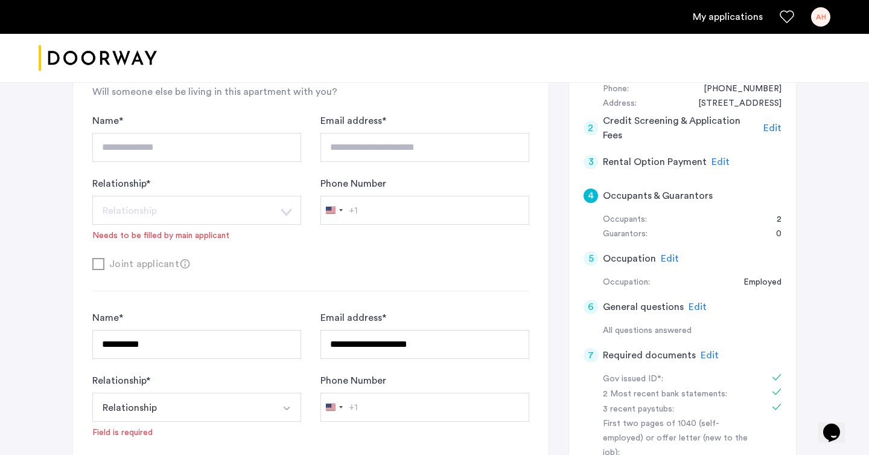
click at [624, 227] on div "Guarantors:" at bounding box center [625, 234] width 45 height 14
click at [781, 227] on div "0" at bounding box center [773, 234] width 18 height 14
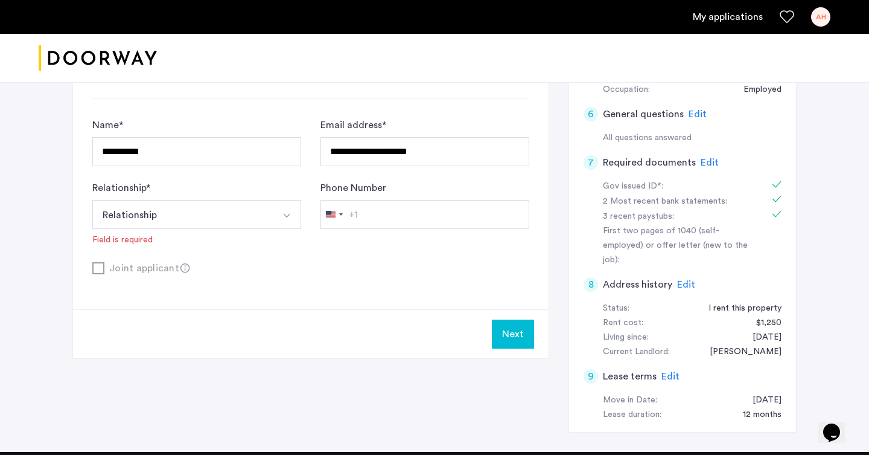
scroll to position [520, 0]
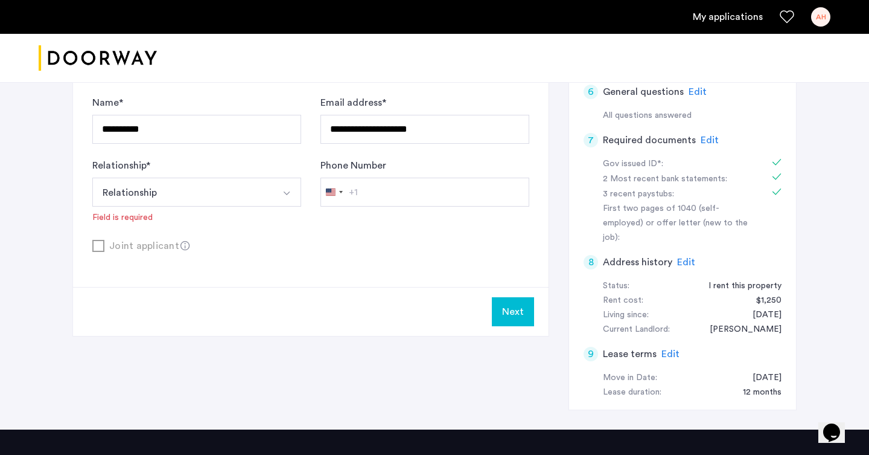
click at [508, 297] on button "Next" at bounding box center [513, 311] width 42 height 29
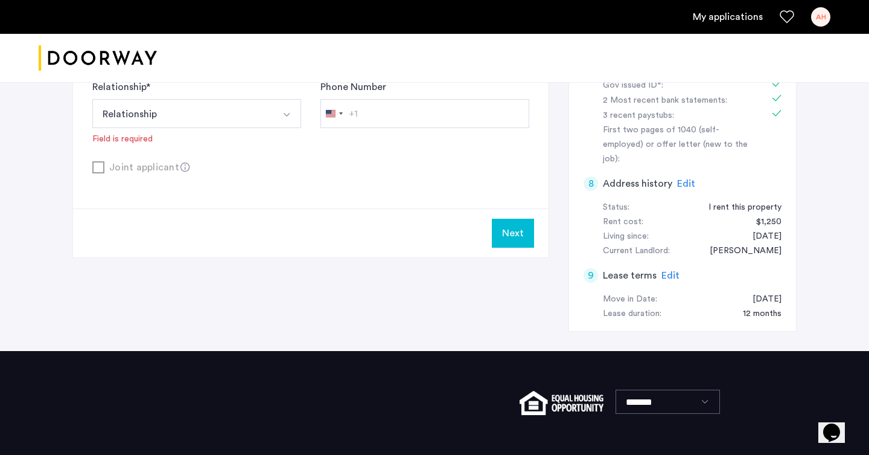
scroll to position [612, 0]
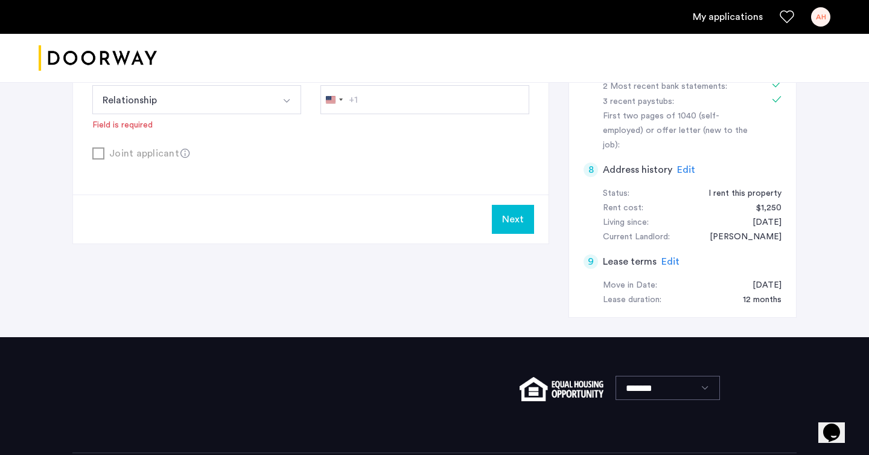
click at [711, 14] on link "My applications" at bounding box center [728, 17] width 70 height 14
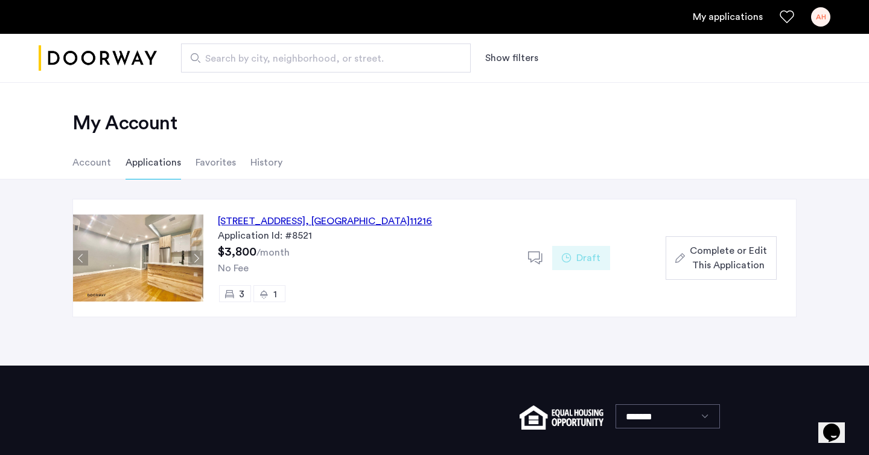
click at [565, 253] on icon at bounding box center [567, 258] width 10 height 10
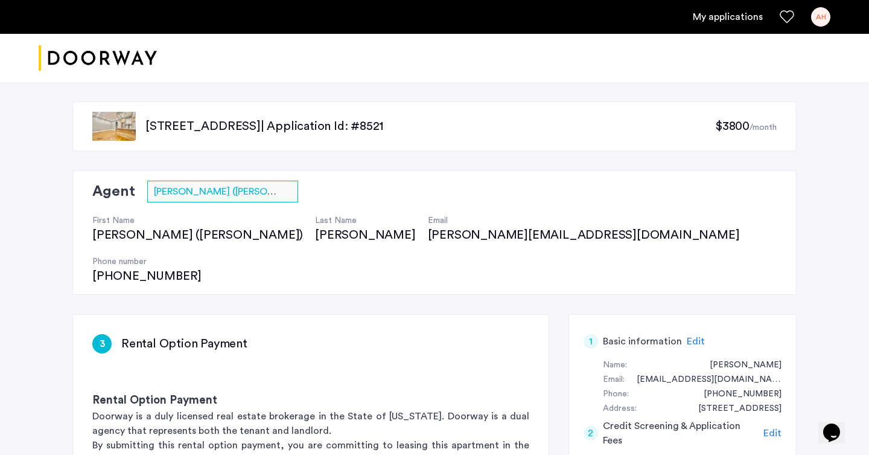
click at [697, 13] on link "My applications" at bounding box center [728, 17] width 70 height 14
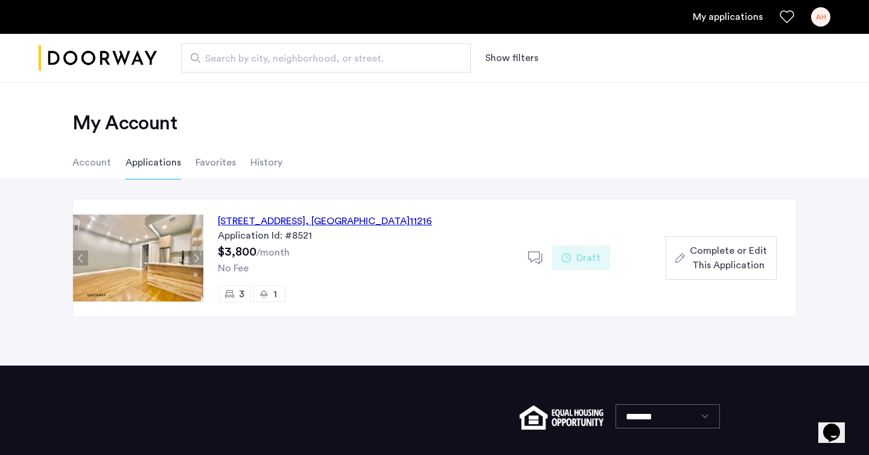
click at [216, 163] on li "Favorites" at bounding box center [216, 163] width 40 height 34
